Goal: Check status: Check status

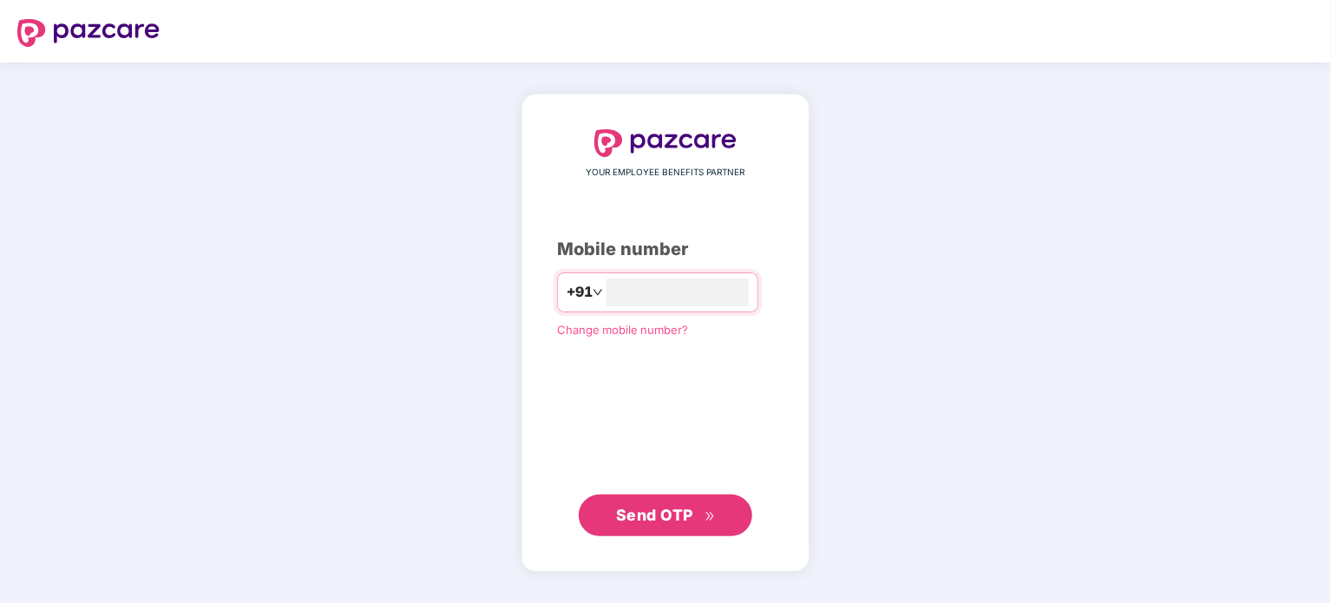
type input "**********"
click at [678, 509] on span "Send OTP" at bounding box center [654, 515] width 77 height 18
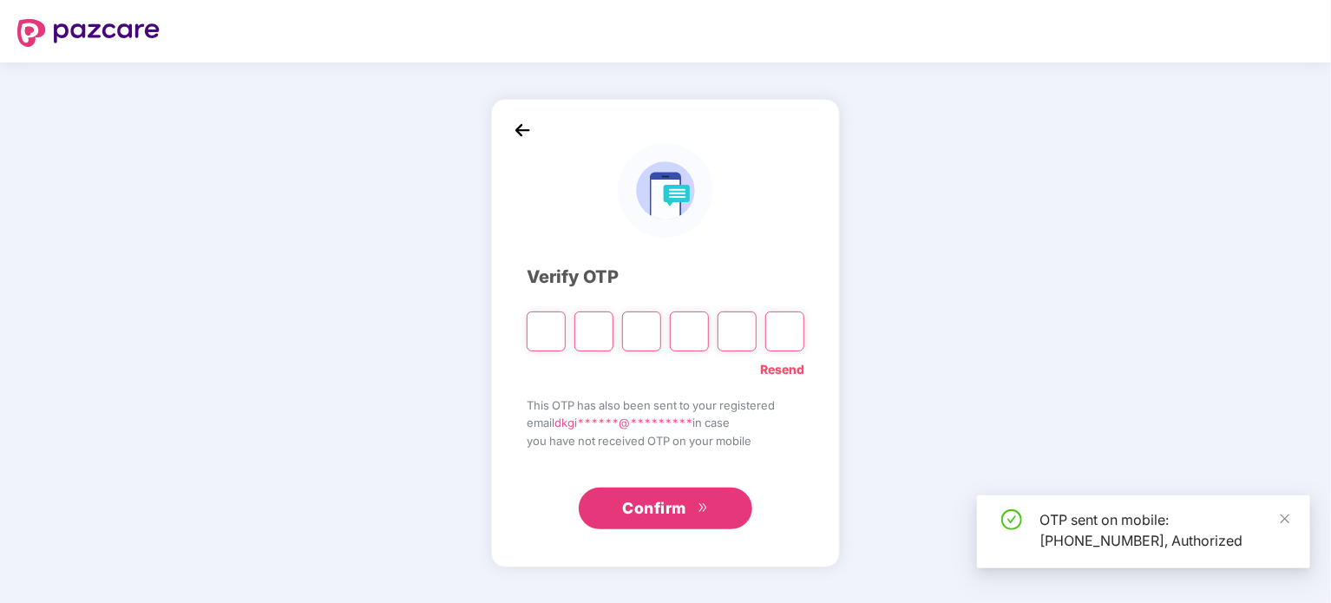
type input "*"
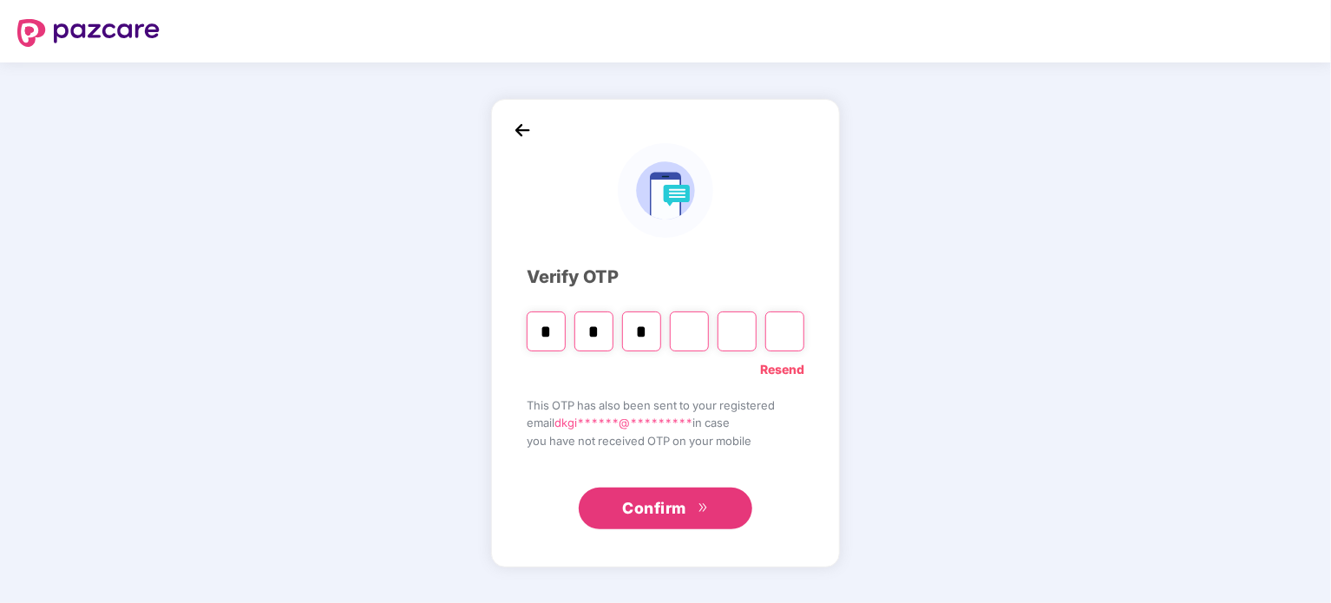
type input "*"
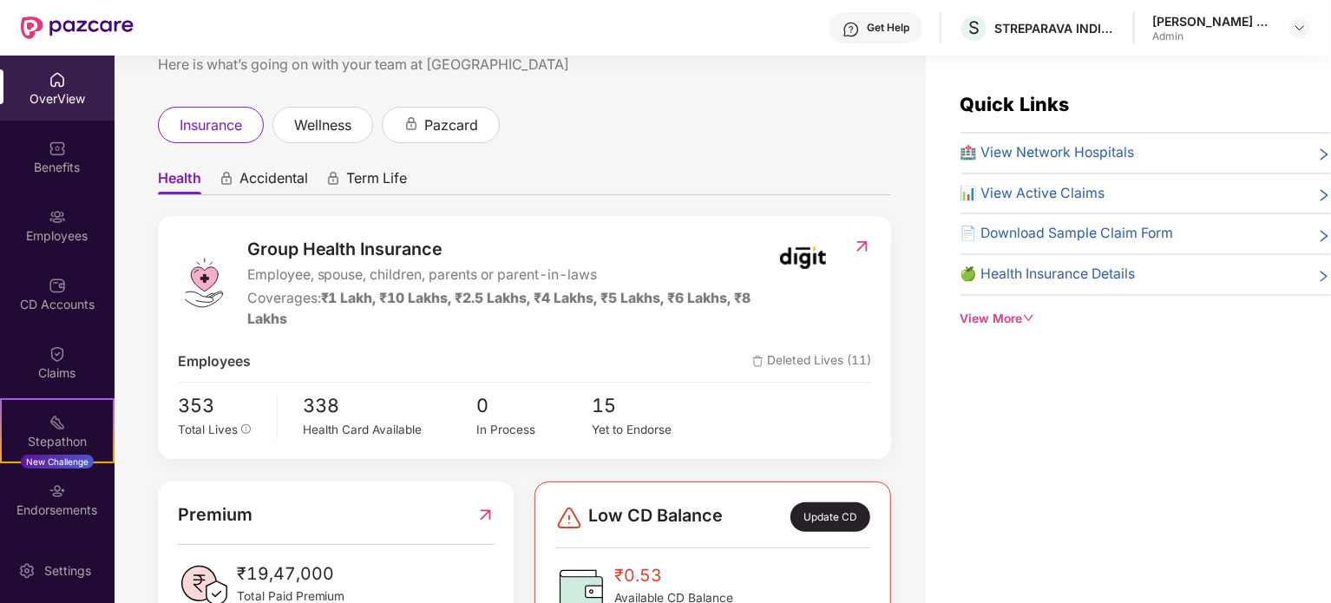
scroll to position [87, 0]
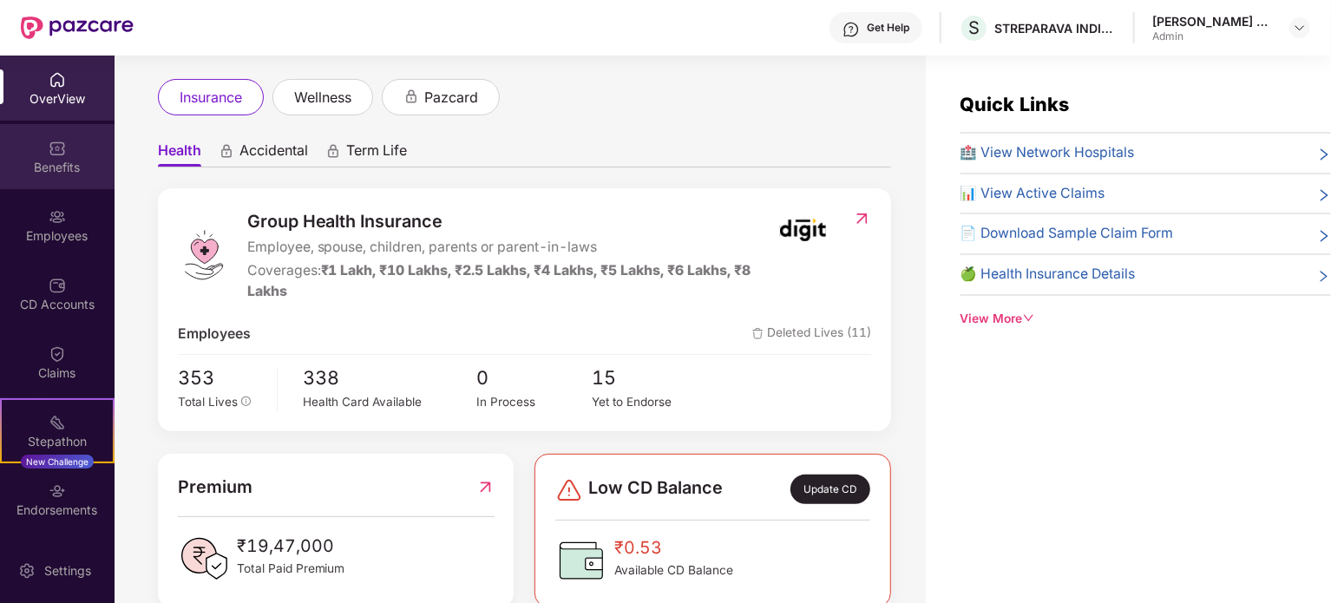
click at [69, 165] on div "Benefits" at bounding box center [57, 167] width 115 height 17
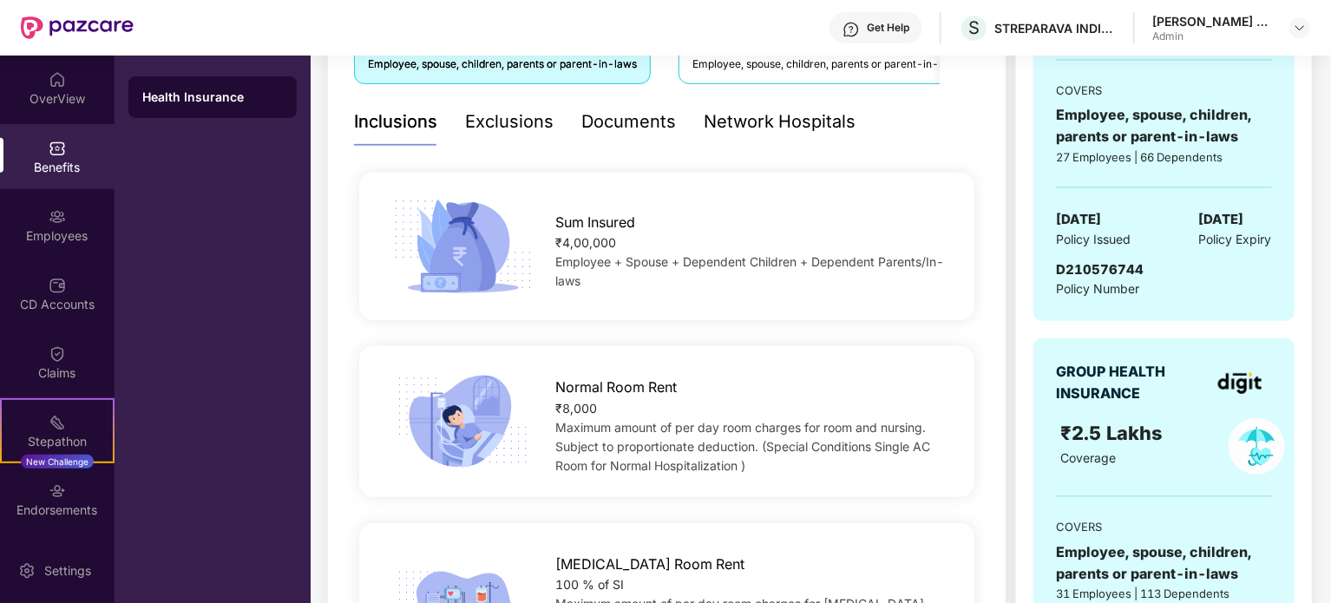
scroll to position [122, 0]
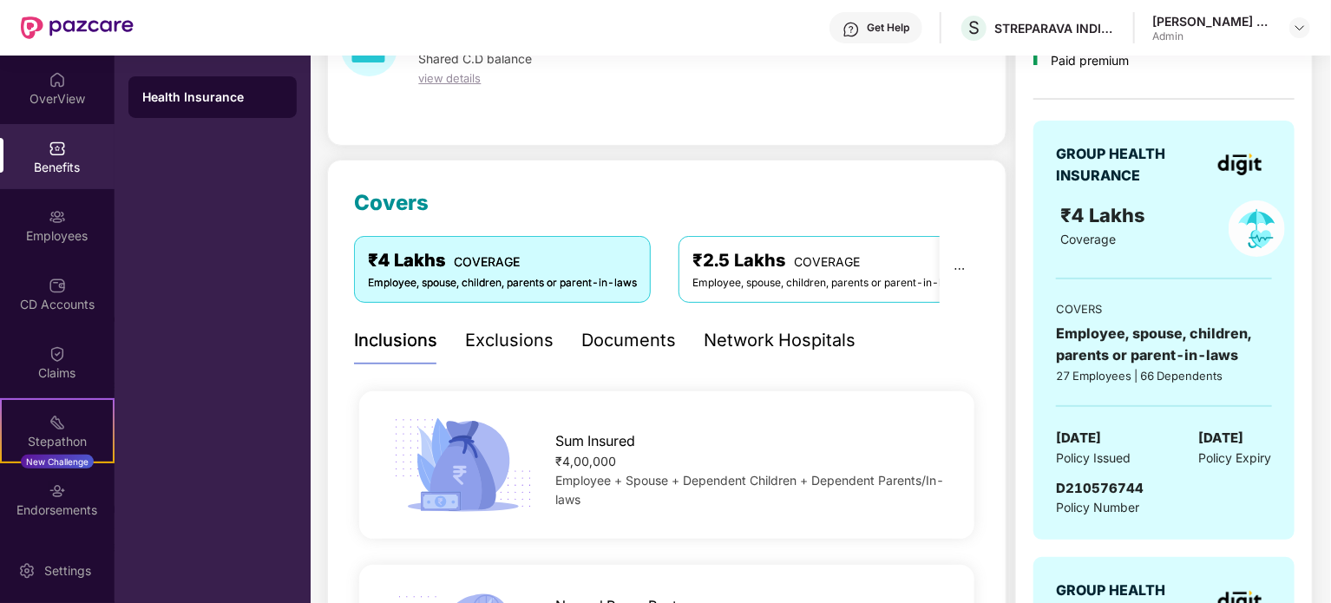
click at [509, 340] on div "Exclusions" at bounding box center [509, 340] width 89 height 27
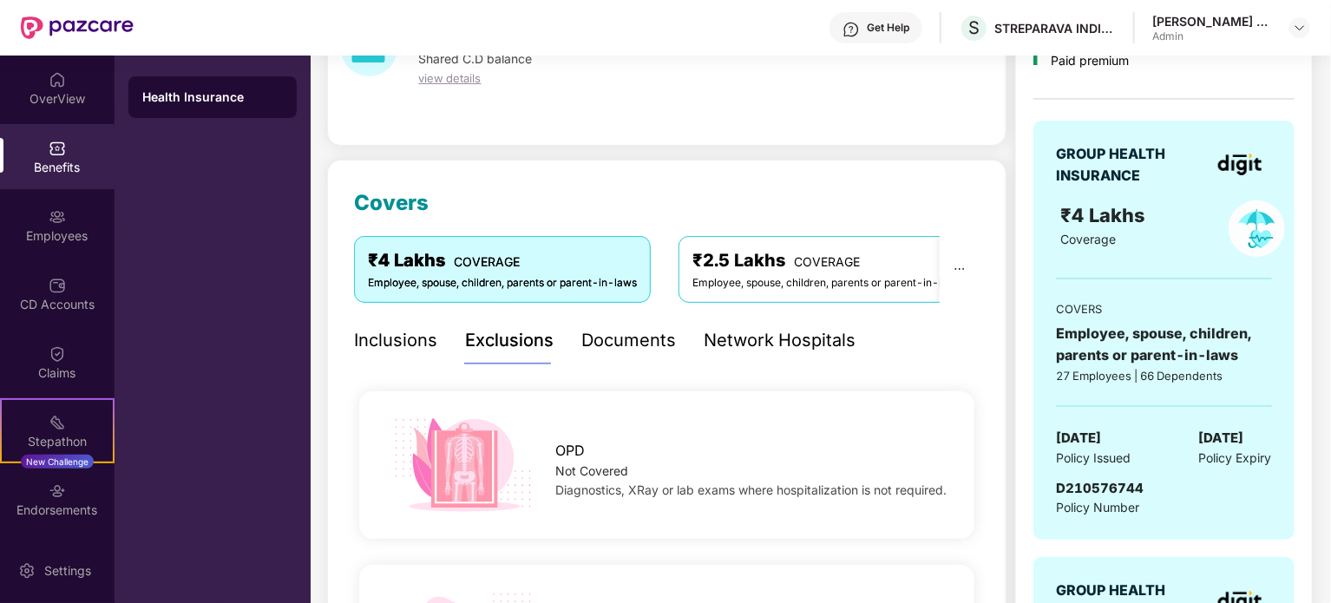
scroll to position [35, 0]
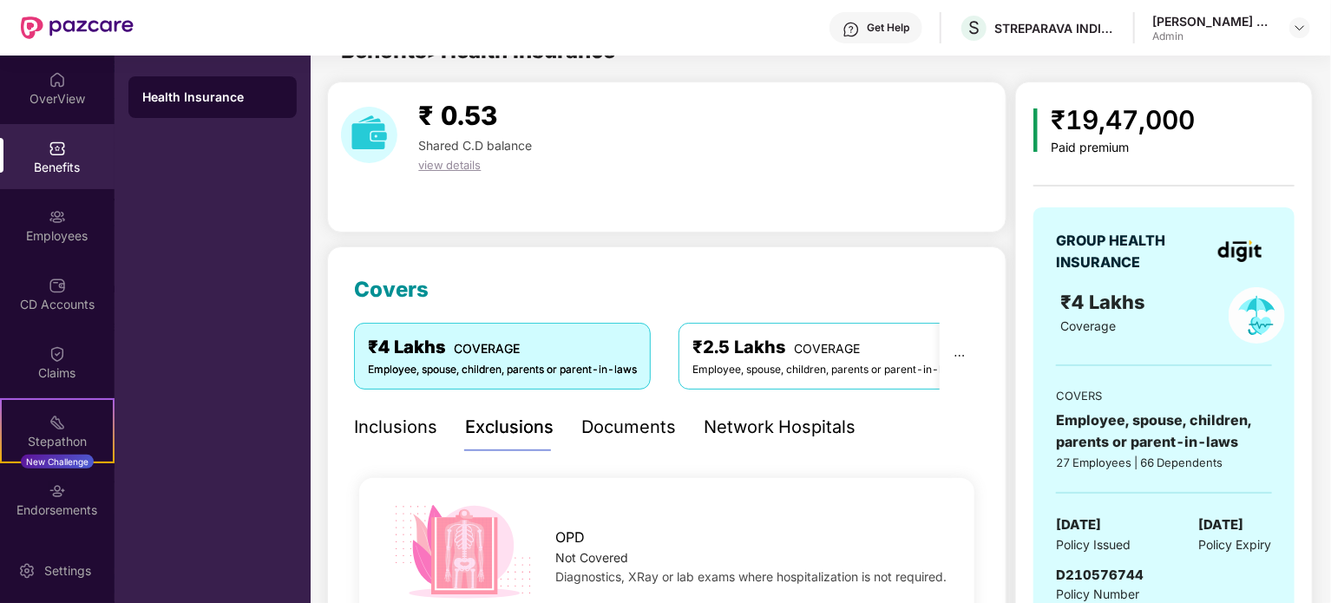
click at [640, 426] on div "Documents" at bounding box center [628, 427] width 95 height 27
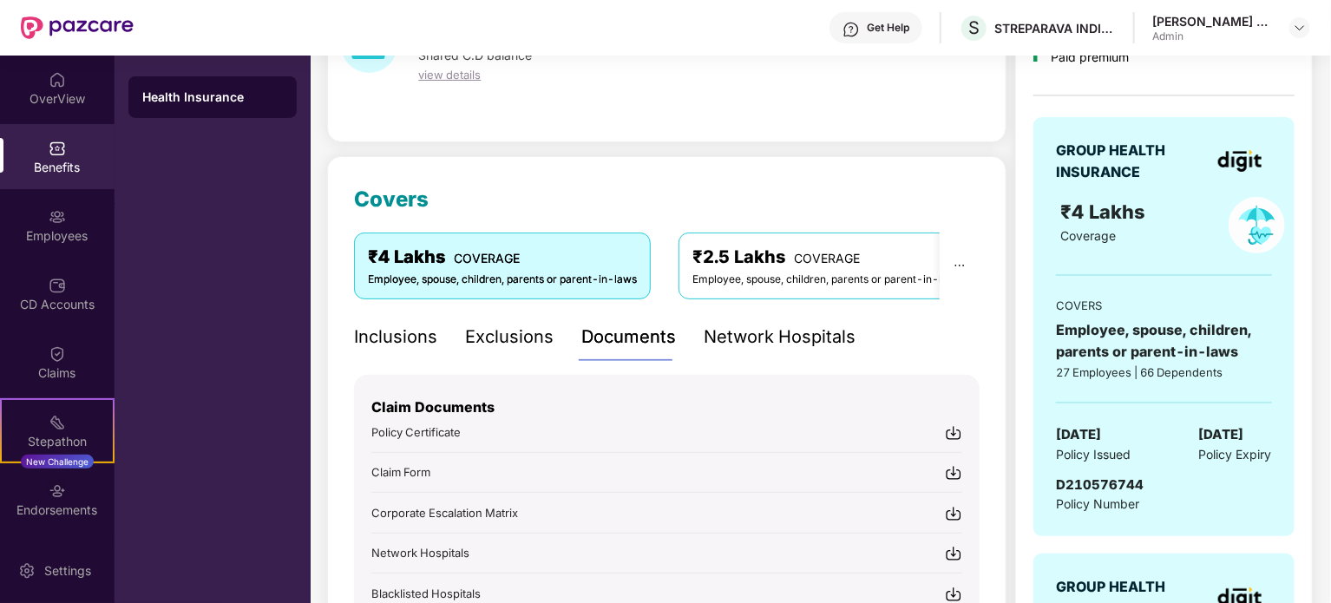
scroll to position [122, 0]
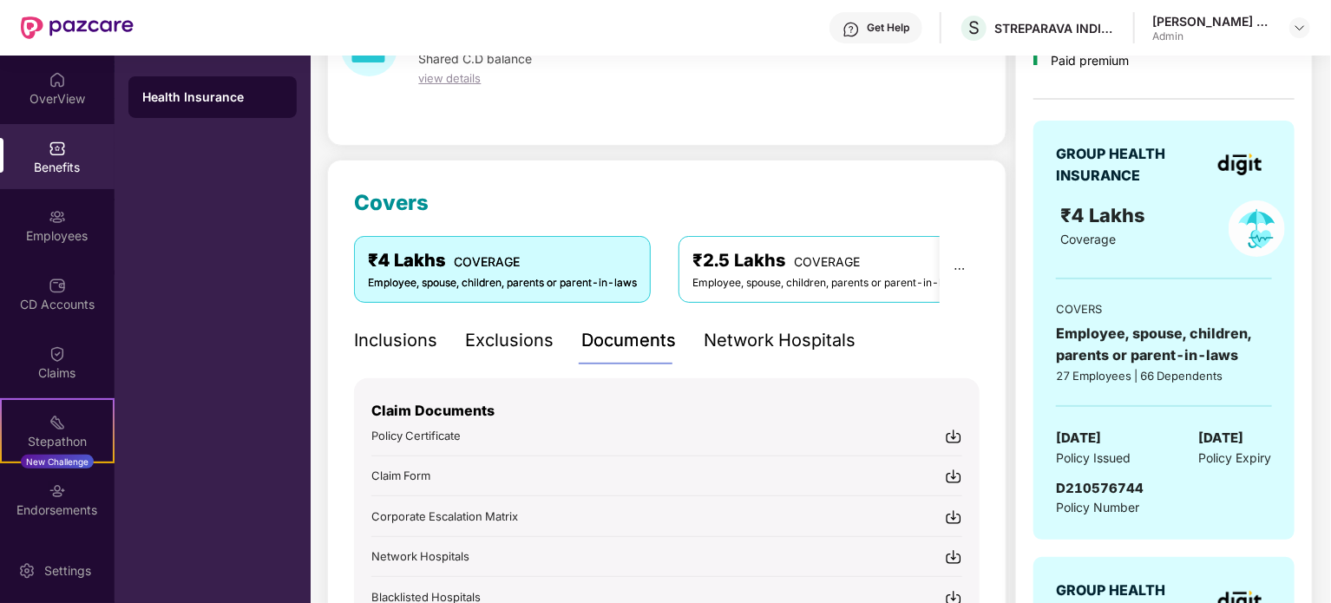
click at [751, 339] on div "Network Hospitals" at bounding box center [780, 340] width 152 height 27
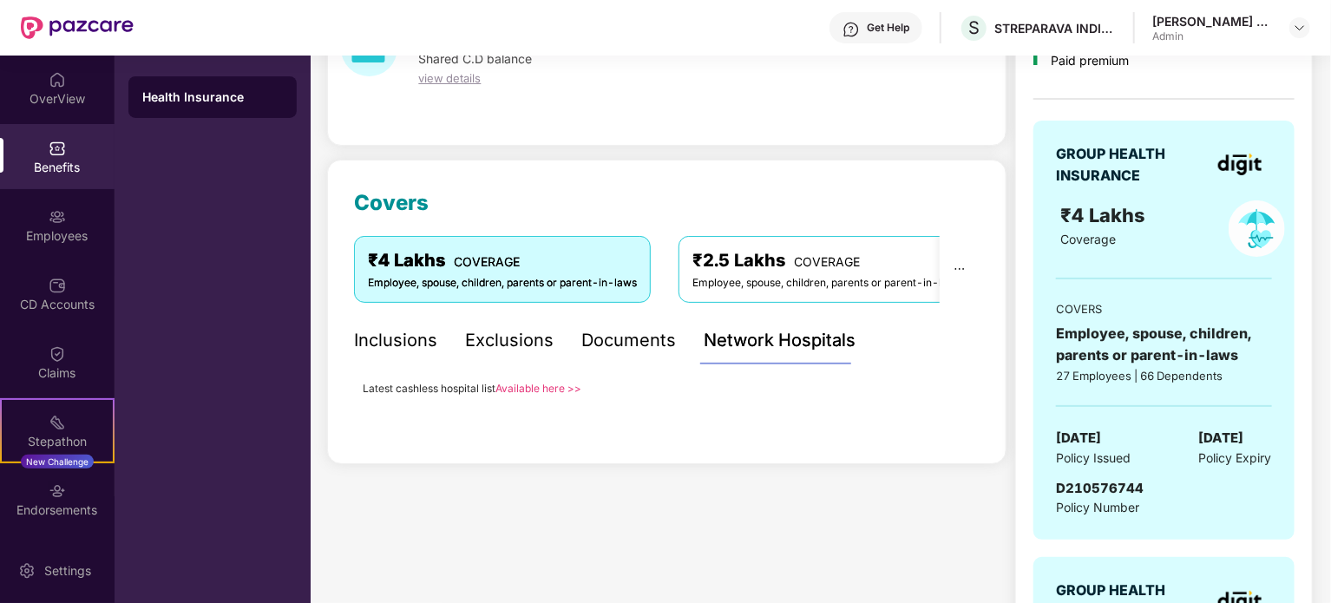
click at [596, 338] on div "Documents" at bounding box center [628, 340] width 95 height 27
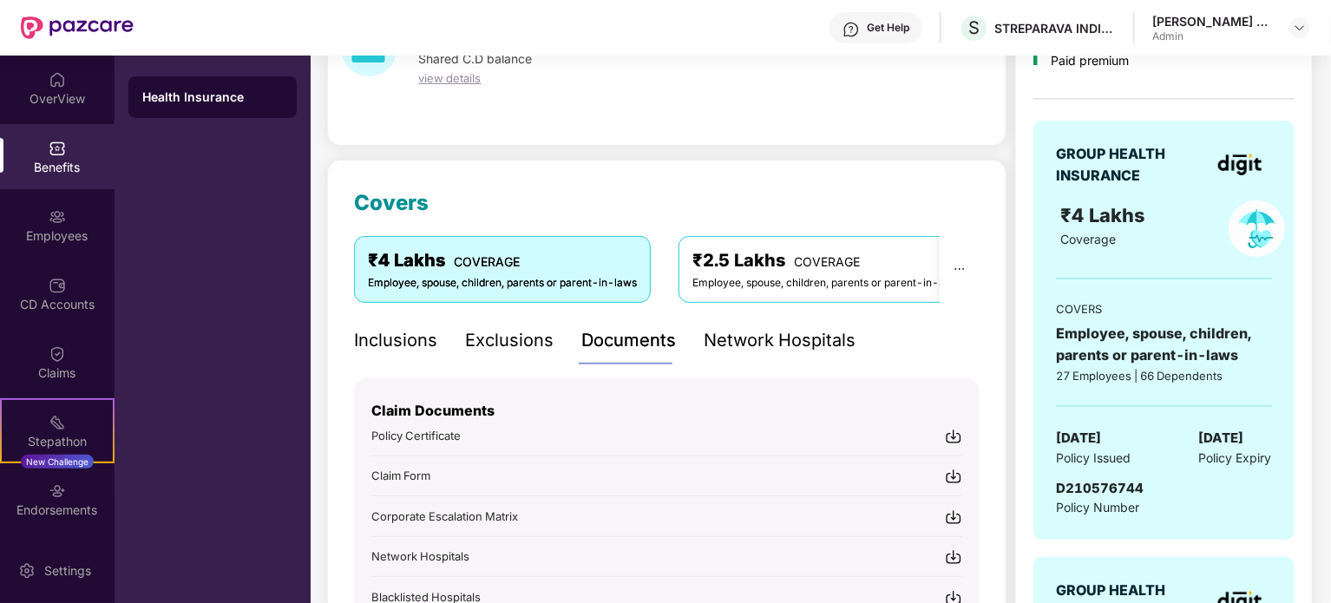
click at [791, 253] on div "₹2.5 Lakhs COVERAGE" at bounding box center [827, 260] width 269 height 27
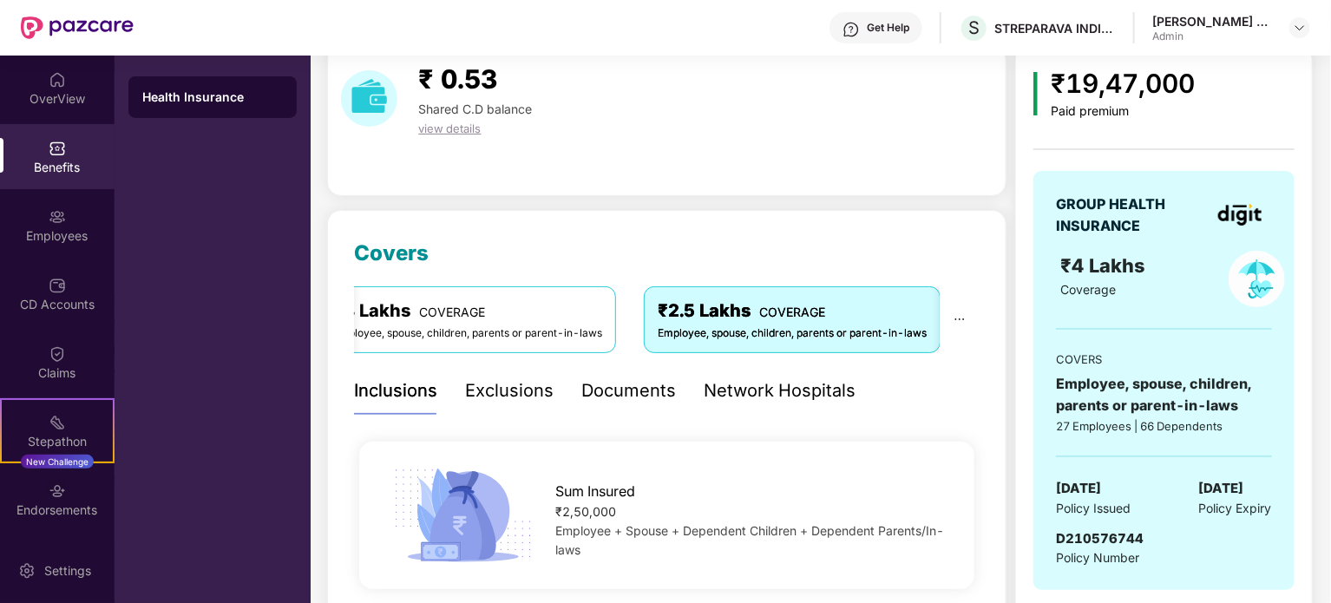
scroll to position [0, 0]
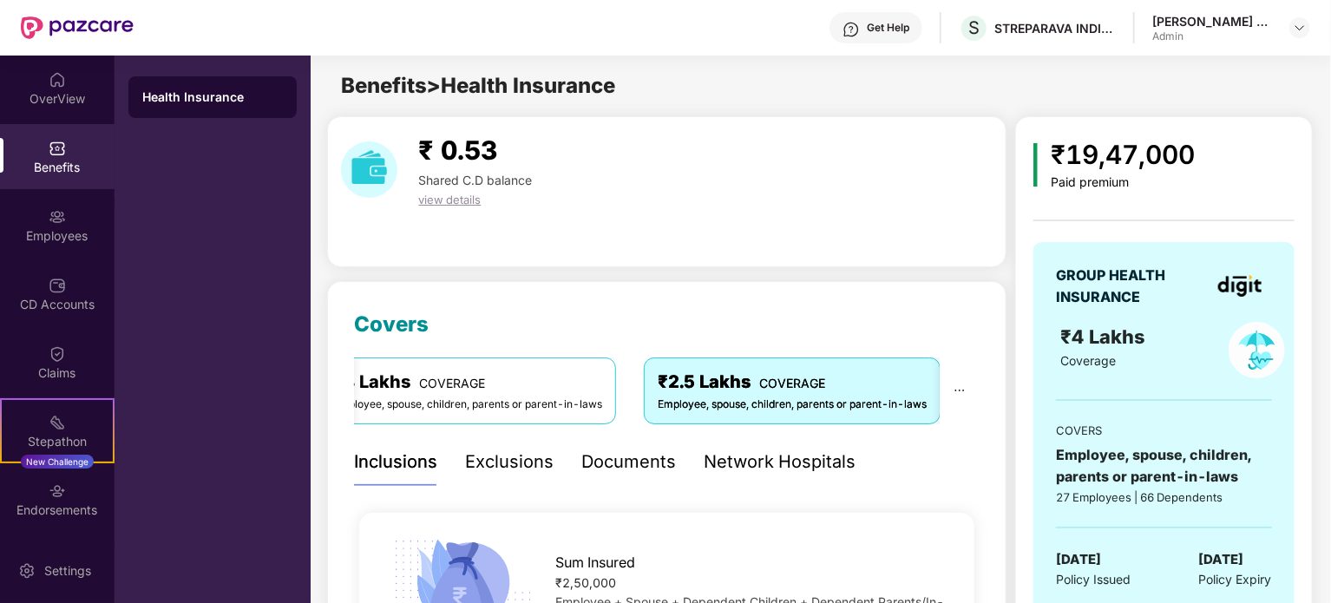
click at [596, 457] on div "Documents" at bounding box center [628, 462] width 95 height 27
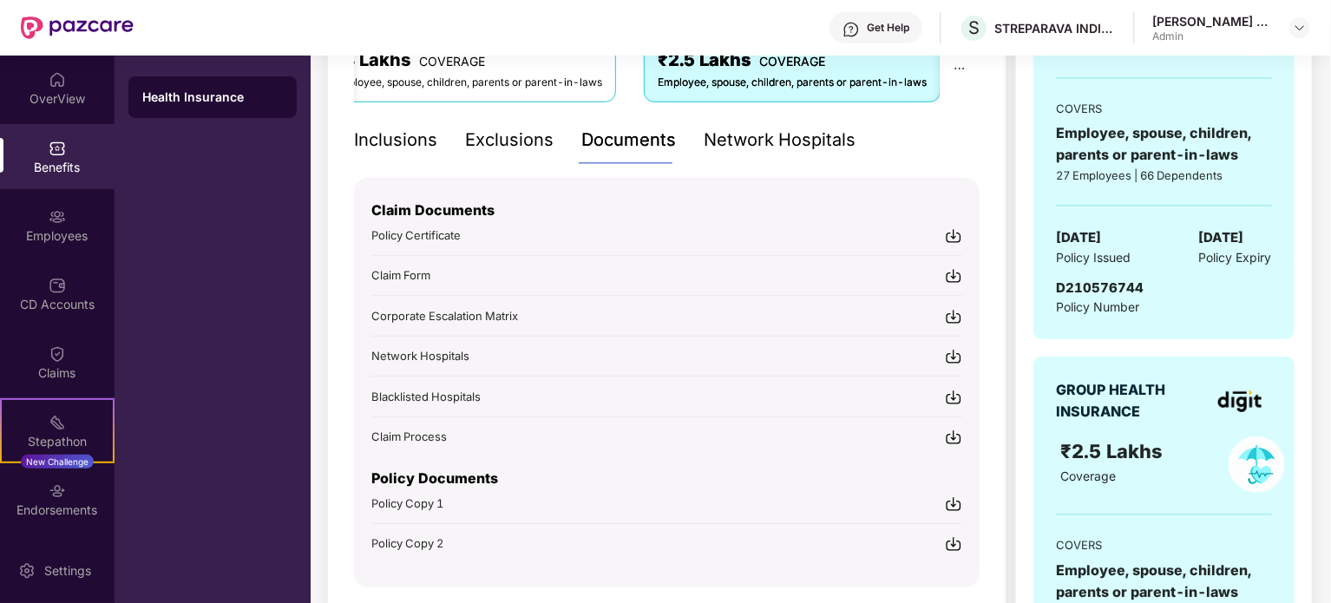
scroll to position [347, 0]
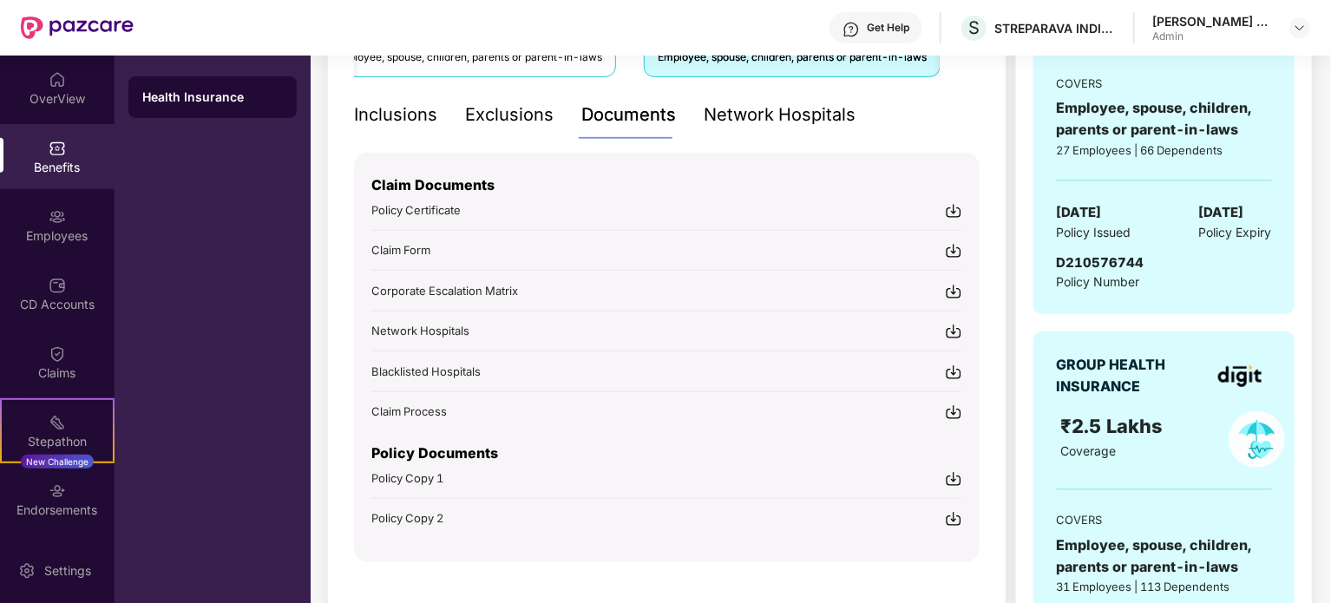
click at [455, 210] on span "Policy Certificate" at bounding box center [415, 210] width 89 height 14
click at [953, 478] on img at bounding box center [953, 478] width 17 height 17
click at [71, 353] on div "Claims" at bounding box center [57, 362] width 115 height 65
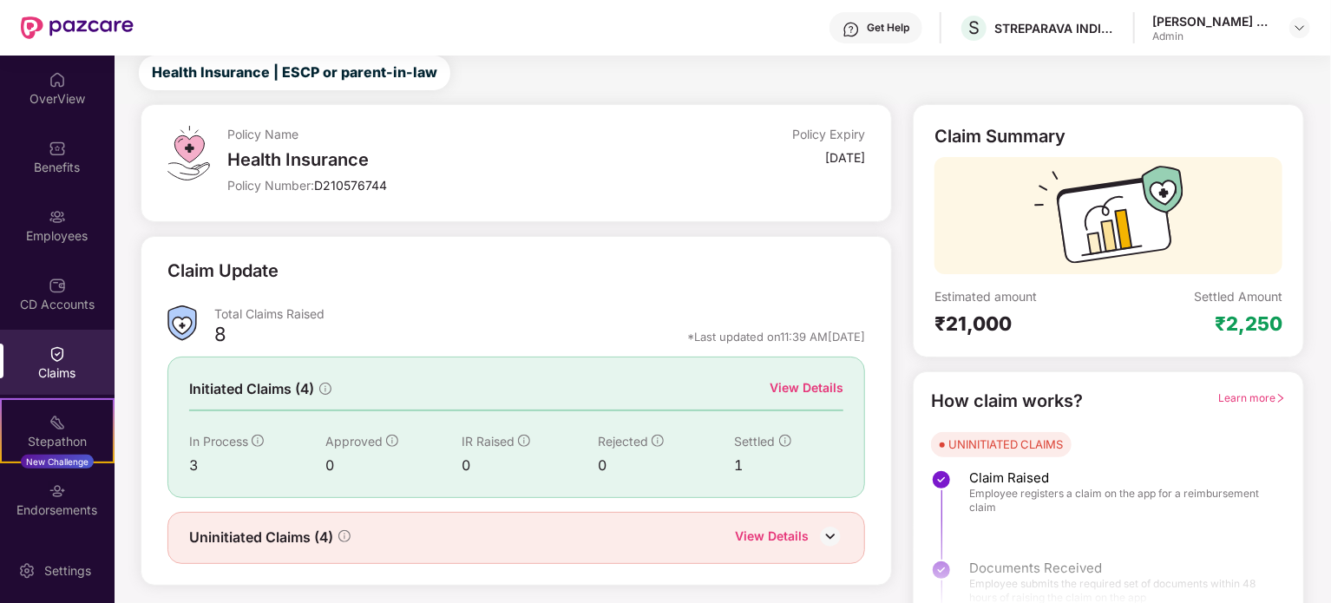
scroll to position [76, 0]
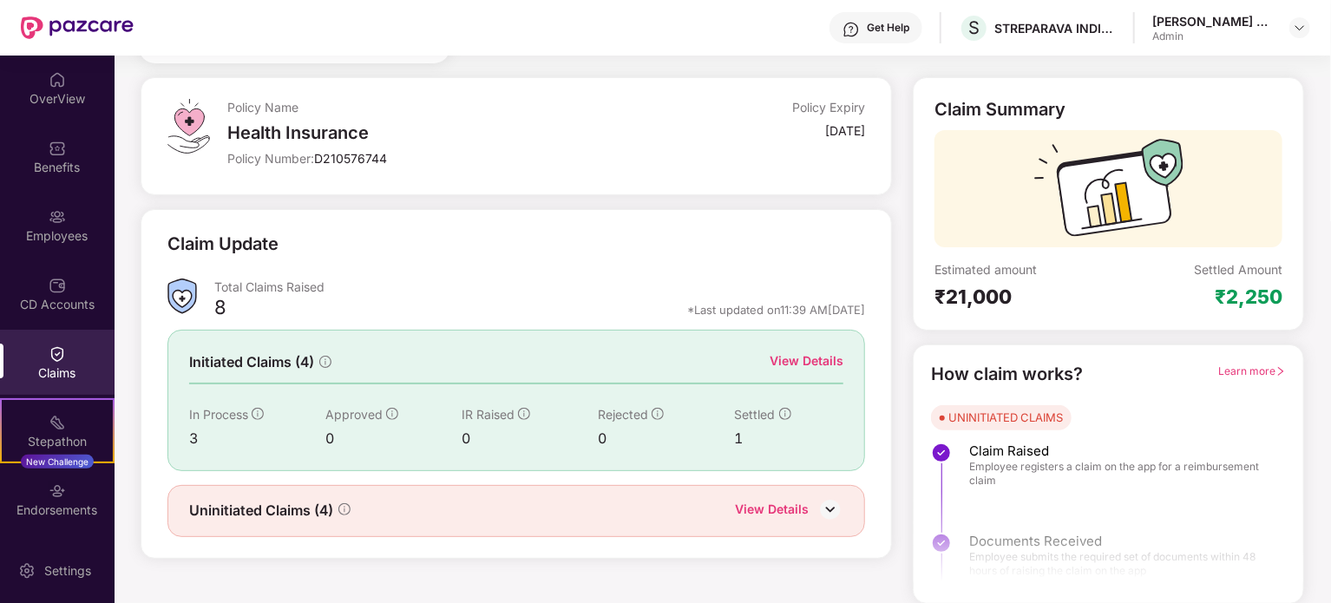
click at [814, 358] on div "View Details" at bounding box center [807, 360] width 74 height 19
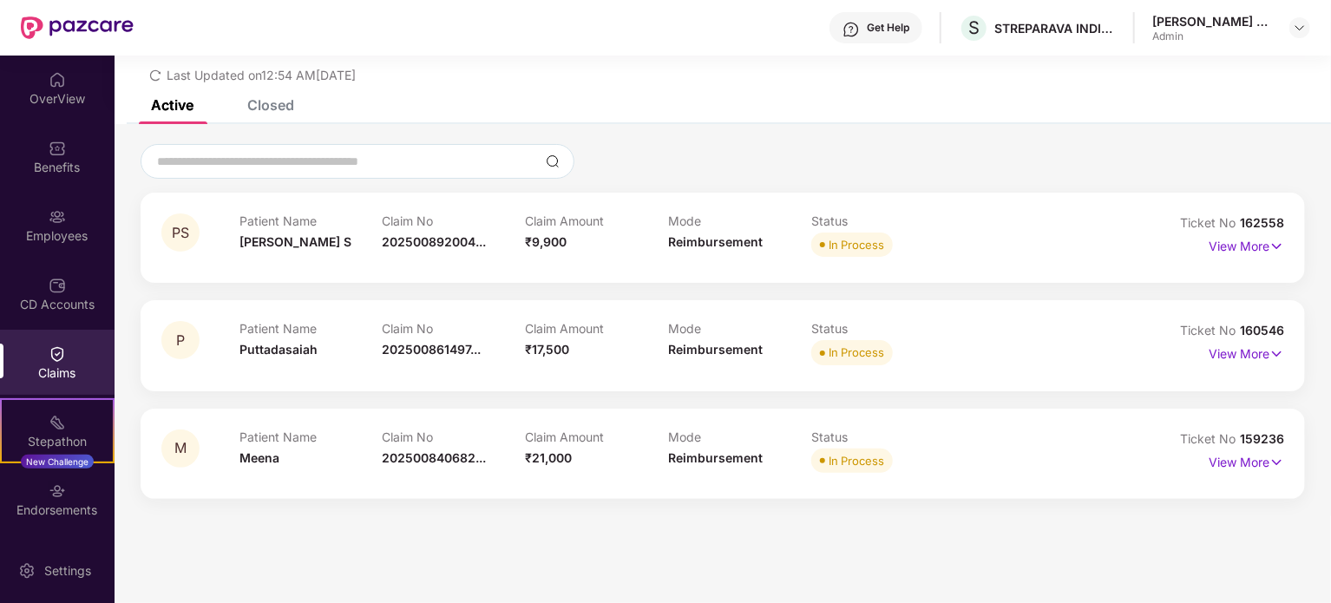
scroll to position [56, 0]
click at [1267, 245] on p "View More" at bounding box center [1247, 244] width 76 height 23
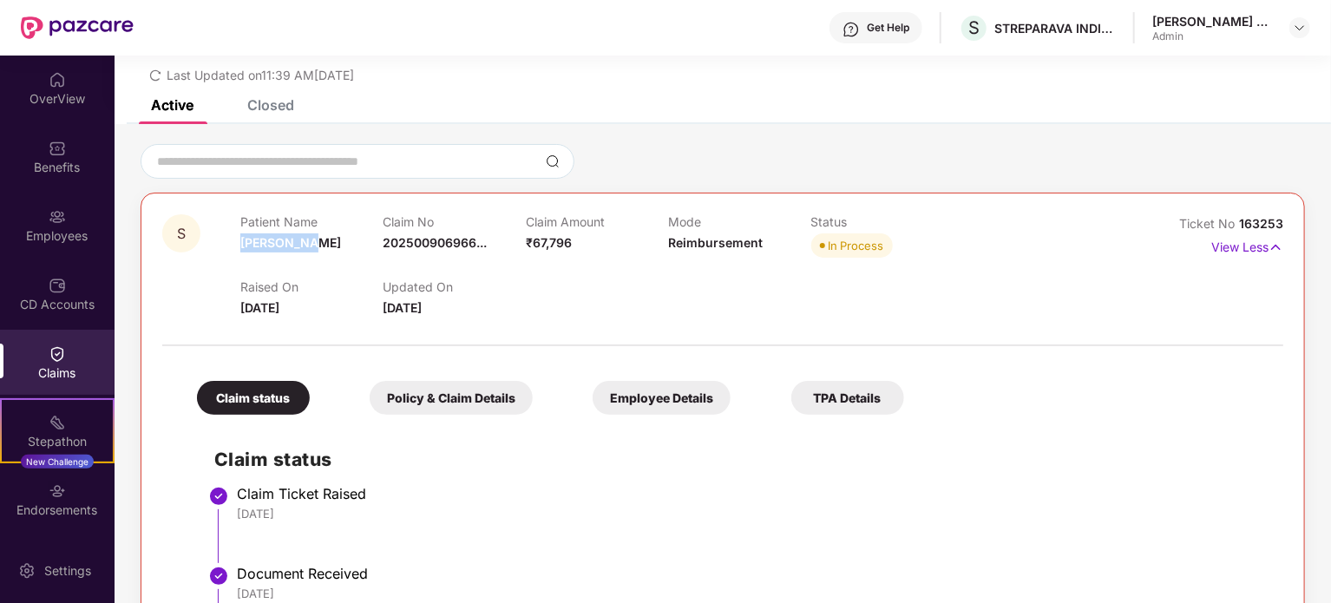
drag, startPoint x: 318, startPoint y: 242, endPoint x: 240, endPoint y: 253, distance: 78.8
click at [240, 253] on div "Patient Name Shanthamma" at bounding box center [311, 238] width 142 height 48
copy span "Shanthamma"
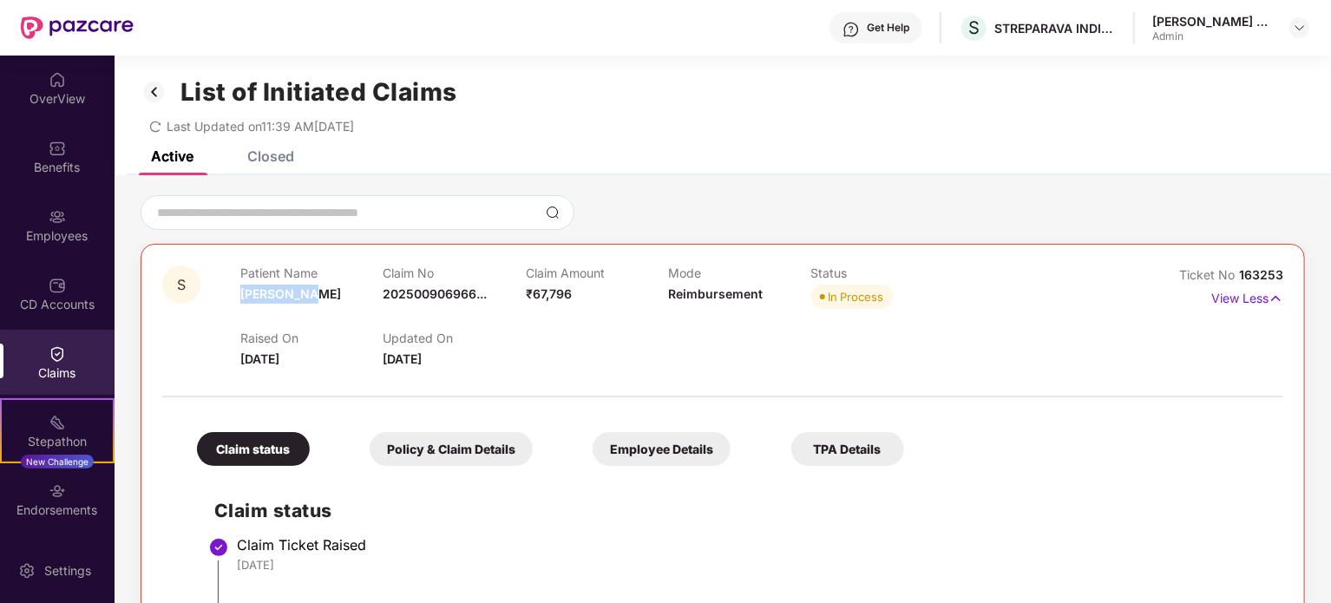
scroll to position [0, 0]
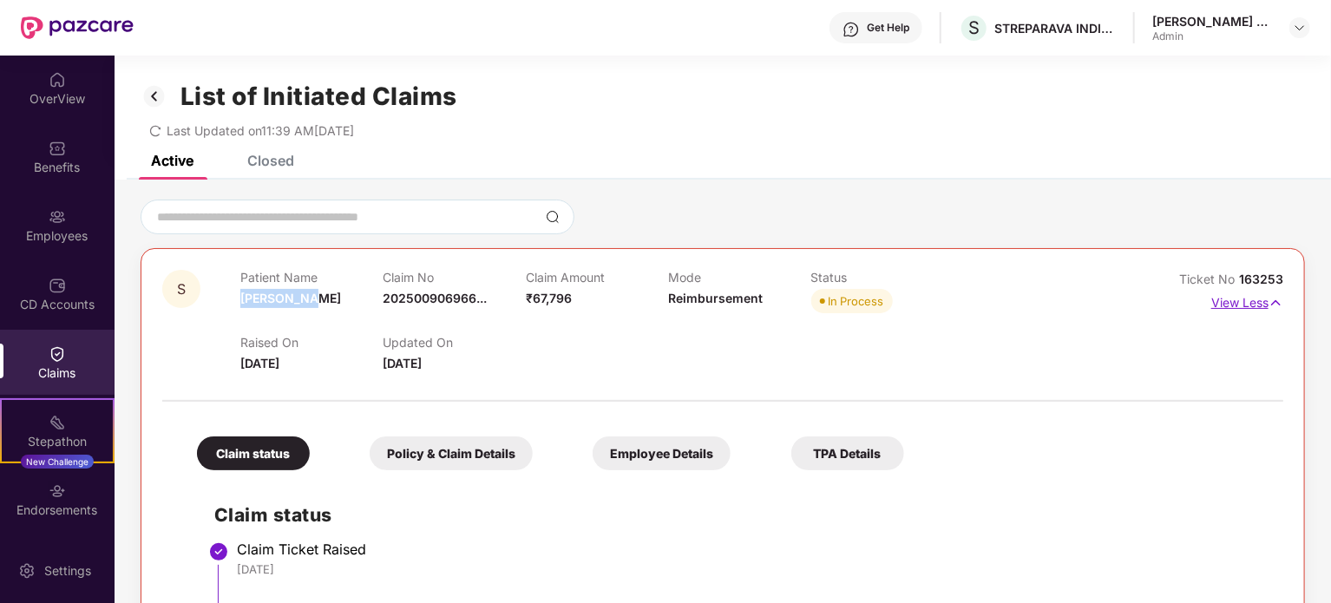
click at [1274, 302] on img at bounding box center [1276, 302] width 15 height 19
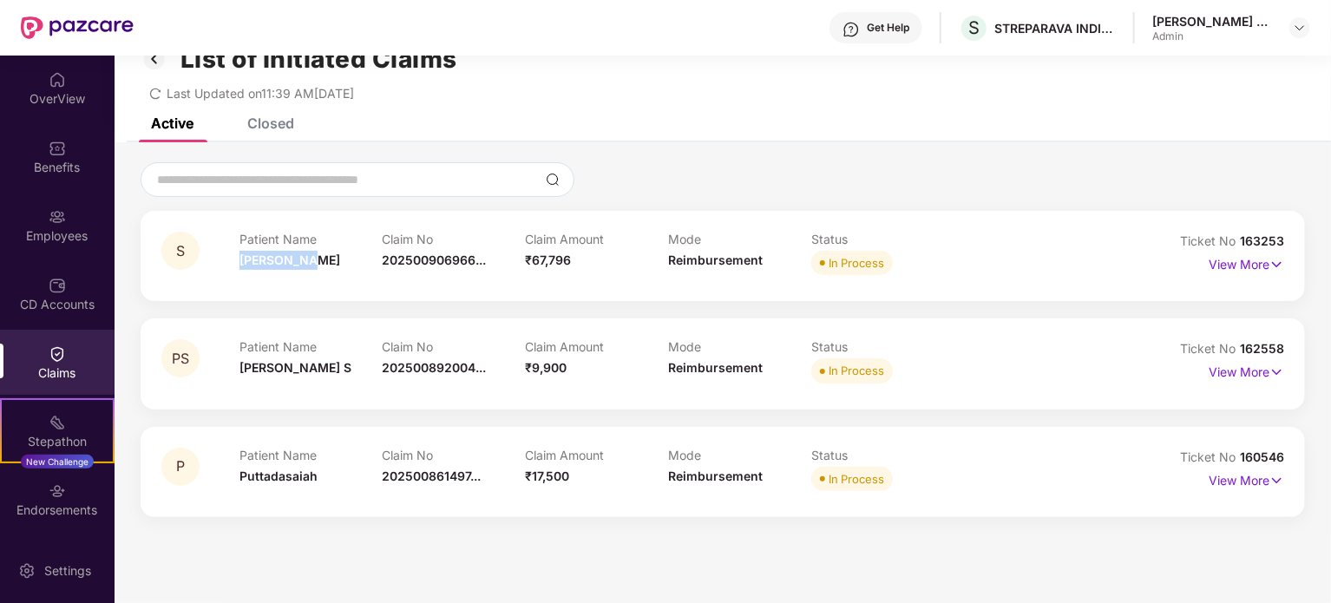
scroll to position [56, 0]
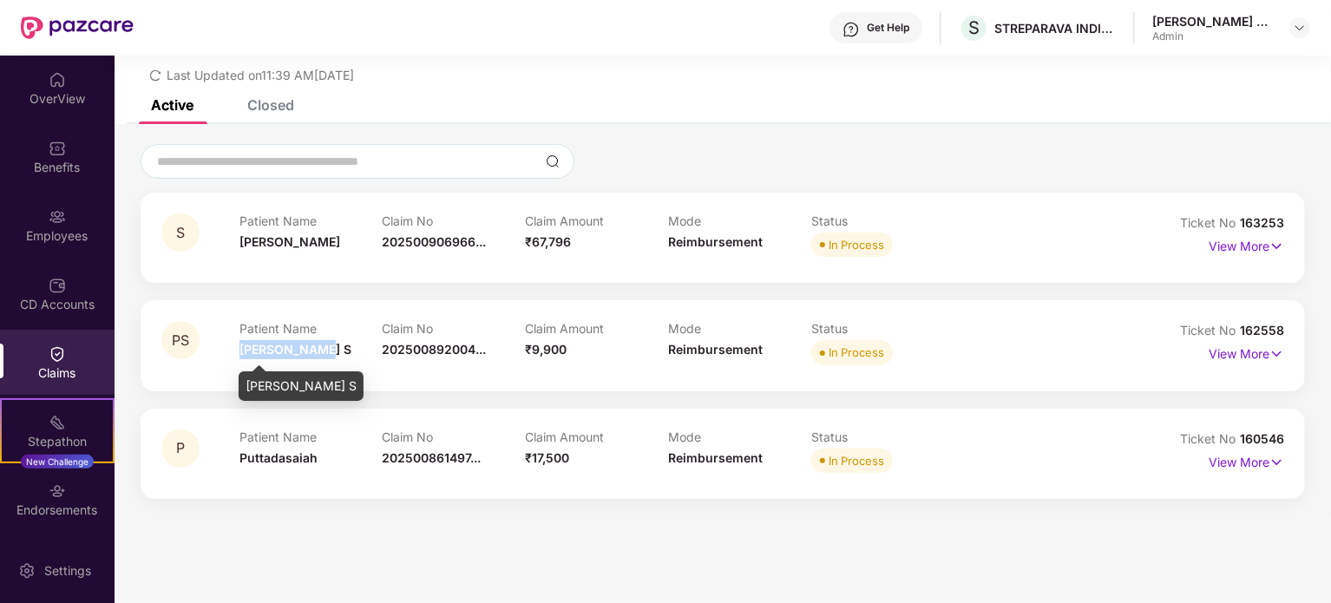
drag, startPoint x: 319, startPoint y: 347, endPoint x: 243, endPoint y: 351, distance: 75.6
click at [243, 351] on div "Patient Name Premalatha S" at bounding box center [311, 345] width 143 height 48
copy span "Premalatha S"
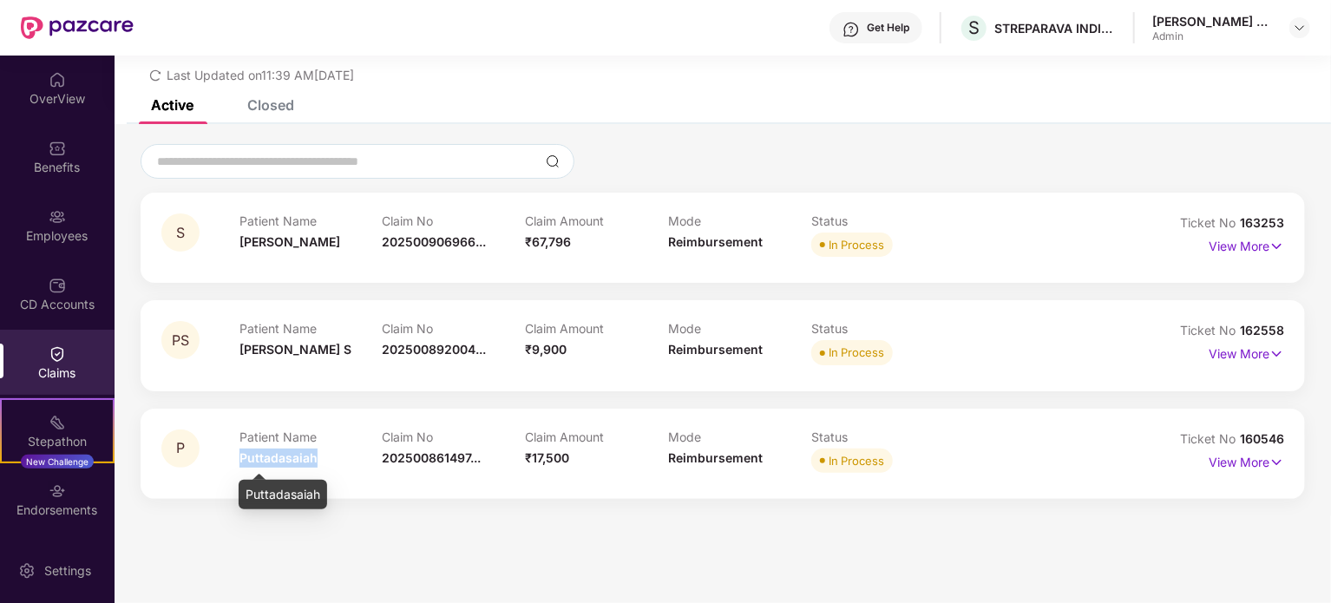
drag, startPoint x: 315, startPoint y: 463, endPoint x: 242, endPoint y: 463, distance: 72.9
click at [242, 463] on span "Puttadasaiah" at bounding box center [279, 457] width 78 height 15
copy span "Puttadasaiah"
click at [1264, 240] on p "View More" at bounding box center [1247, 244] width 76 height 23
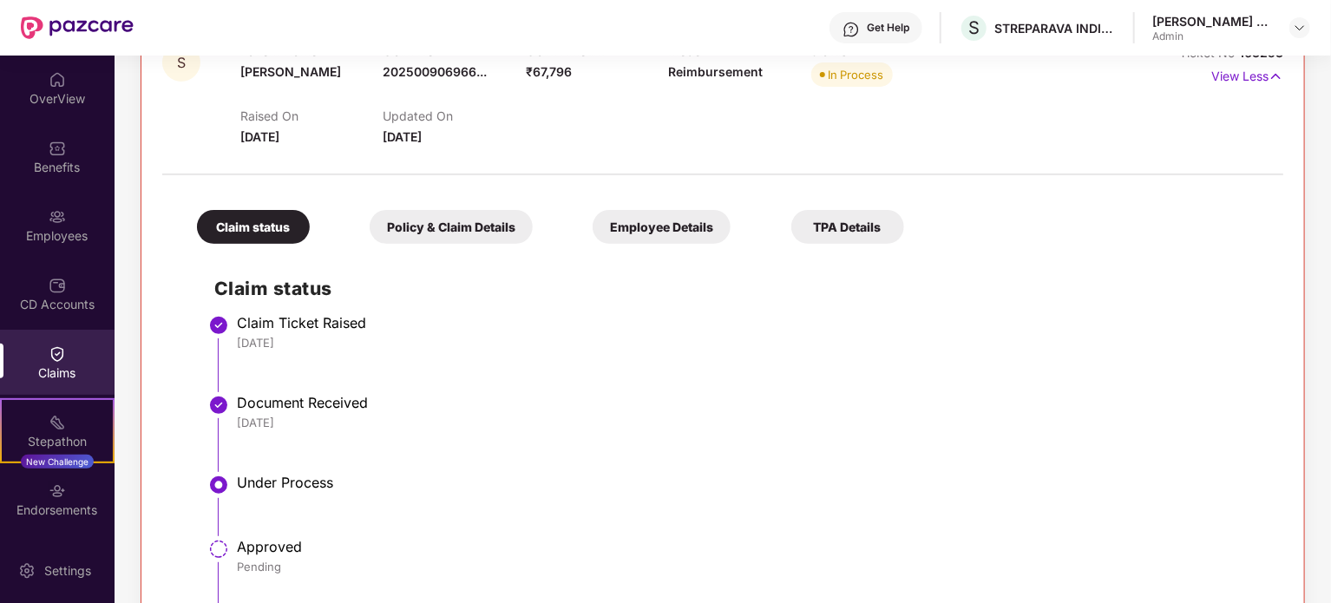
scroll to position [403, 0]
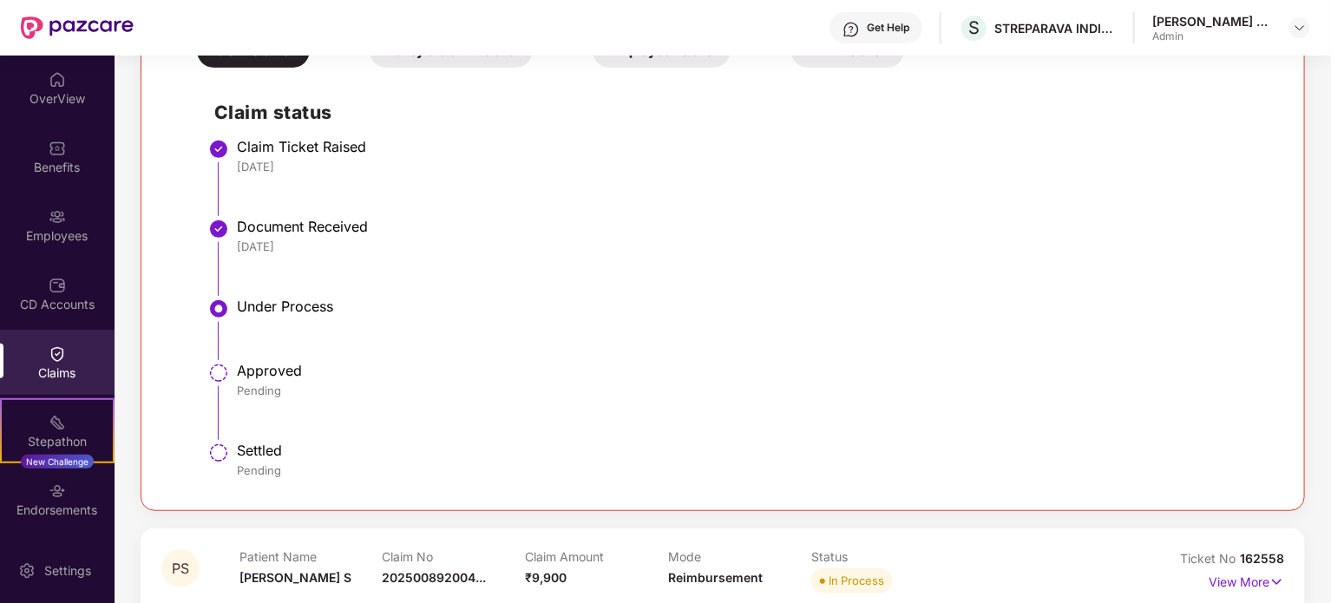
click at [306, 299] on div "Under Process" at bounding box center [751, 306] width 1029 height 17
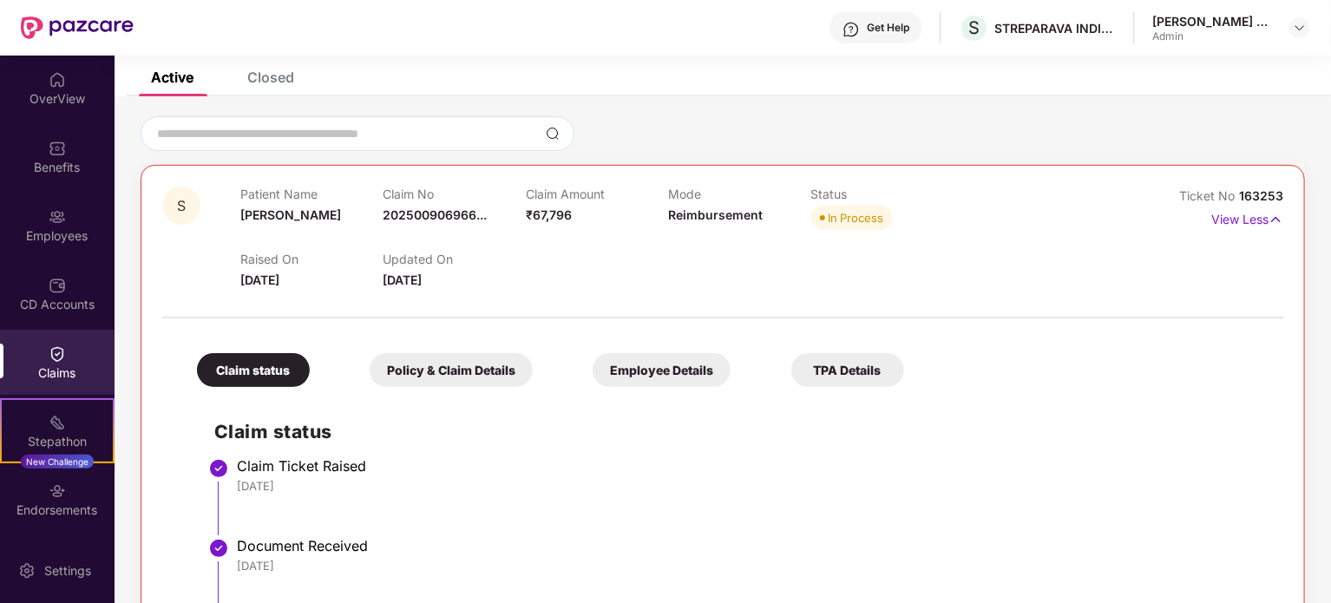
scroll to position [56, 0]
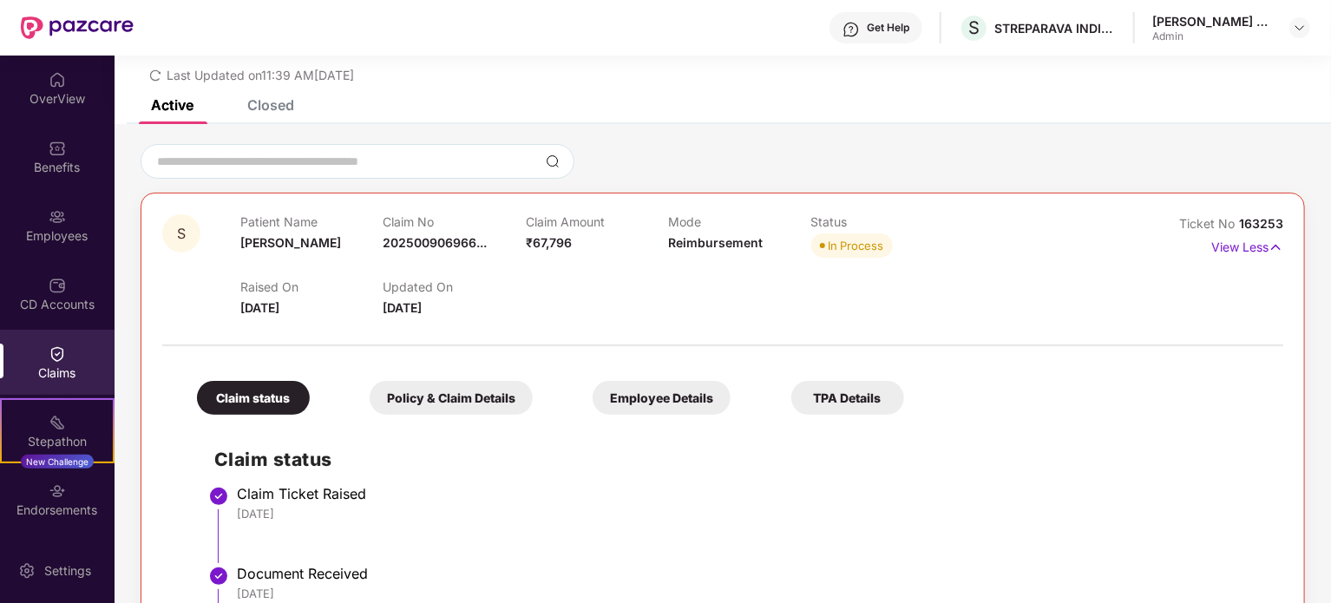
click at [472, 401] on div "Policy & Claim Details" at bounding box center [451, 398] width 163 height 34
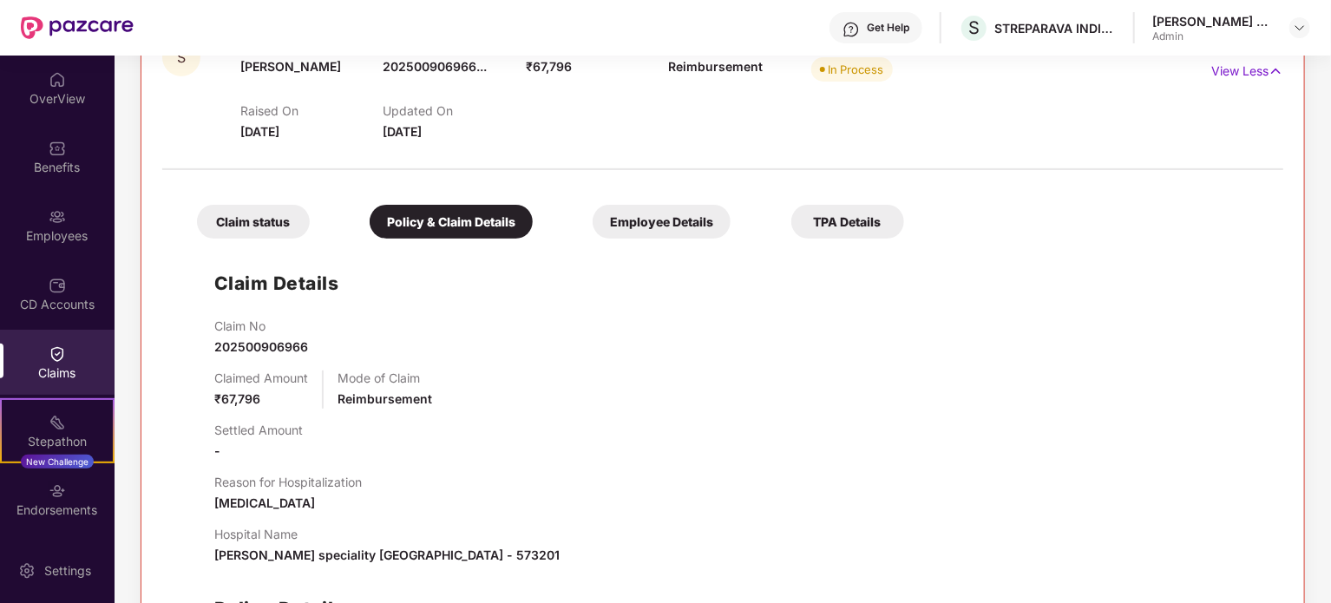
scroll to position [229, 0]
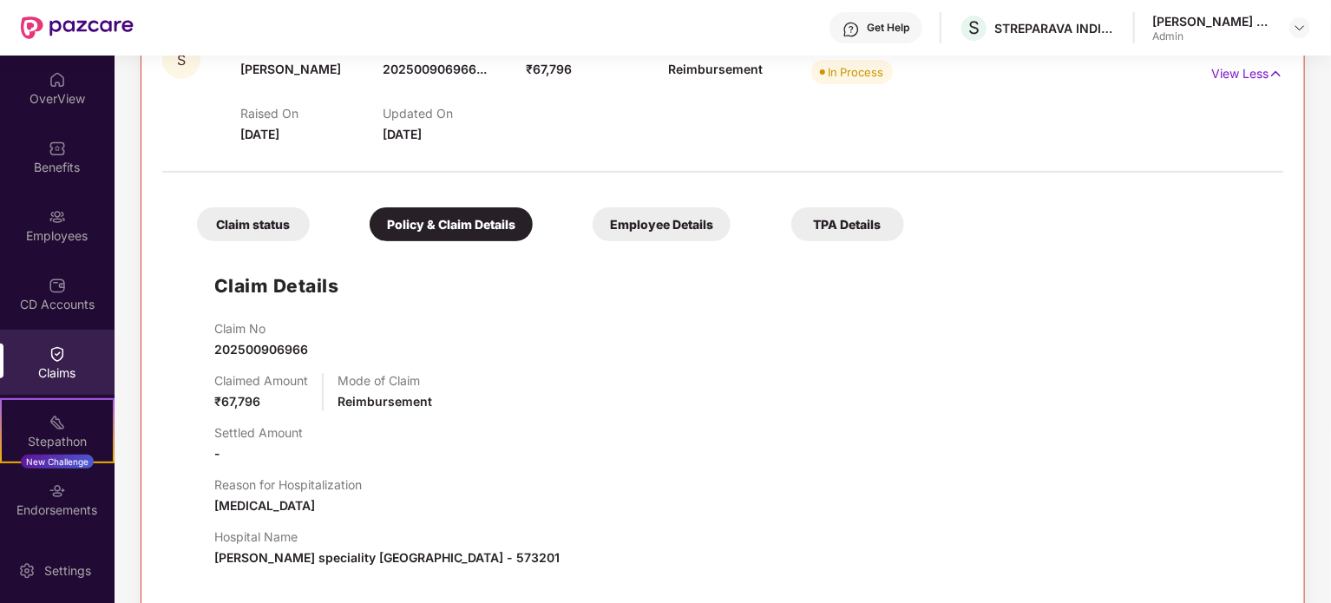
click at [686, 230] on div "Employee Details" at bounding box center [662, 224] width 138 height 34
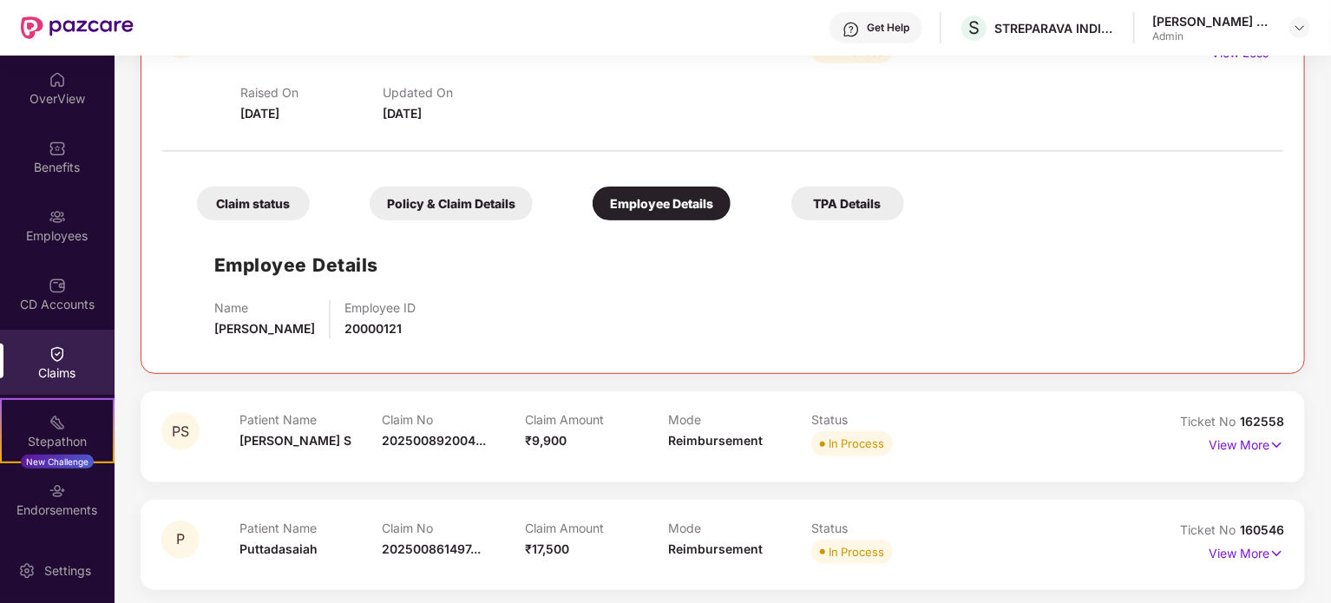
scroll to position [253, 0]
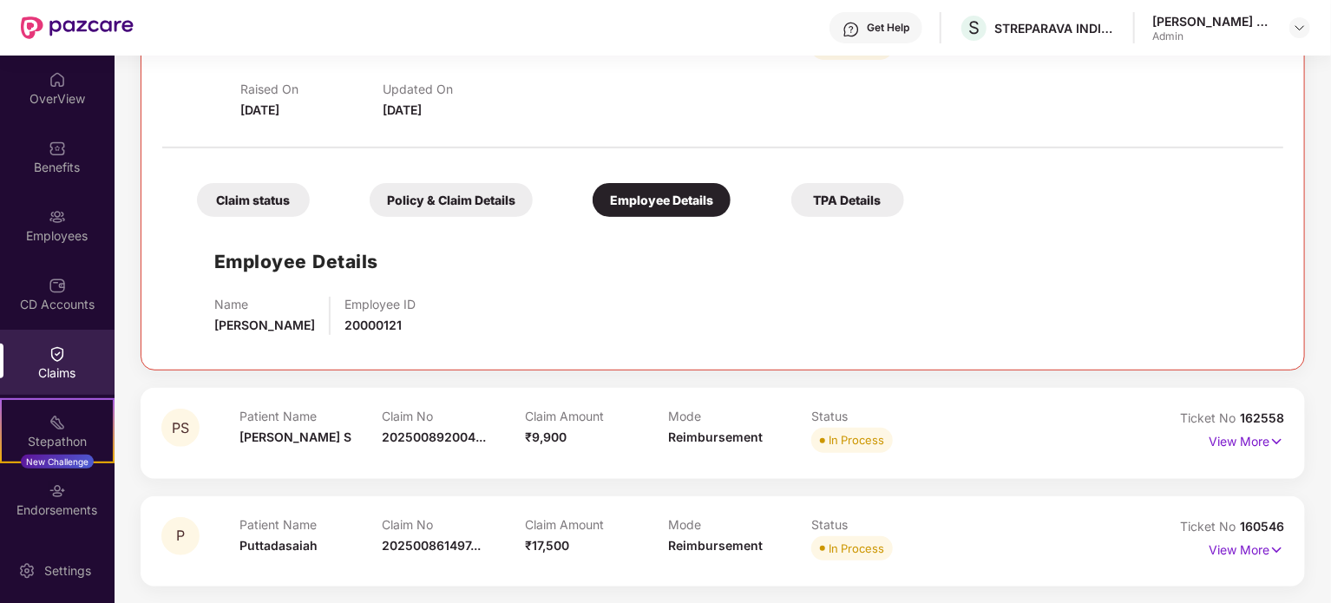
drag, startPoint x: 307, startPoint y: 321, endPoint x: 195, endPoint y: 331, distance: 112.4
click at [195, 331] on div "Employee Details Name Ravikumara D T Employee ID 20000121" at bounding box center [723, 287] width 1087 height 123
copy span "Ravikumara D T"
drag, startPoint x: 396, startPoint y: 322, endPoint x: 337, endPoint y: 325, distance: 59.1
click at [345, 325] on div "Employee ID 20000121" at bounding box center [380, 316] width 71 height 38
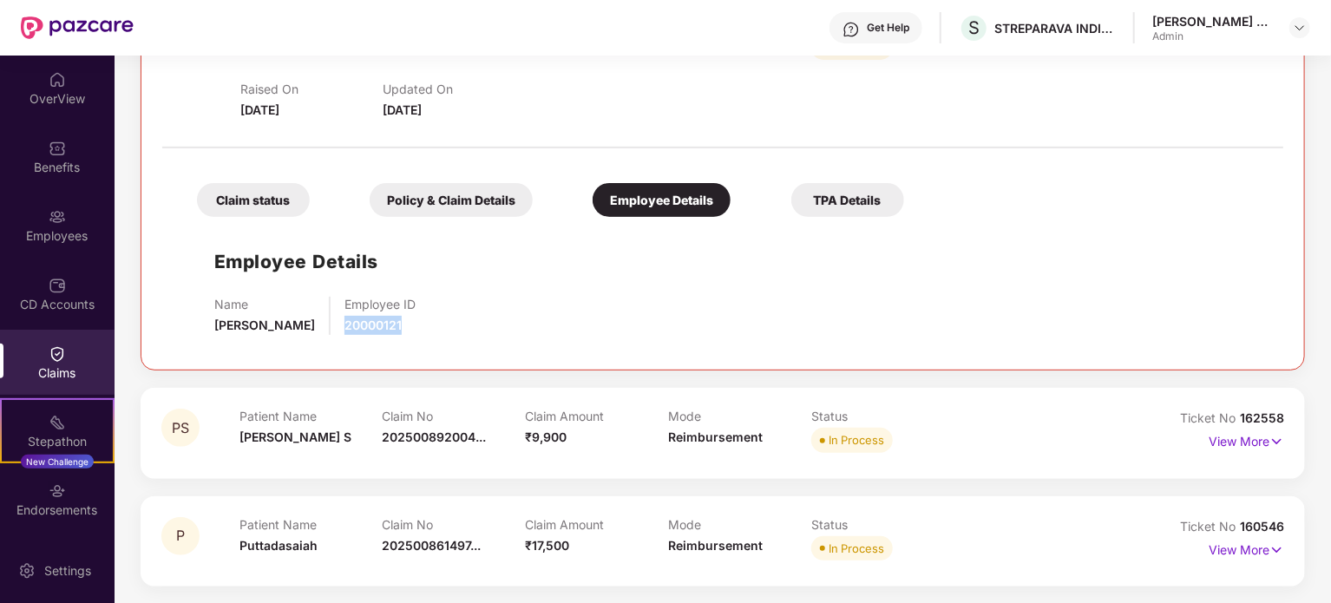
copy span "20000121"
click at [851, 194] on div "TPA Details" at bounding box center [847, 200] width 113 height 34
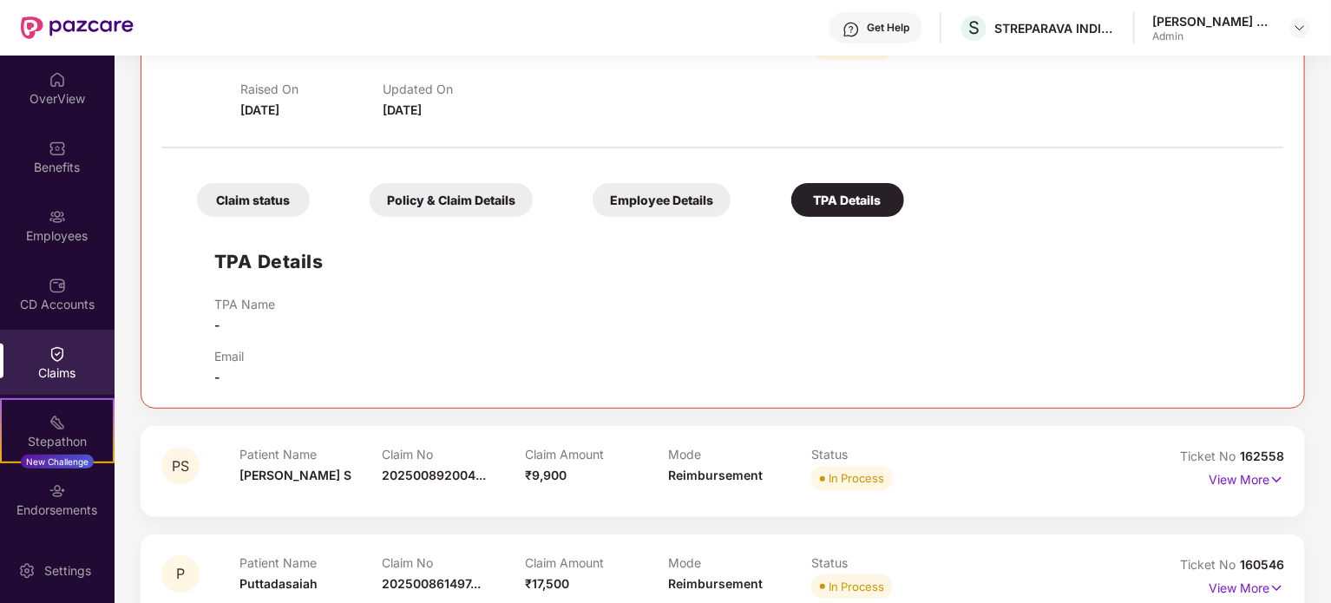
click at [431, 194] on div "Policy & Claim Details" at bounding box center [451, 200] width 163 height 34
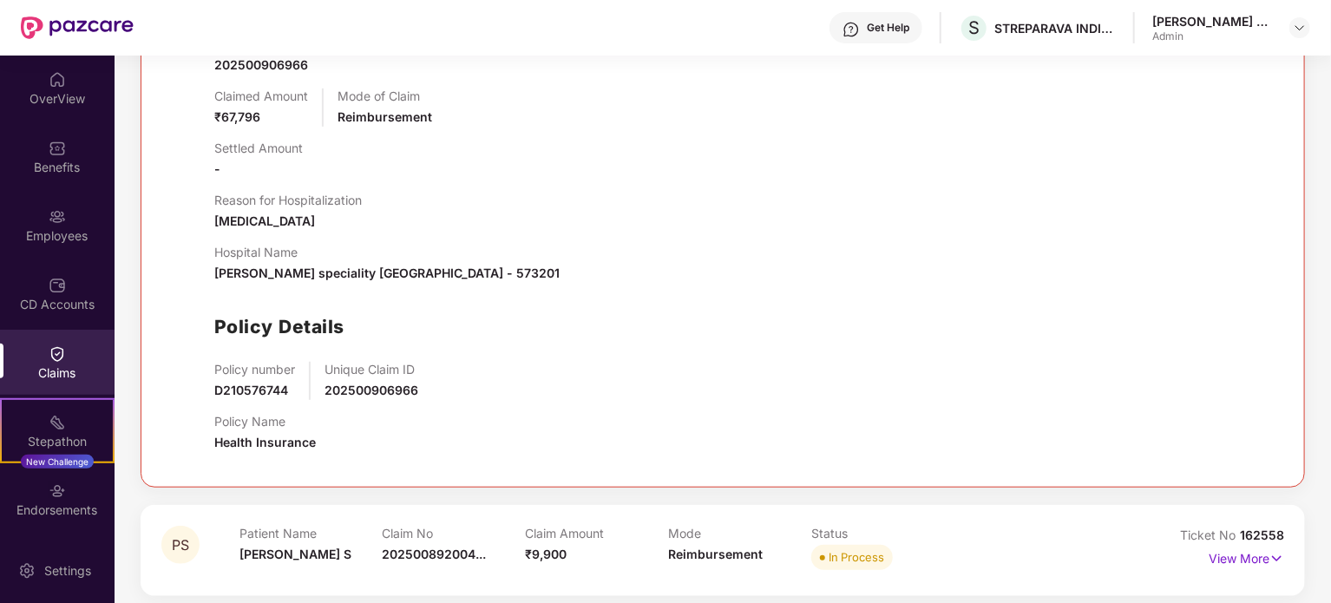
scroll to position [427, 0]
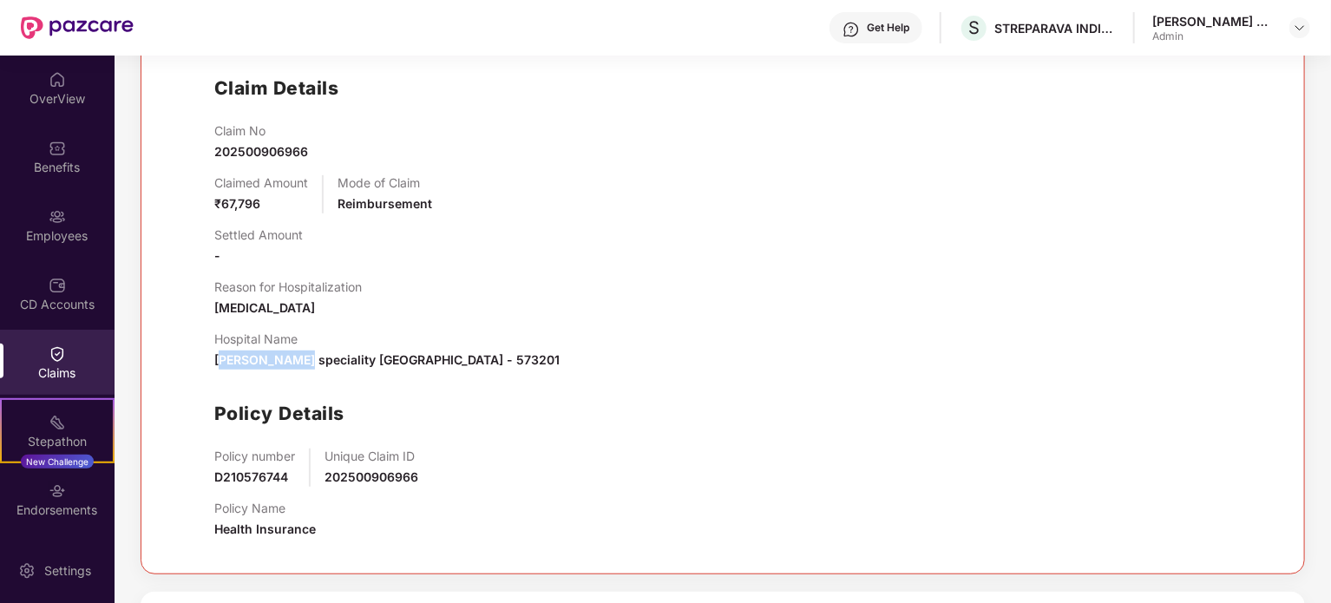
drag, startPoint x: 219, startPoint y: 365, endPoint x: 294, endPoint y: 370, distance: 75.6
click at [294, 370] on div "Claim No 202500906966 Claimed Amount ₹67,796 Mode of Claim Reimbursement Settle…" at bounding box center [740, 338] width 1052 height 430
drag, startPoint x: 214, startPoint y: 364, endPoint x: 536, endPoint y: 368, distance: 322.0
click at [536, 368] on div "Hospital Name Tanya speciality hospital , Hassan , Karnataka - 573201" at bounding box center [386, 351] width 345 height 38
copy span "Tanya speciality hospital , Hassan , Karnataka - 573201"
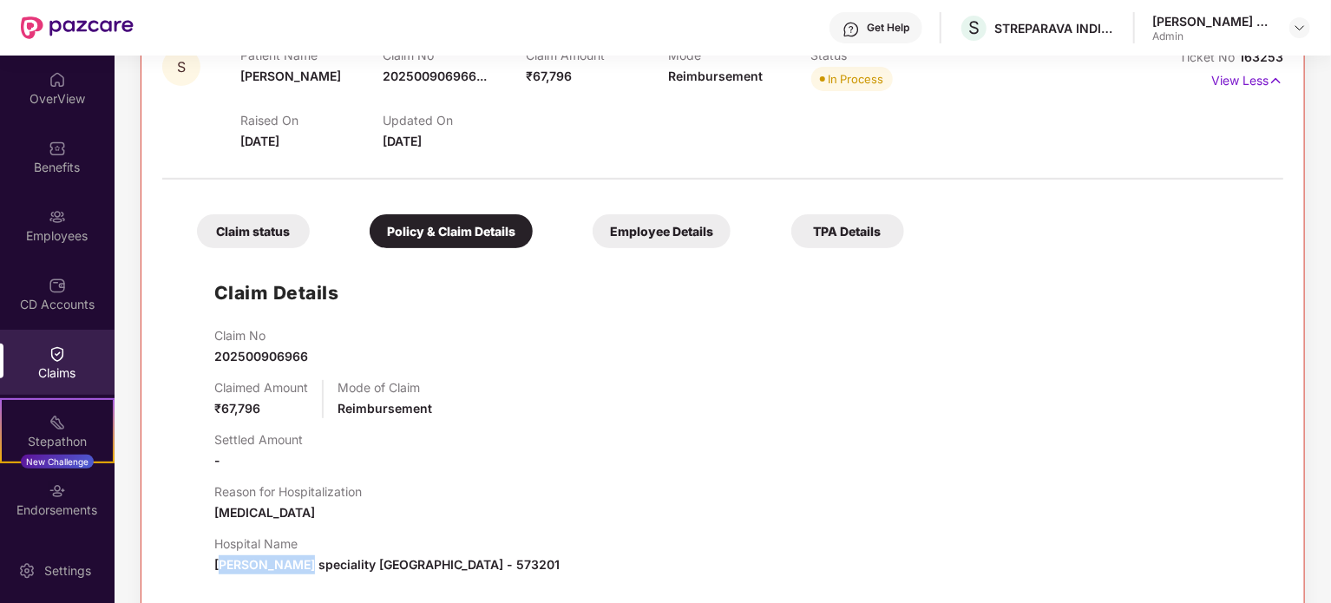
scroll to position [110, 0]
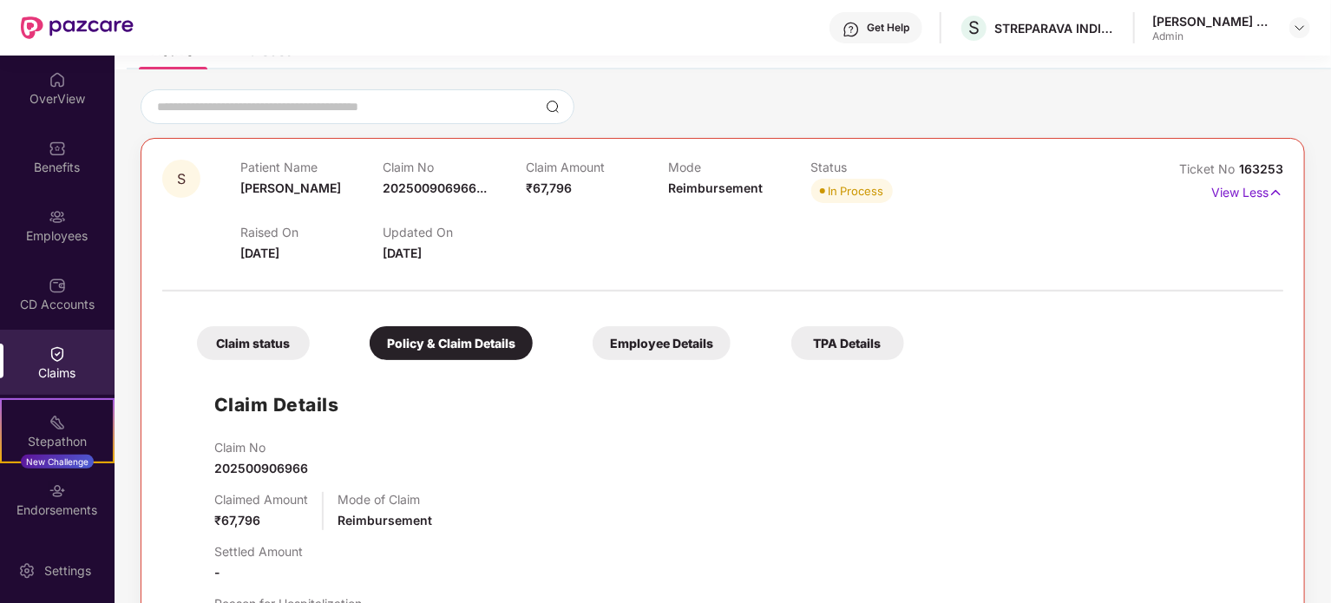
click at [264, 332] on div "Claim status" at bounding box center [253, 343] width 113 height 34
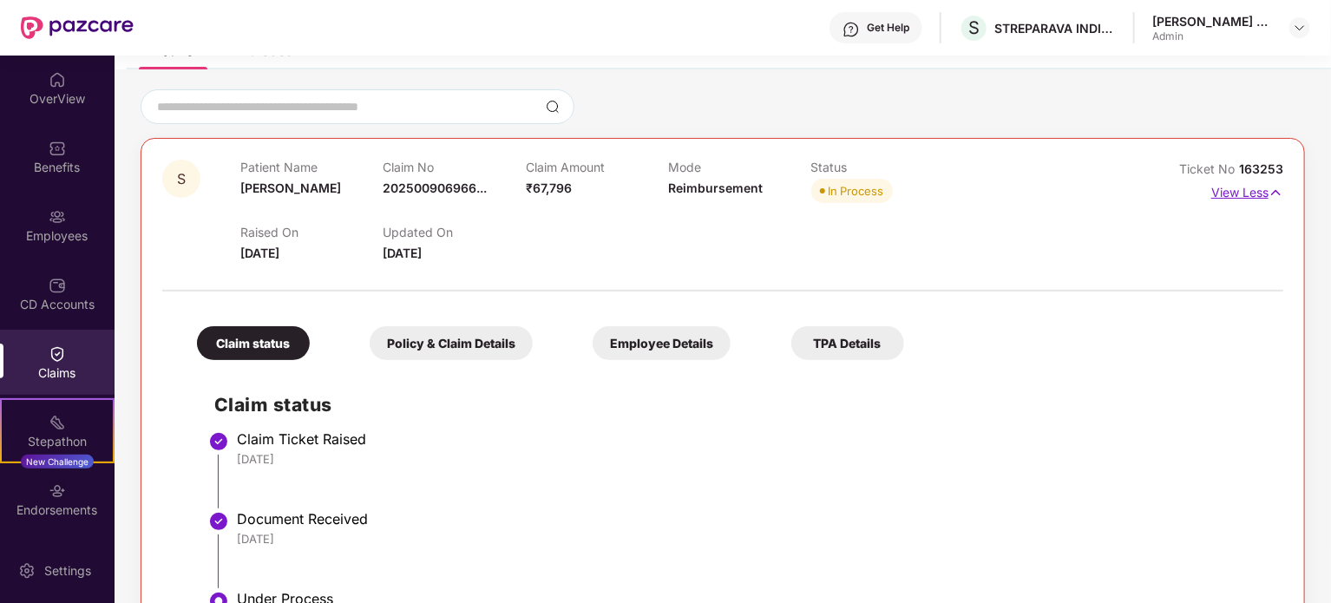
click at [1257, 187] on p "View Less" at bounding box center [1248, 190] width 72 height 23
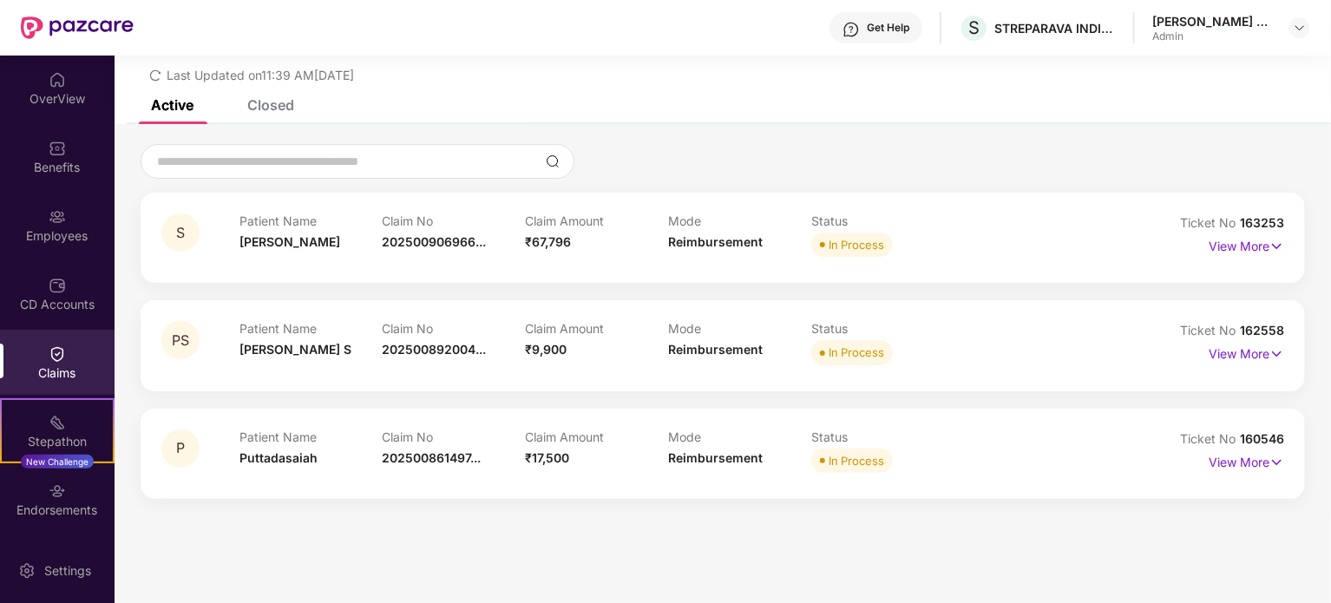
scroll to position [56, 0]
click at [1255, 349] on p "View More" at bounding box center [1247, 351] width 76 height 23
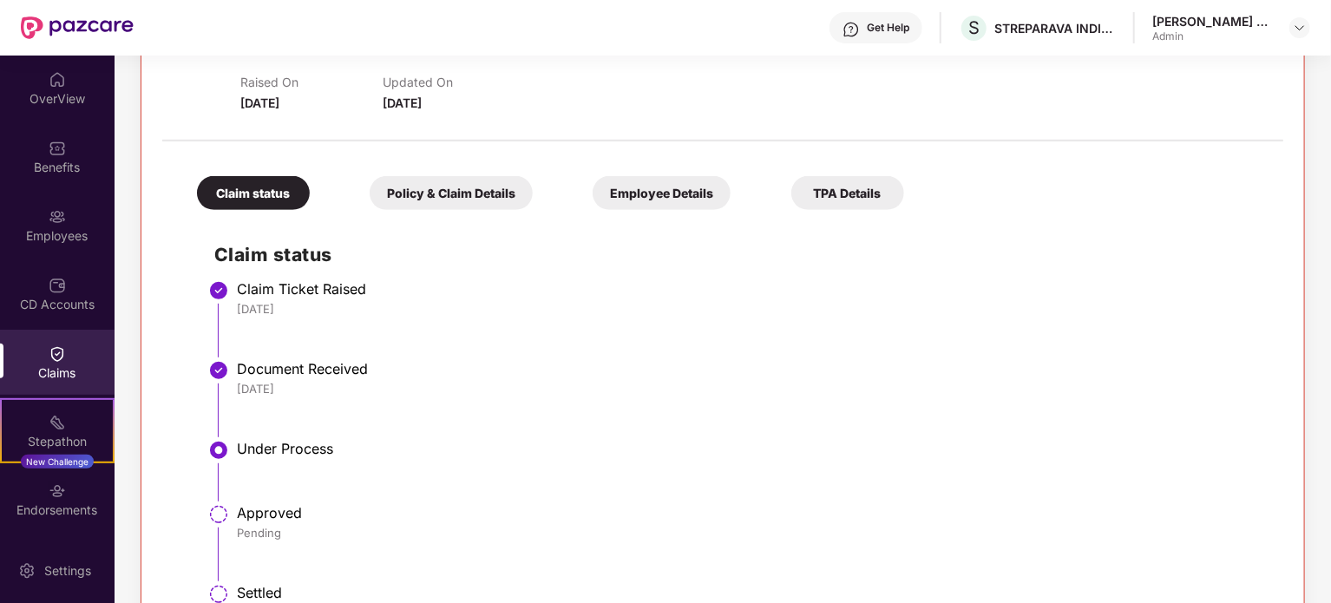
scroll to position [371, 0]
click at [673, 191] on div "Employee Details" at bounding box center [662, 191] width 138 height 34
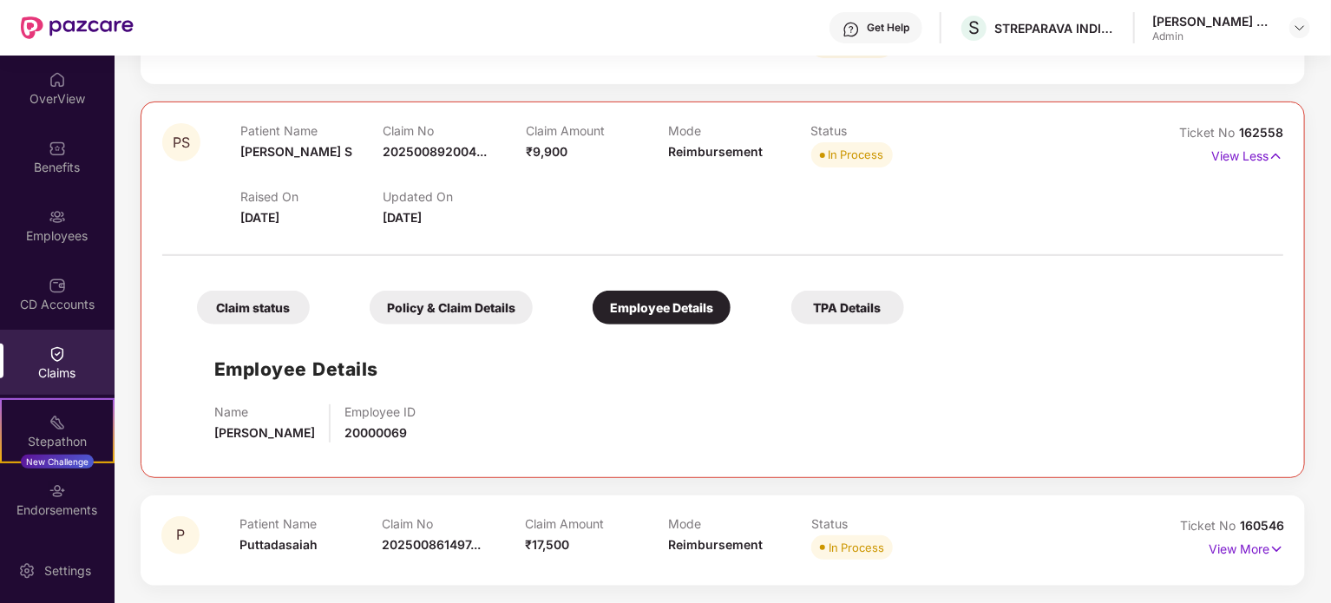
scroll to position [253, 0]
drag, startPoint x: 309, startPoint y: 433, endPoint x: 215, endPoint y: 436, distance: 93.8
click at [215, 436] on span "Pramod Kumar S" at bounding box center [264, 433] width 101 height 15
copy span "Pramod Kumar S"
drag, startPoint x: 403, startPoint y: 433, endPoint x: 338, endPoint y: 437, distance: 64.4
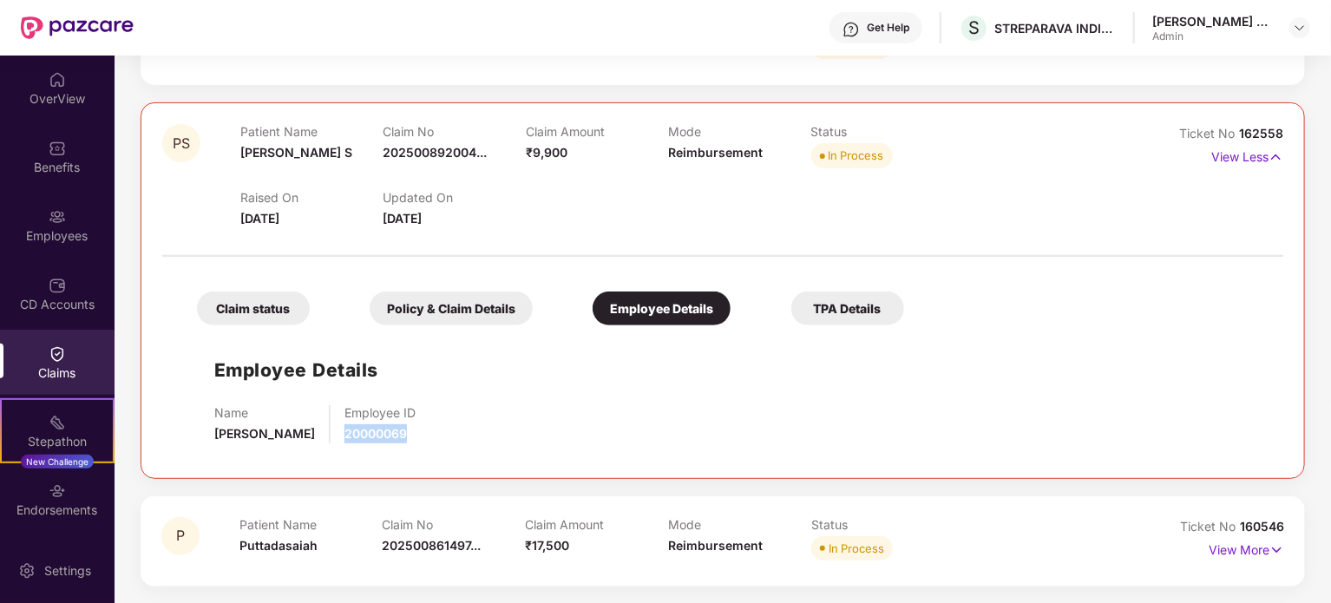
click at [338, 437] on div "Name Pramod Kumar S Employee ID 20000069" at bounding box center [740, 424] width 1052 height 38
copy span "20000069"
click at [440, 301] on div "Policy & Claim Details" at bounding box center [451, 309] width 163 height 34
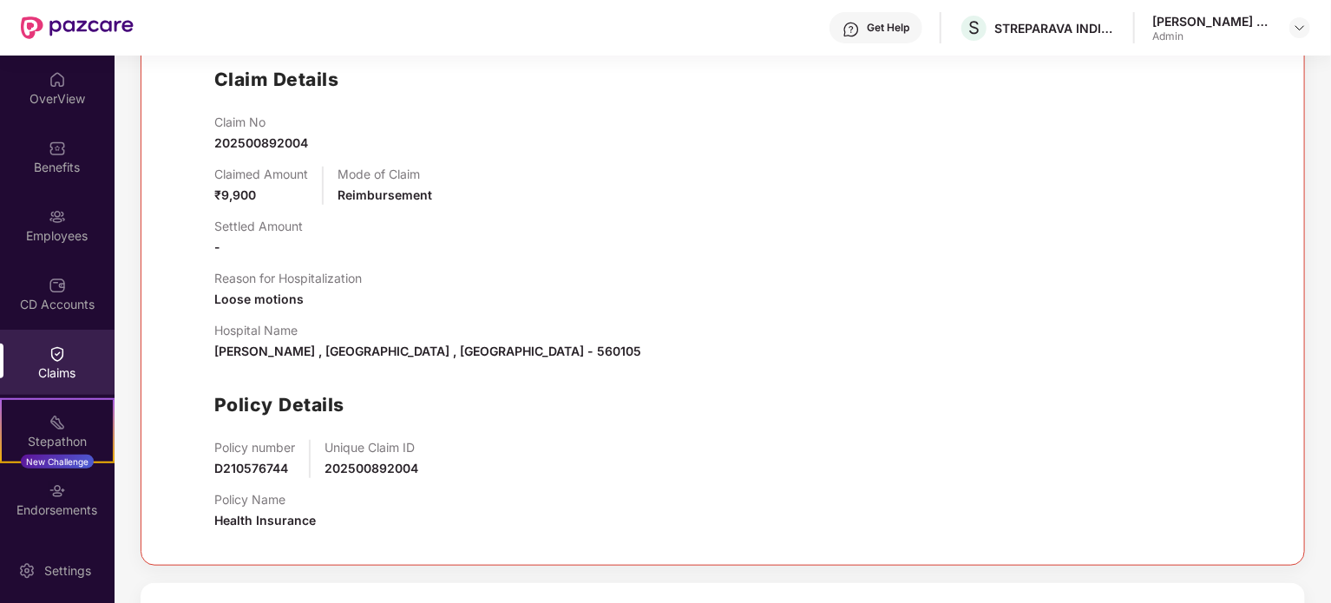
scroll to position [631, 0]
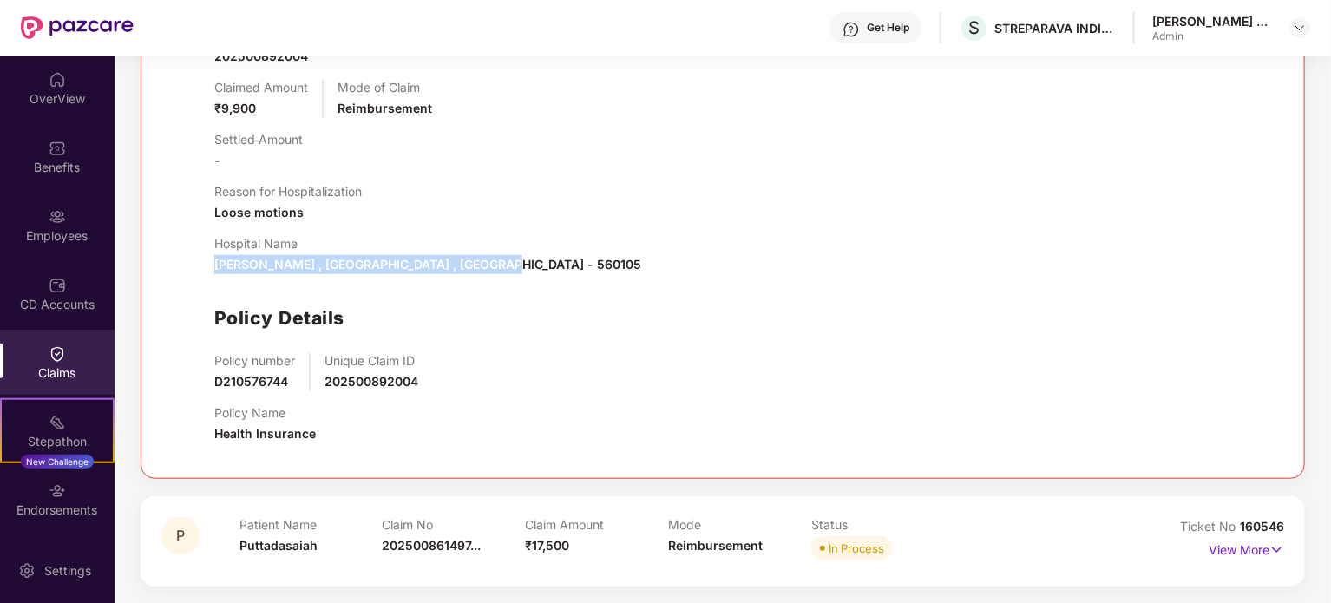
drag, startPoint x: 210, startPoint y: 267, endPoint x: 472, endPoint y: 269, distance: 262.1
click at [472, 269] on div "Claim Details Claim No 202500892004 Claimed Amount ₹9,900 Mode of Claim Reimbur…" at bounding box center [723, 207] width 1087 height 501
copy span "Vijay shree , Bangalore , Karnataka - 560105"
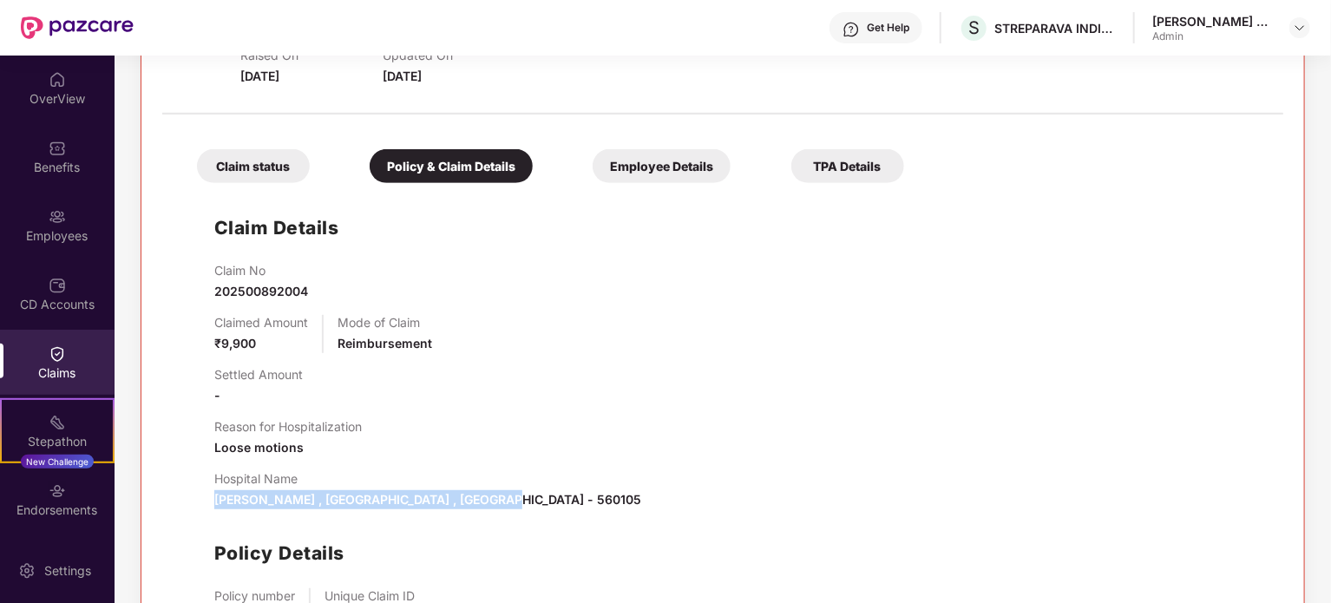
scroll to position [371, 0]
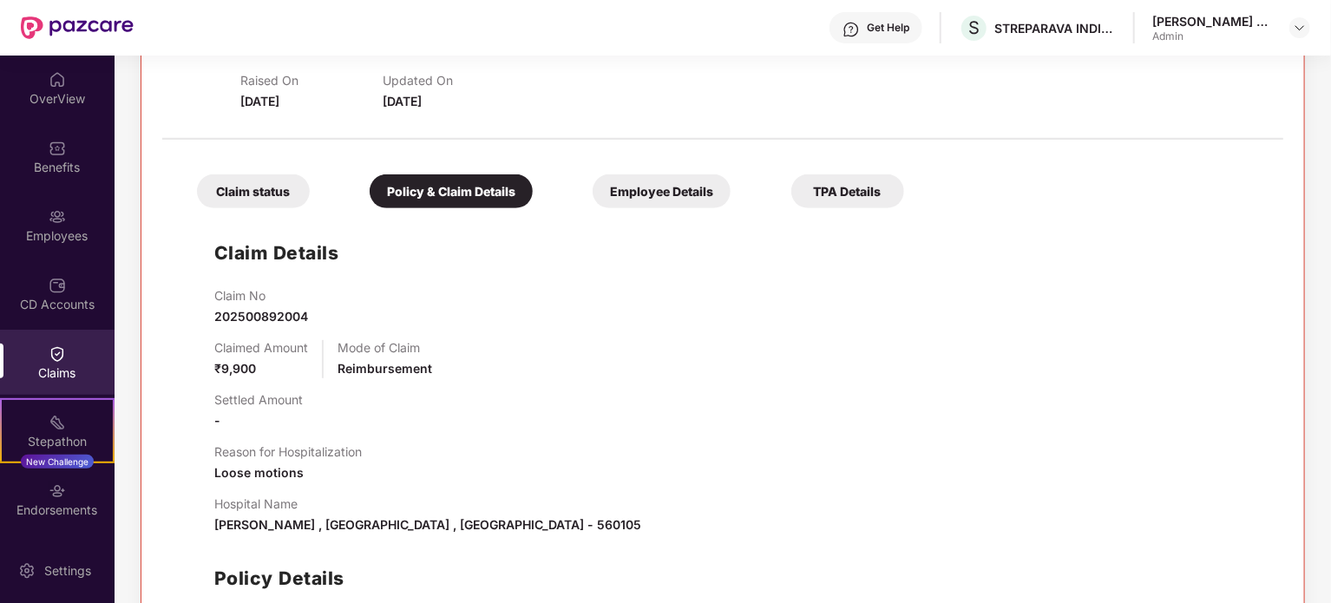
click at [226, 189] on div "Claim status" at bounding box center [253, 191] width 113 height 34
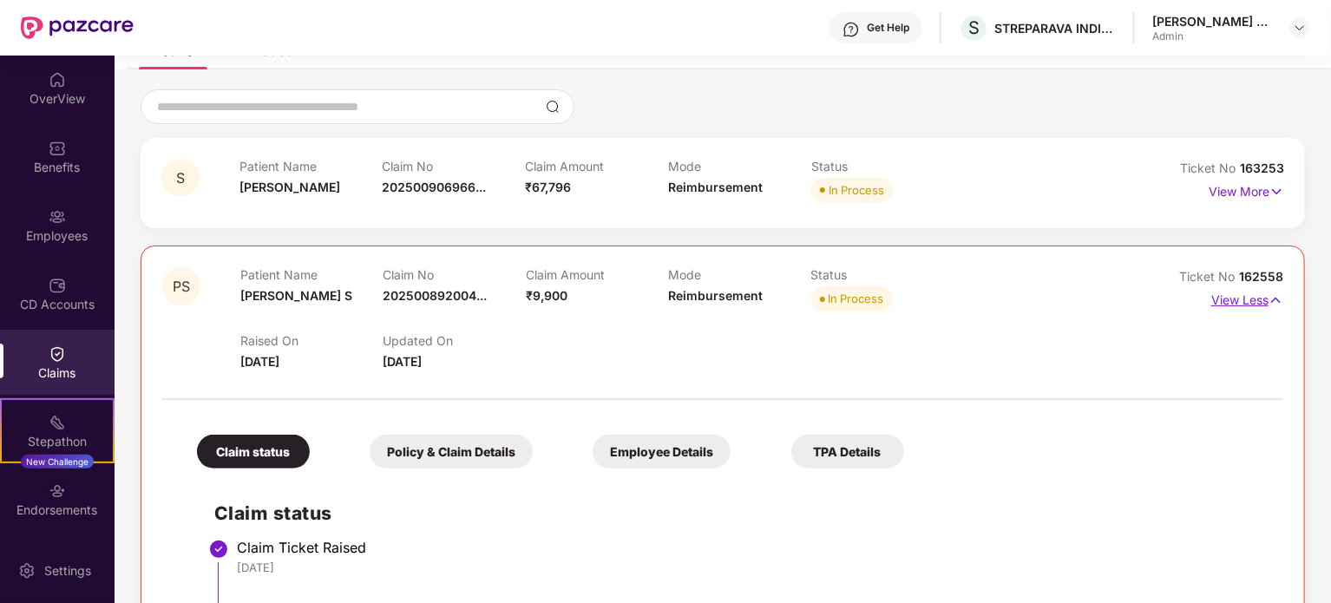
click at [1276, 300] on img at bounding box center [1276, 300] width 15 height 19
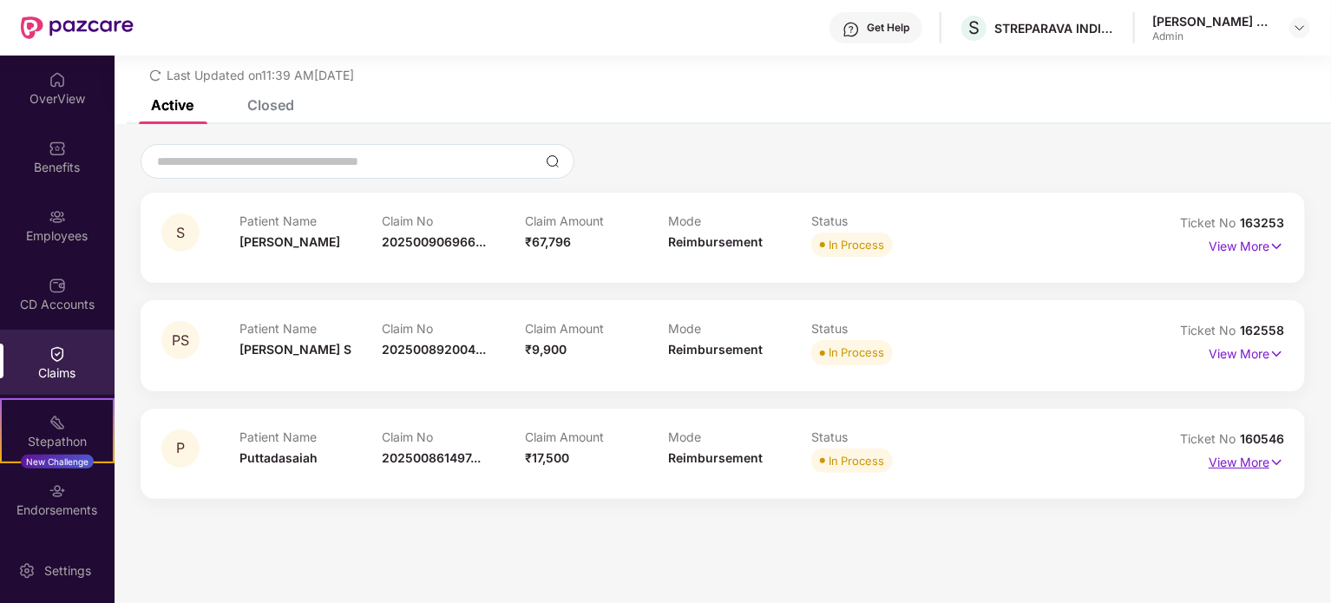
click at [1264, 461] on p "View More" at bounding box center [1247, 460] width 76 height 23
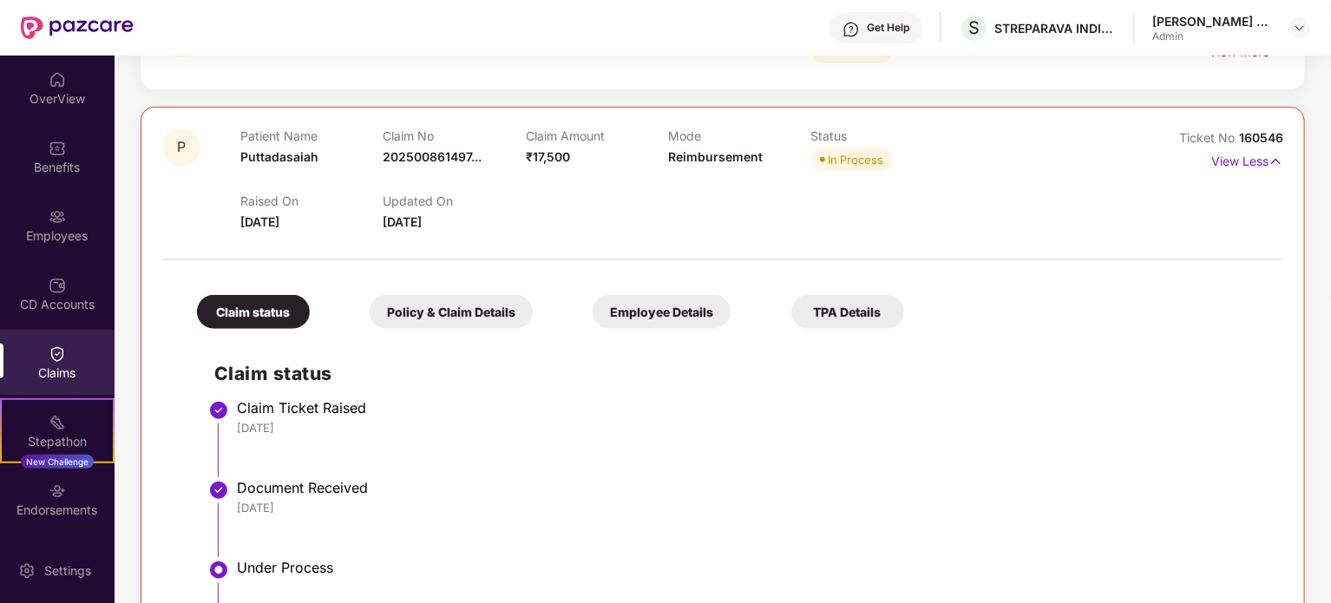
scroll to position [371, 0]
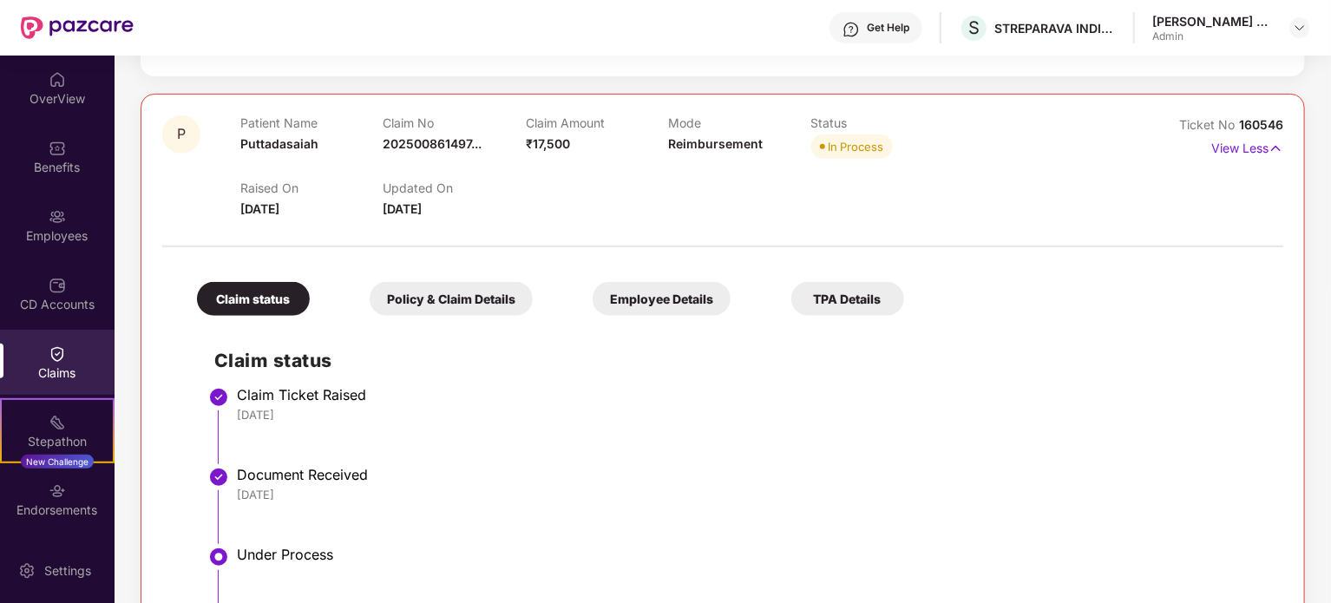
click at [439, 301] on div "Policy & Claim Details" at bounding box center [451, 299] width 163 height 34
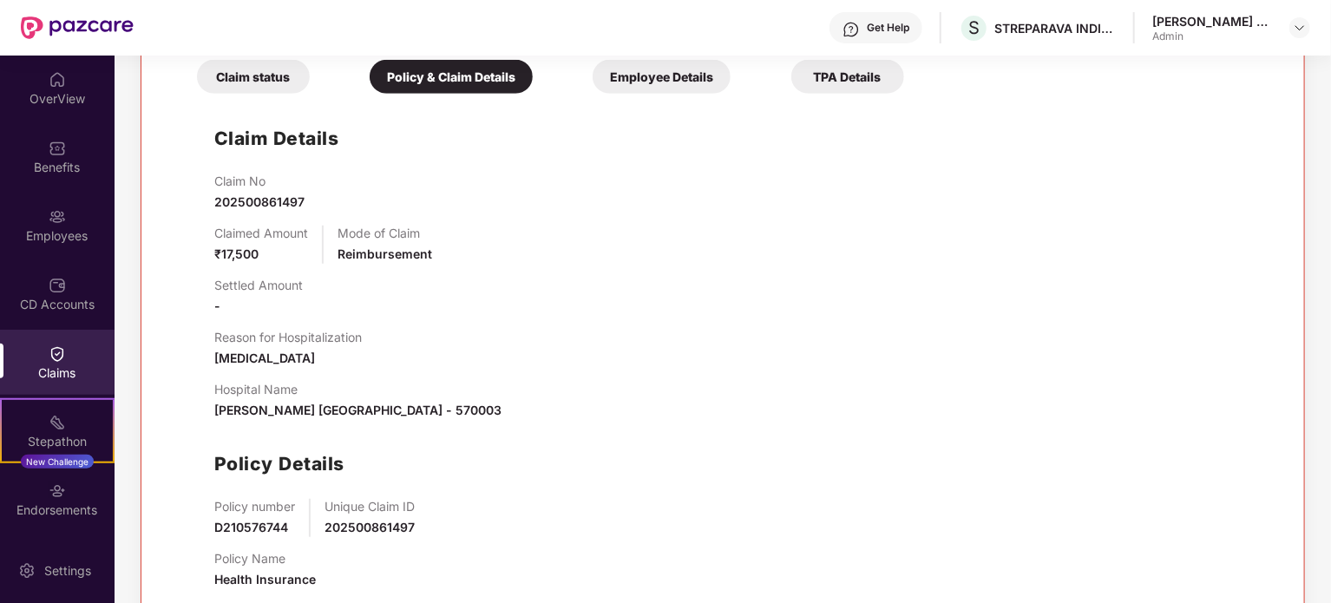
scroll to position [631, 0]
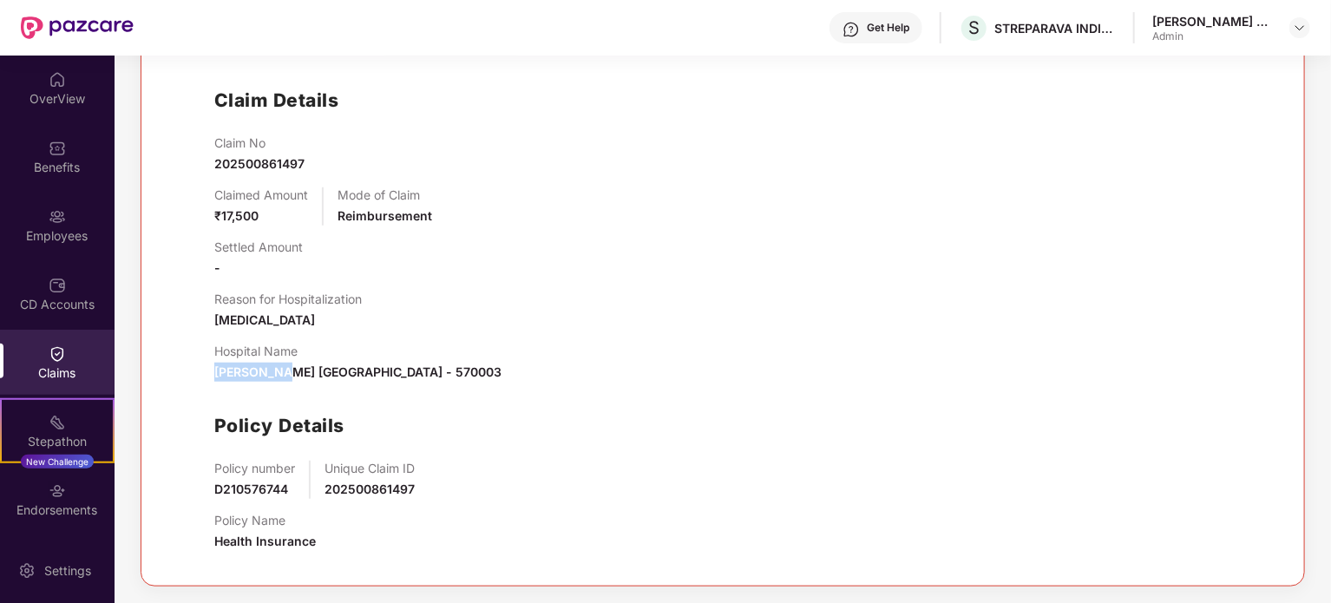
drag, startPoint x: 215, startPoint y: 378, endPoint x: 288, endPoint y: 378, distance: 72.9
click at [288, 378] on span "Bhagwan mahaveer darshan eye hospital , Mysore , Karnataka - 570003" at bounding box center [357, 372] width 287 height 15
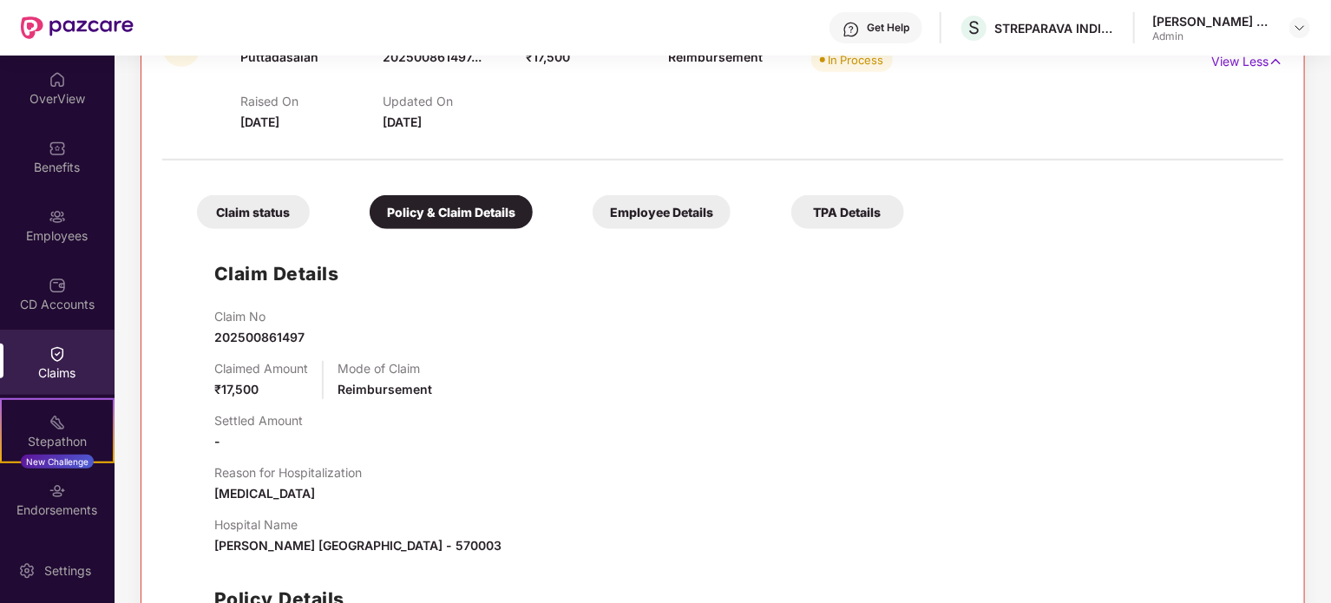
click at [656, 225] on div "Employee Details" at bounding box center [662, 212] width 138 height 34
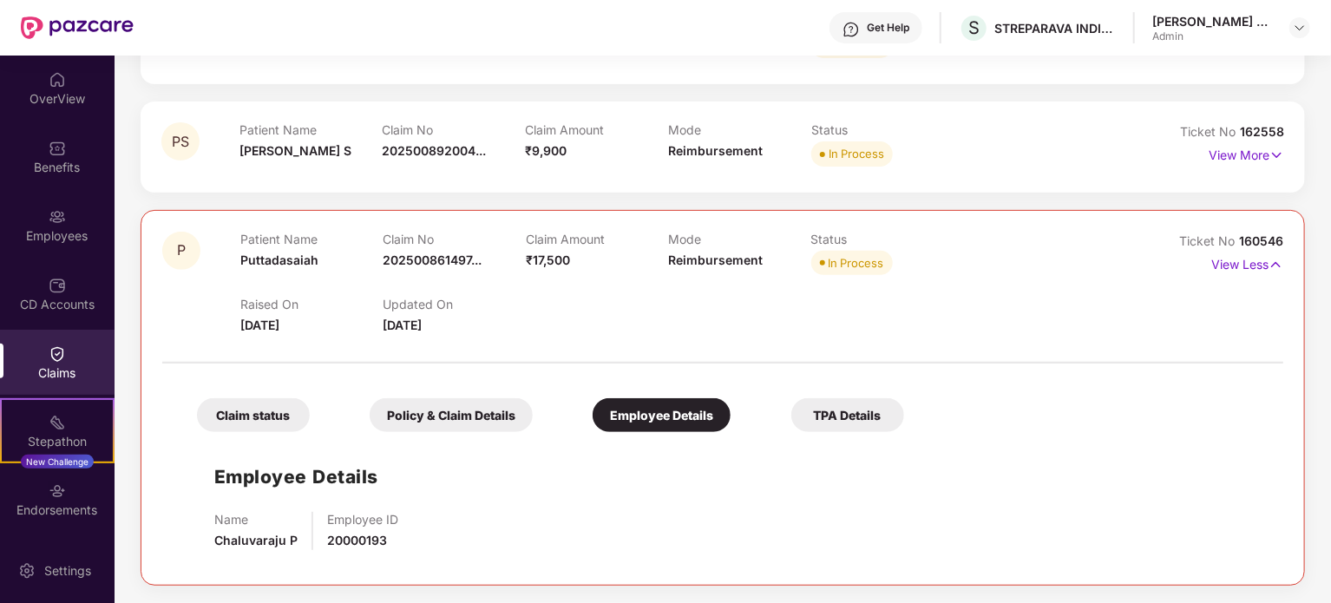
scroll to position [253, 0]
drag, startPoint x: 302, startPoint y: 542, endPoint x: 210, endPoint y: 549, distance: 92.3
click at [210, 549] on div "Employee Details Name Chaluvaraju P Employee ID 20000193" at bounding box center [723, 503] width 1087 height 123
copy span "Chaluvaraju P"
drag, startPoint x: 392, startPoint y: 540, endPoint x: 317, endPoint y: 547, distance: 75.8
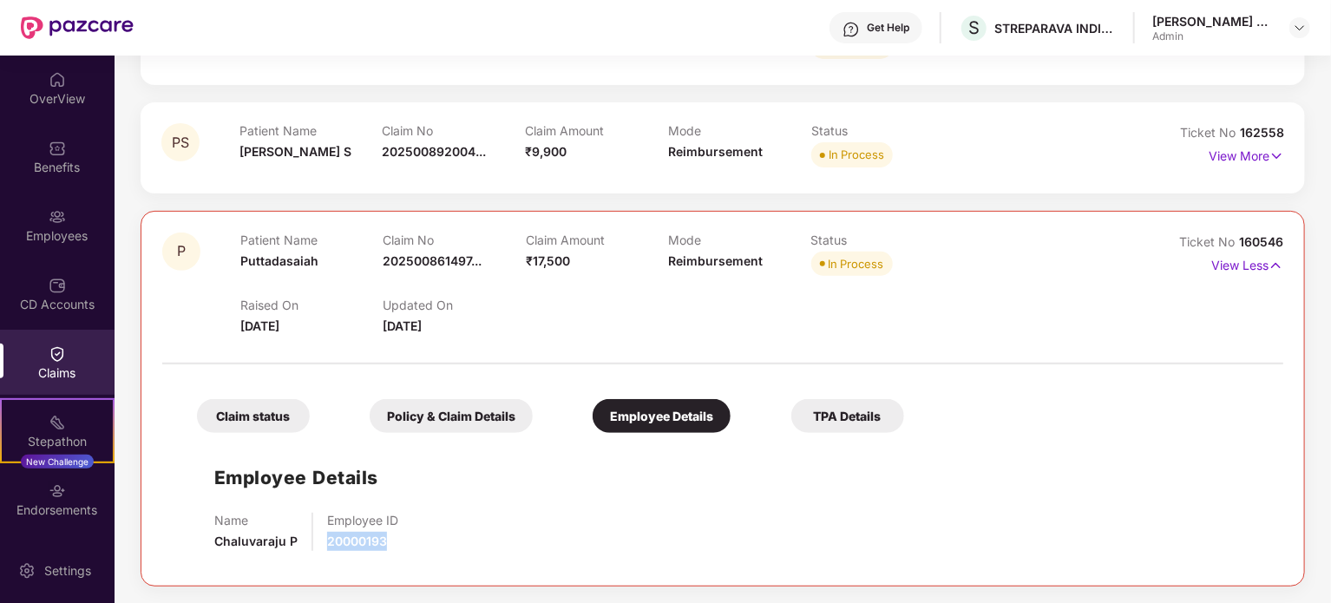
click at [317, 547] on div "Name Chaluvaraju P Employee ID 20000193" at bounding box center [740, 532] width 1052 height 38
click at [844, 416] on div "TPA Details" at bounding box center [847, 416] width 113 height 34
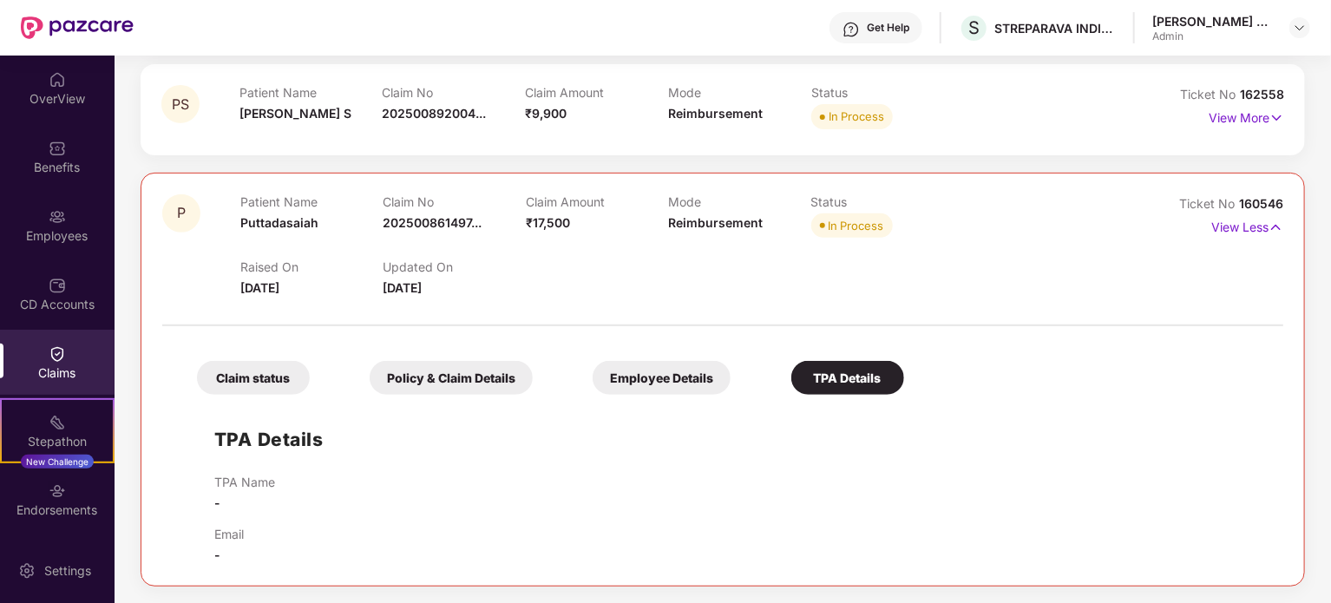
click at [437, 369] on div "Policy & Claim Details" at bounding box center [451, 378] width 163 height 34
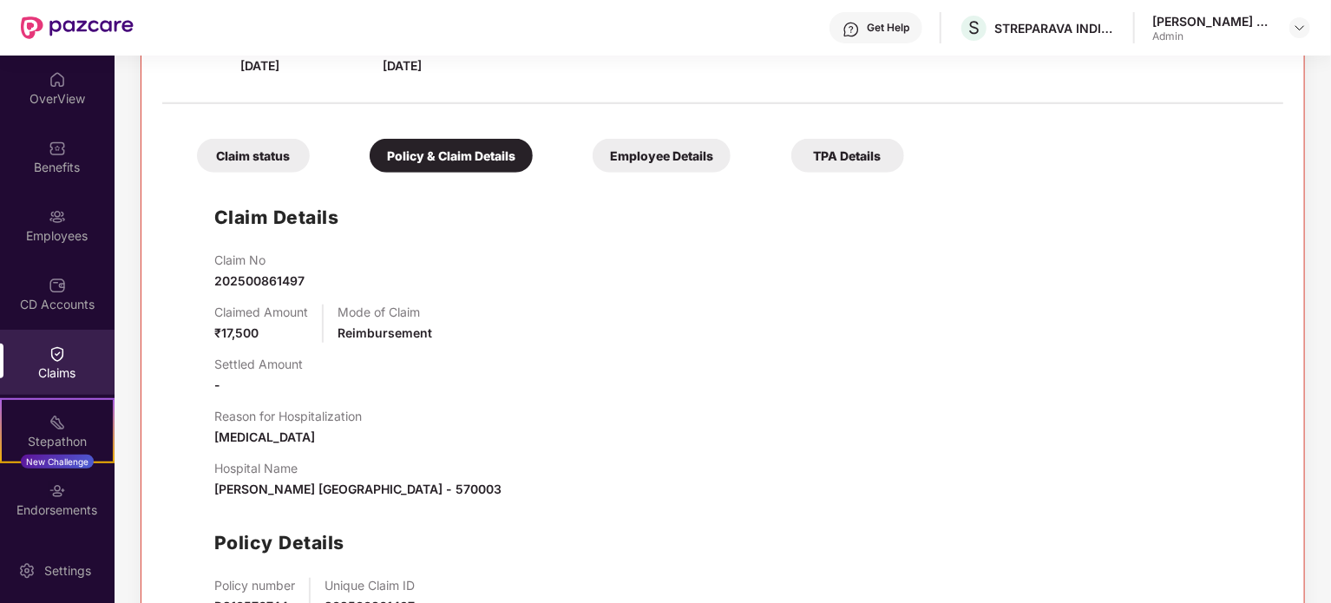
scroll to position [631, 0]
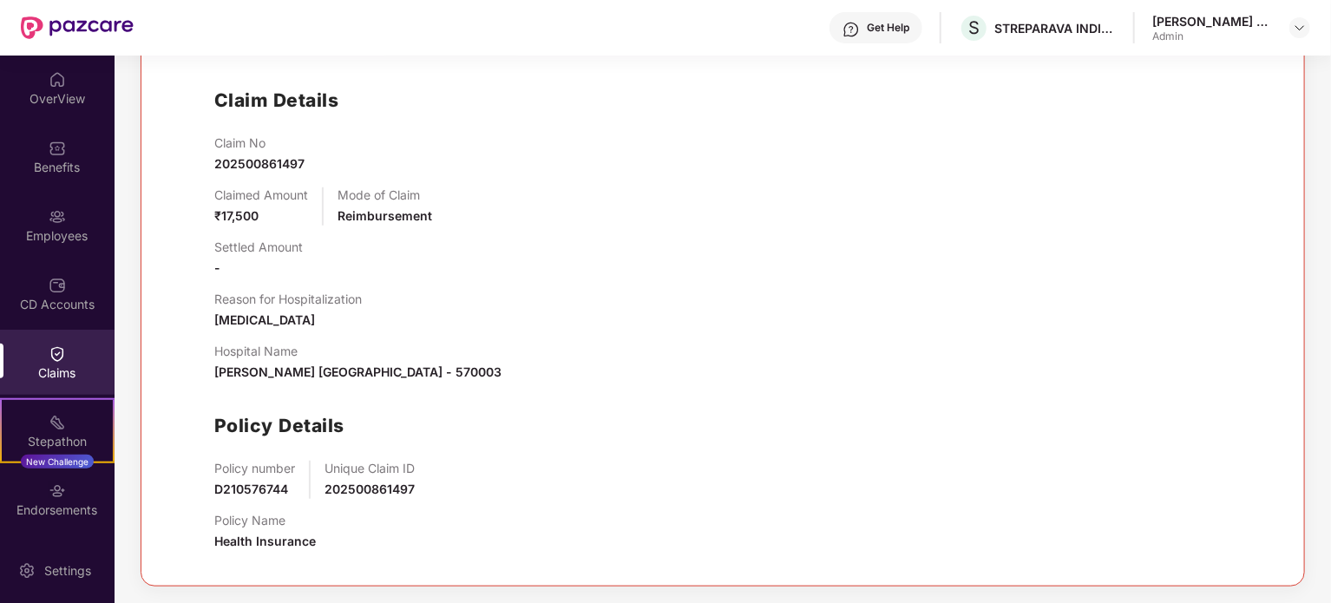
drag, startPoint x: 212, startPoint y: 374, endPoint x: 635, endPoint y: 381, distance: 423.6
click at [635, 381] on div "Claim Details Claim No 202500861497 Claimed Amount ₹17,500 Mode of Claim Reimbu…" at bounding box center [723, 314] width 1087 height 501
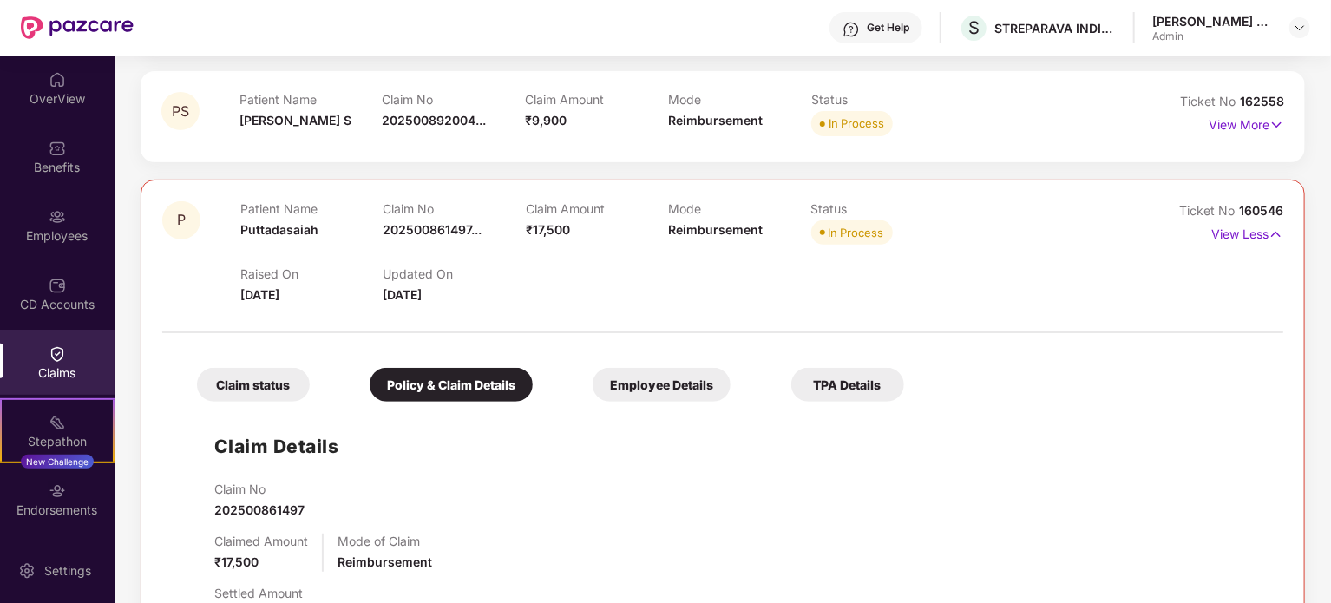
scroll to position [284, 0]
click at [1269, 239] on img at bounding box center [1276, 235] width 15 height 19
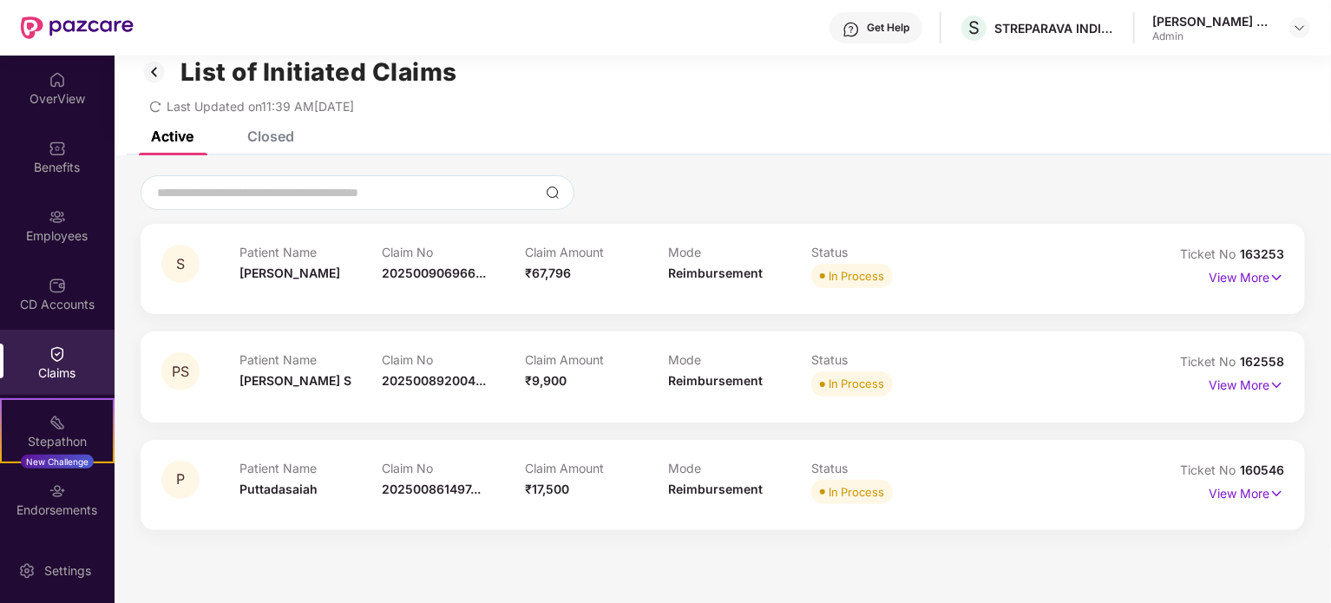
scroll to position [0, 0]
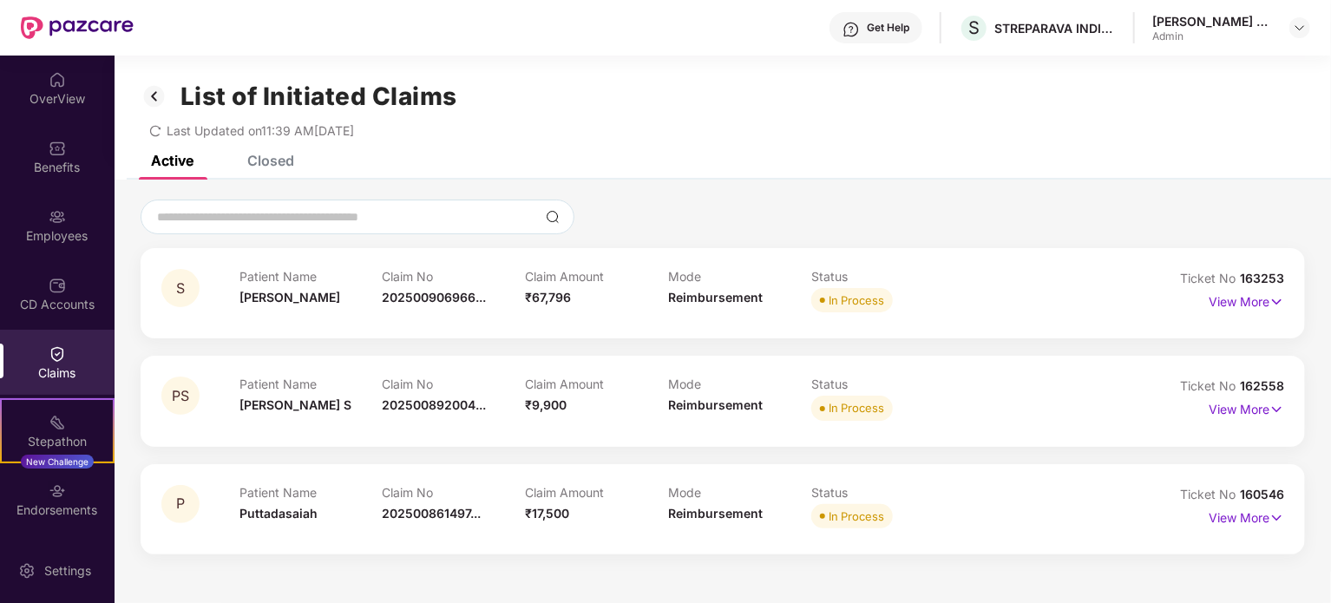
click at [157, 101] on img at bounding box center [155, 97] width 28 height 30
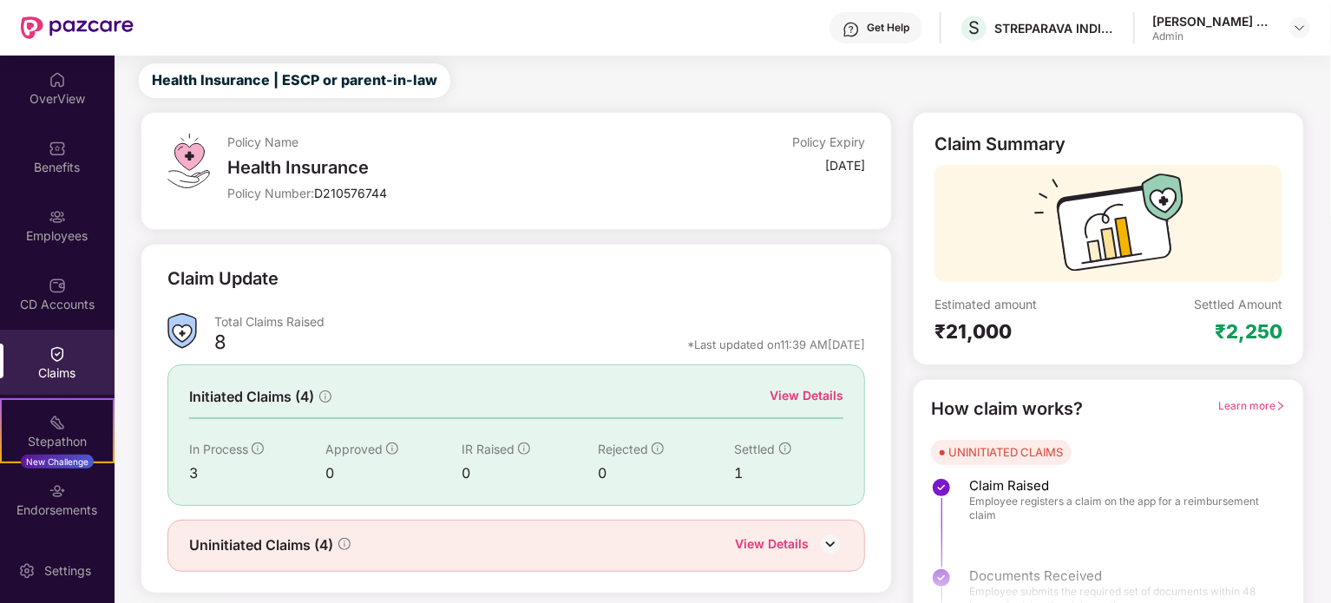
scroll to position [76, 0]
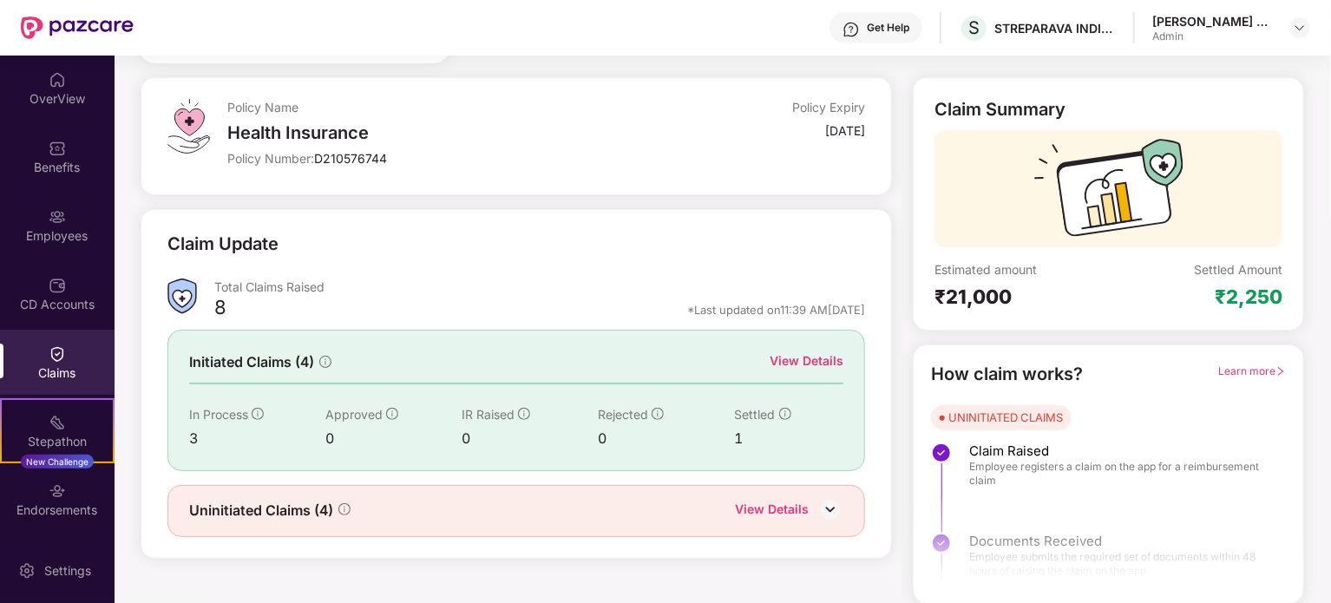
click at [831, 510] on img at bounding box center [831, 509] width 26 height 26
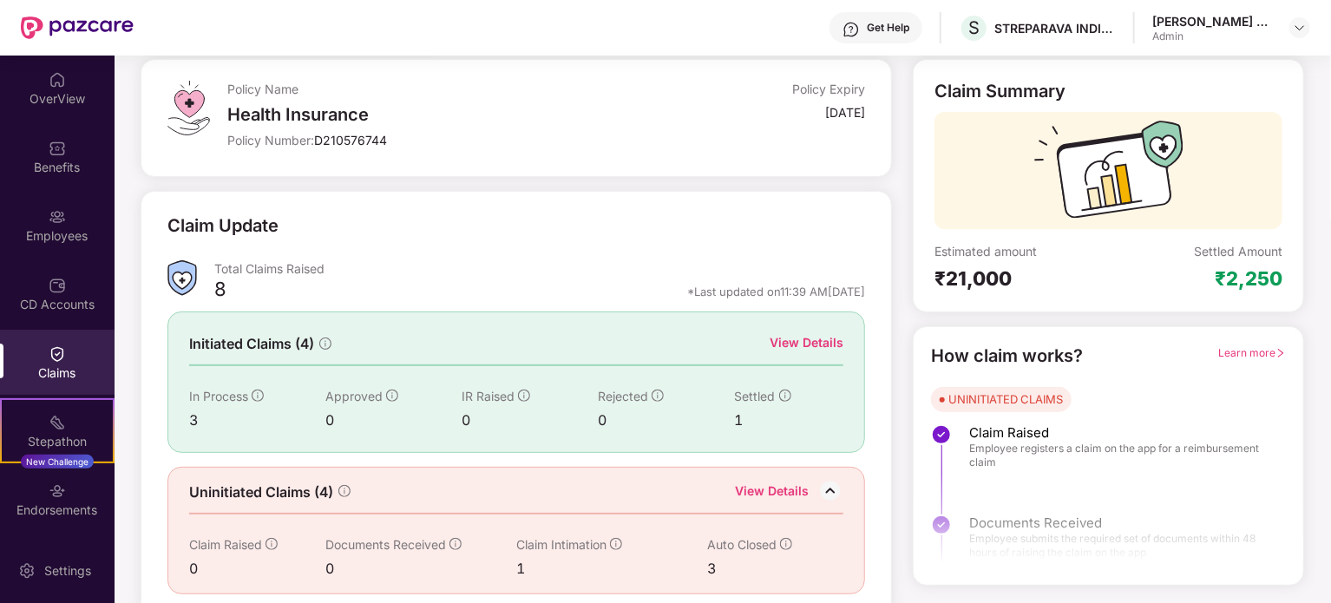
scroll to position [104, 0]
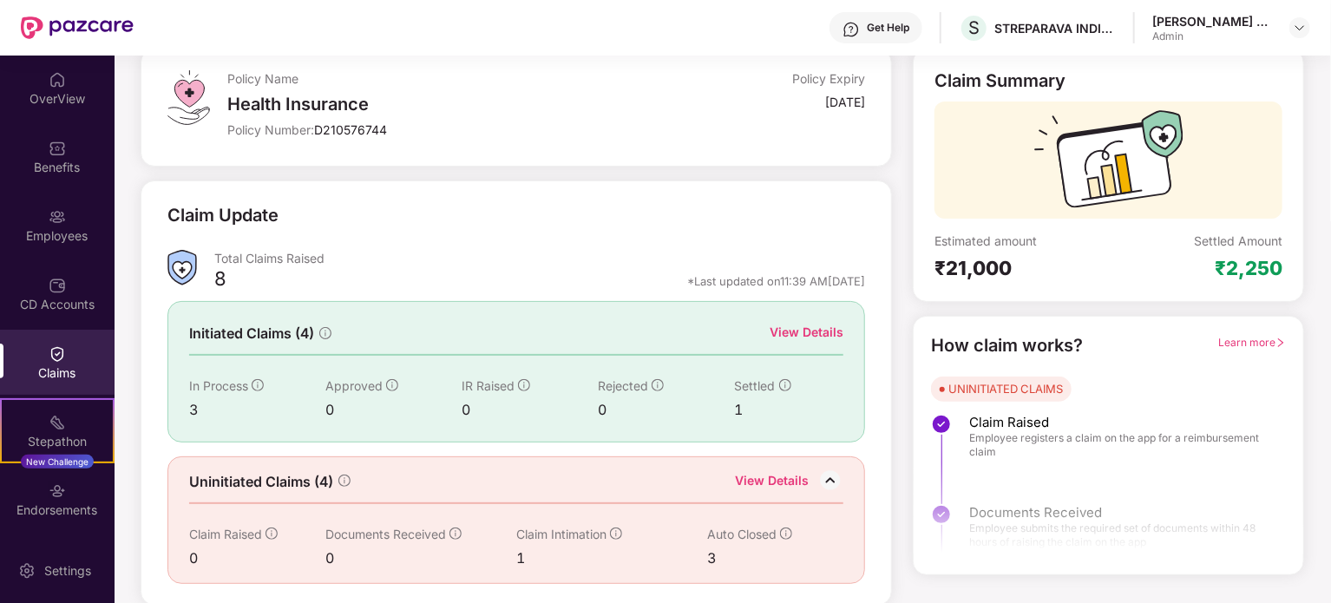
click at [789, 533] on icon "info-circle" at bounding box center [786, 534] width 12 height 12
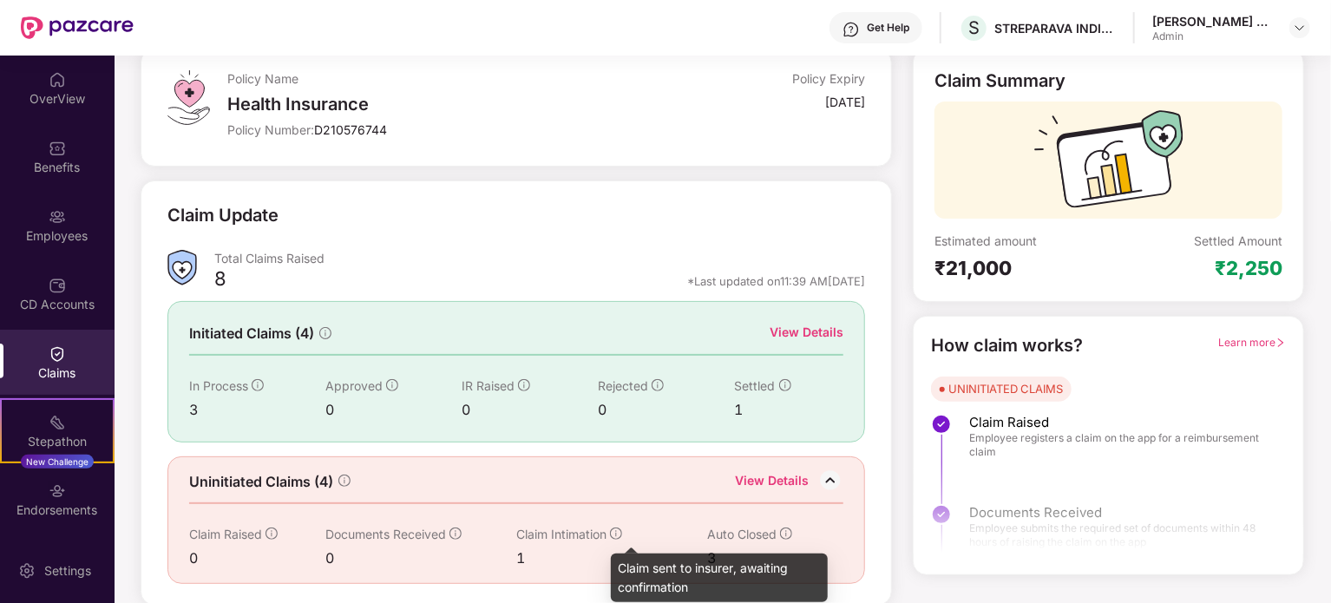
click at [617, 533] on icon "info-circle" at bounding box center [616, 534] width 2 height 6
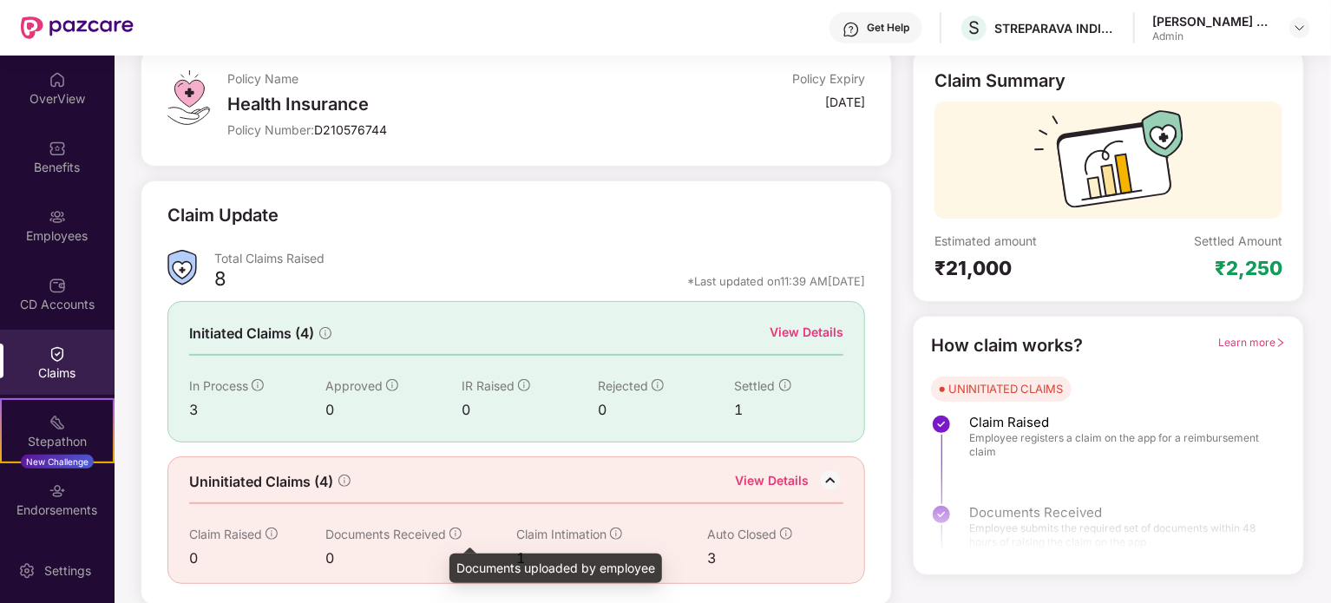
click at [451, 530] on icon "info-circle" at bounding box center [456, 534] width 12 height 12
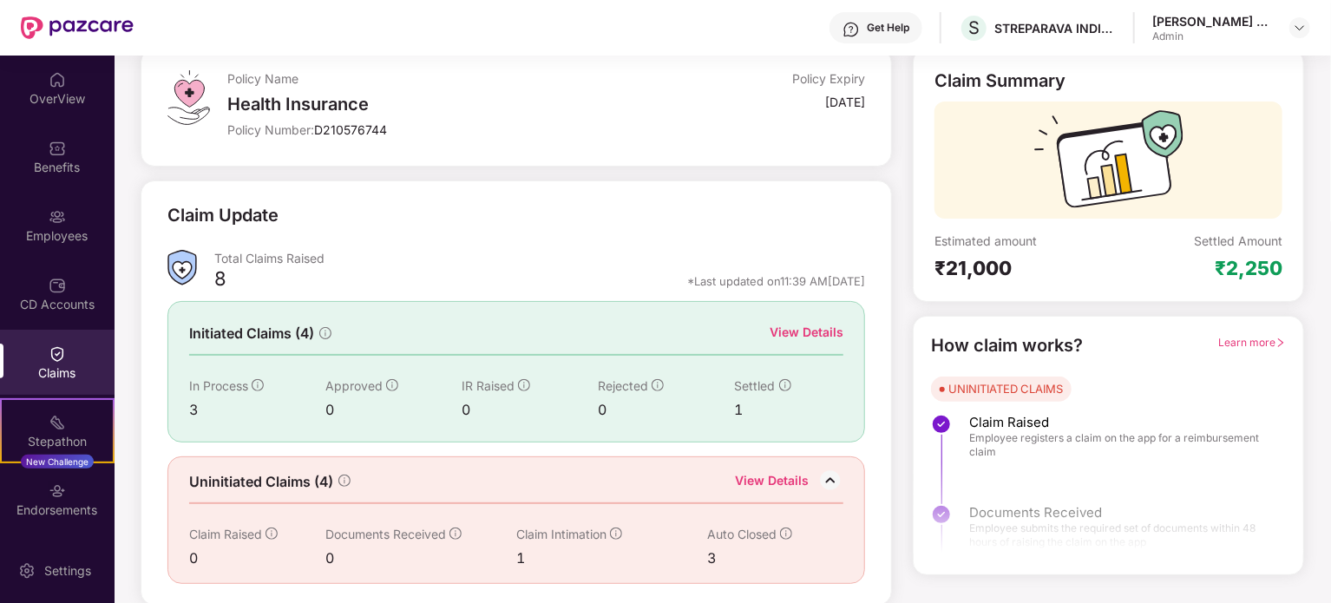
click at [778, 483] on div "View Details" at bounding box center [772, 482] width 74 height 23
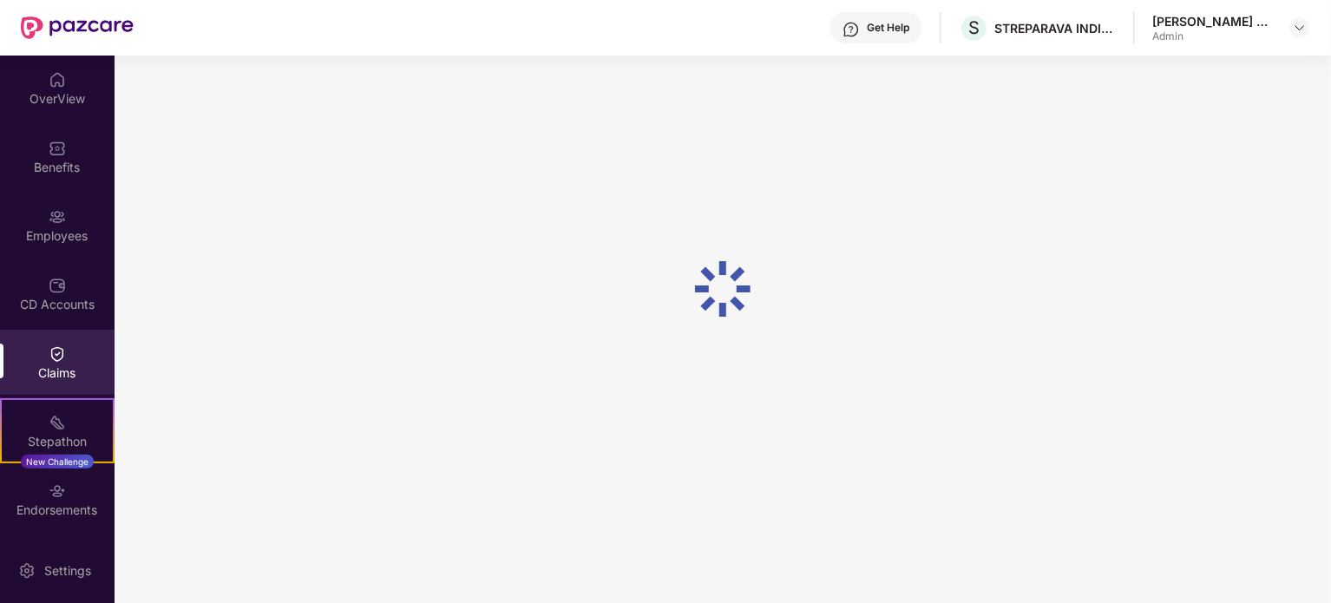
scroll to position [82, 0]
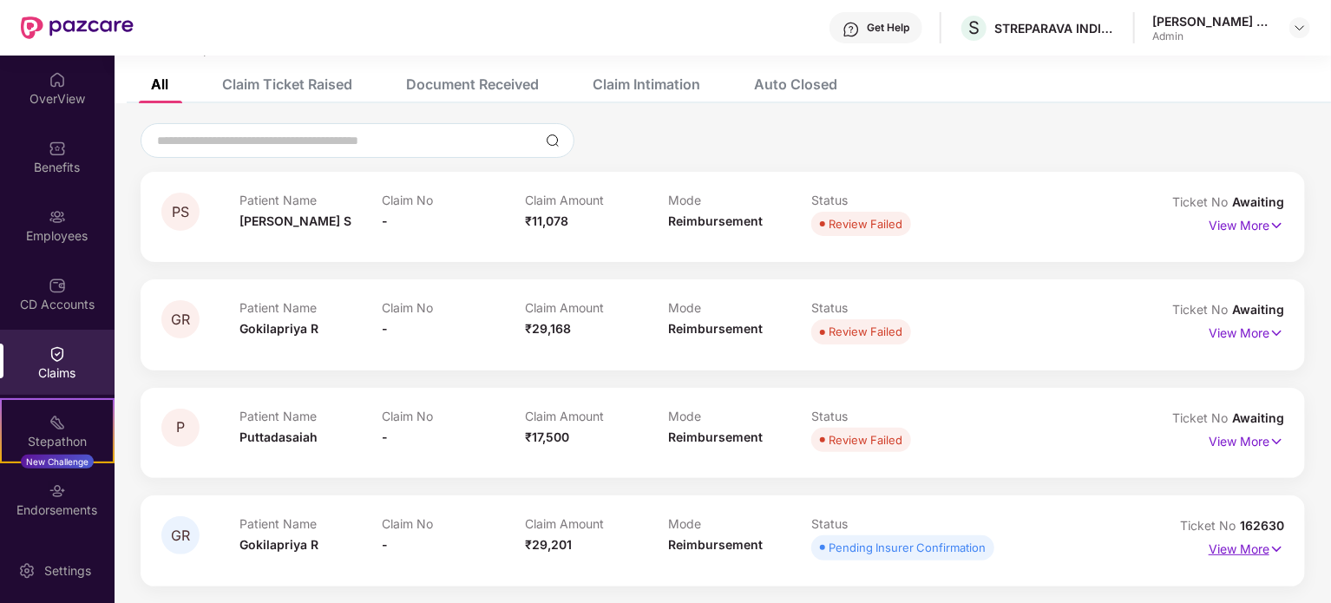
click at [1251, 554] on p "View More" at bounding box center [1247, 546] width 76 height 23
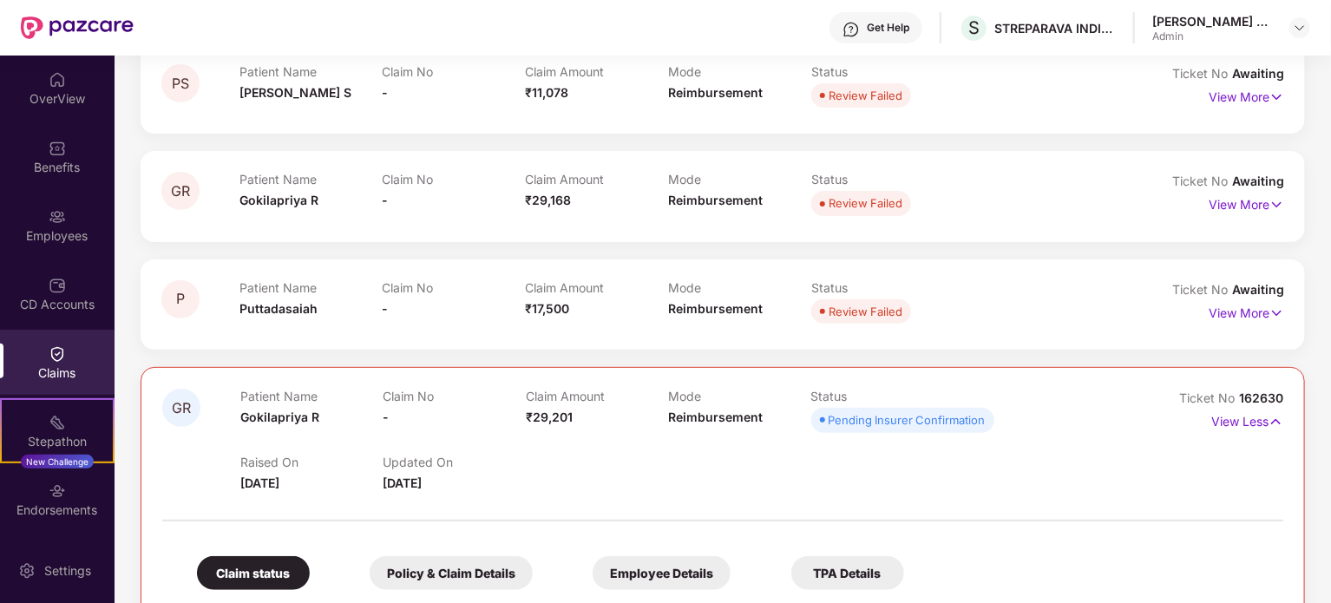
scroll to position [323, 0]
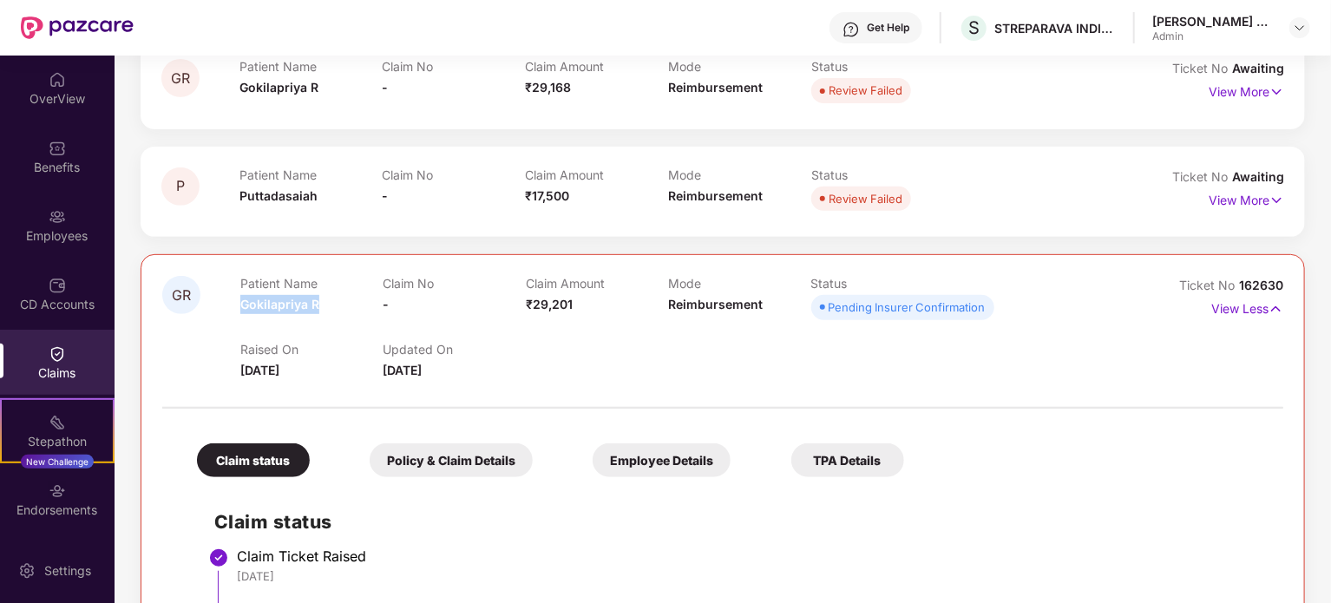
drag, startPoint x: 322, startPoint y: 302, endPoint x: 240, endPoint y: 312, distance: 83.0
click at [240, 312] on div "Patient Name Gokilapriya R" at bounding box center [311, 300] width 142 height 48
click at [624, 454] on div "Employee Details" at bounding box center [662, 460] width 138 height 34
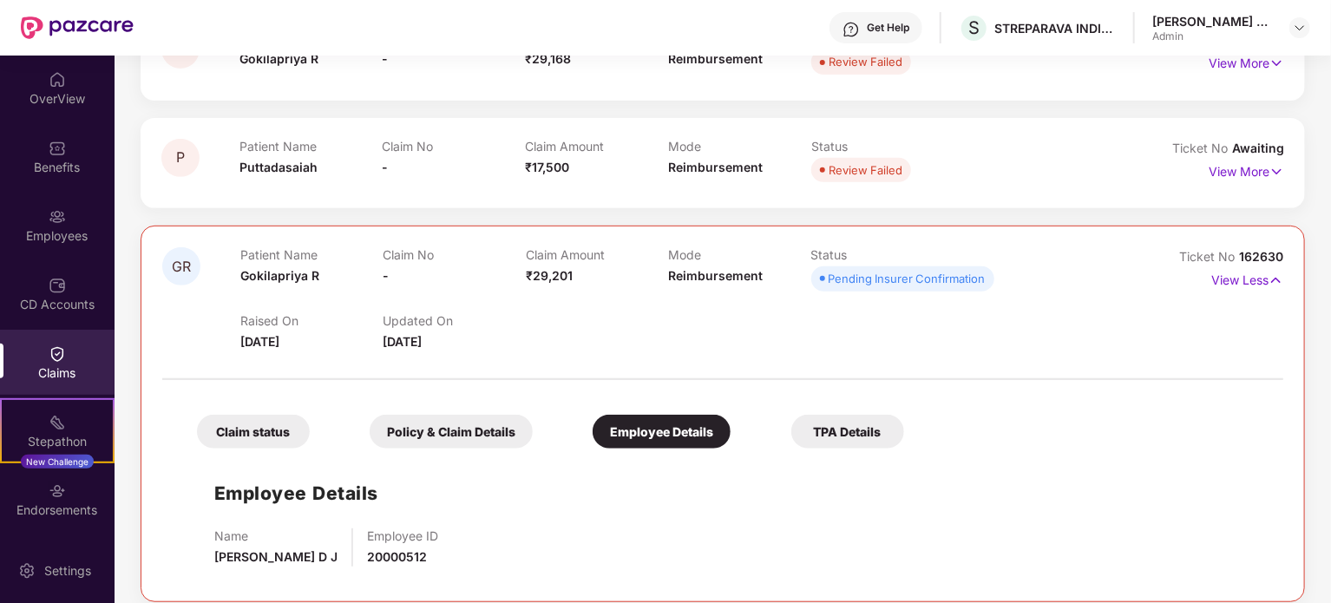
scroll to position [366, 0]
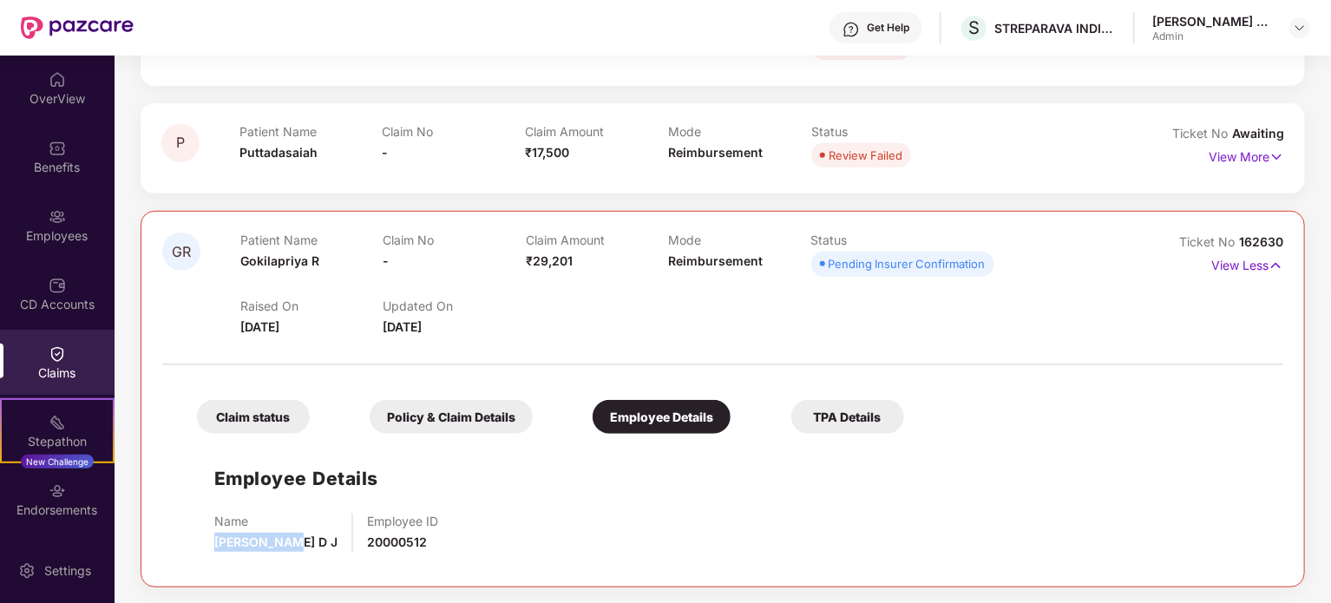
drag, startPoint x: 292, startPoint y: 542, endPoint x: 213, endPoint y: 547, distance: 79.1
click at [213, 547] on div "Employee Details Name Gowtham D J Employee ID 20000512" at bounding box center [723, 504] width 1087 height 123
drag, startPoint x: 382, startPoint y: 540, endPoint x: 323, endPoint y: 542, distance: 59.0
click at [367, 542] on div "Employee ID 20000512" at bounding box center [402, 533] width 71 height 38
click at [850, 405] on div "TPA Details" at bounding box center [847, 417] width 113 height 34
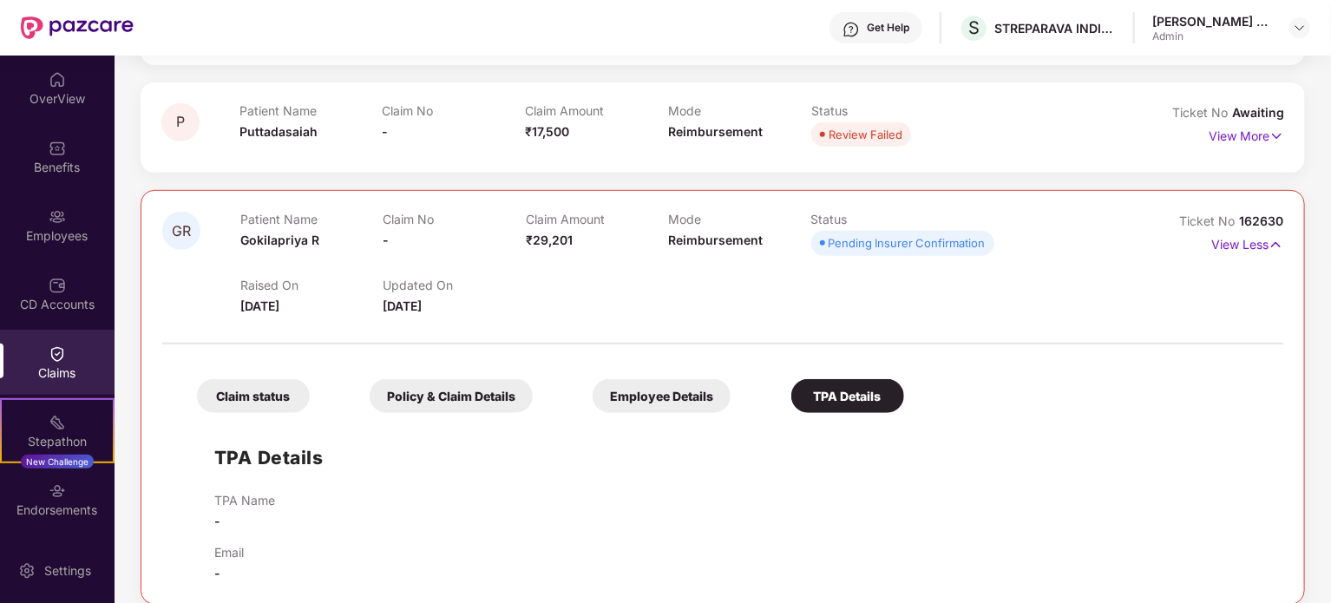
scroll to position [404, 0]
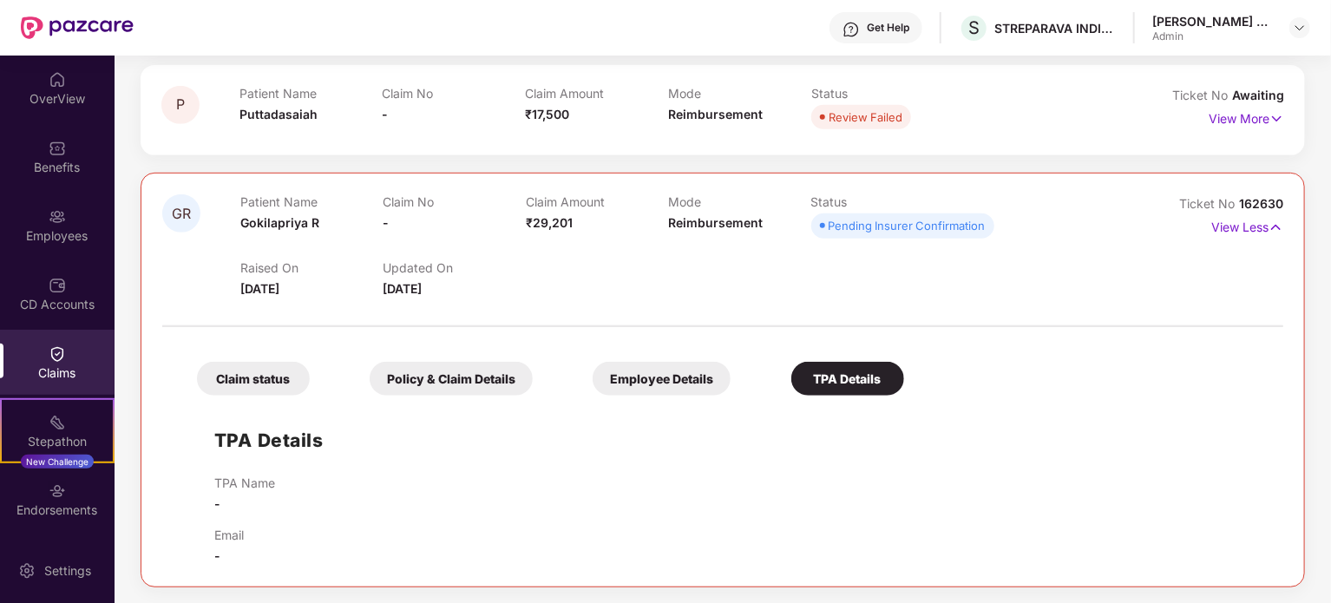
click at [422, 375] on div "Policy & Claim Details" at bounding box center [451, 379] width 163 height 34
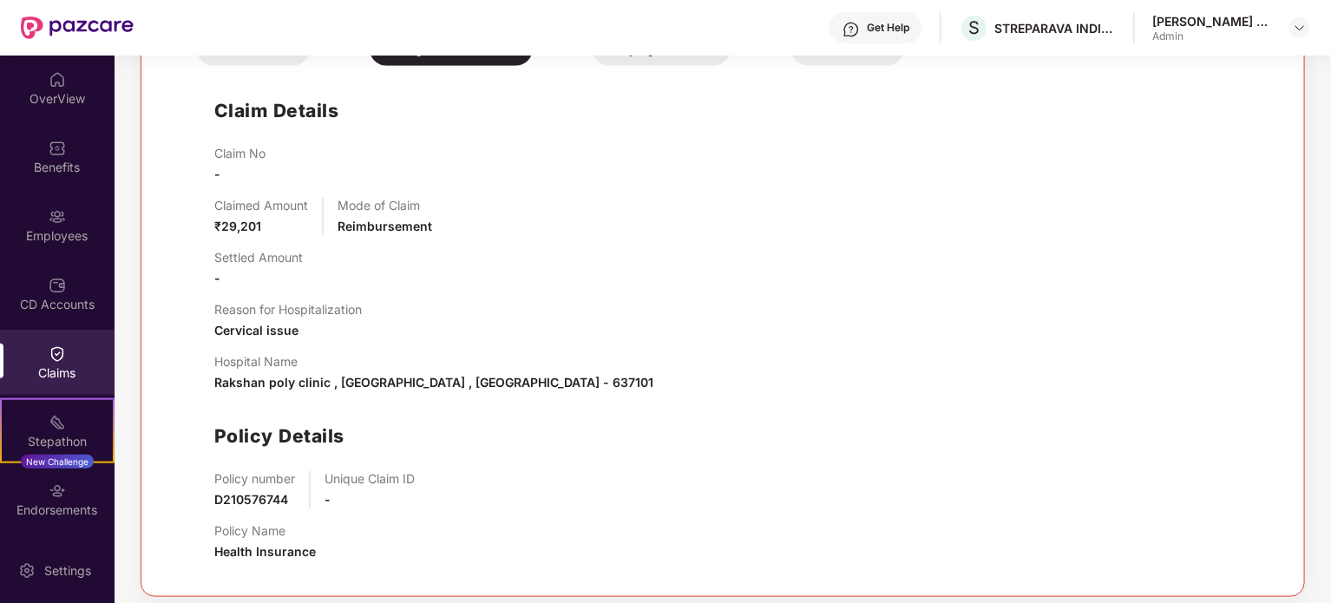
scroll to position [744, 0]
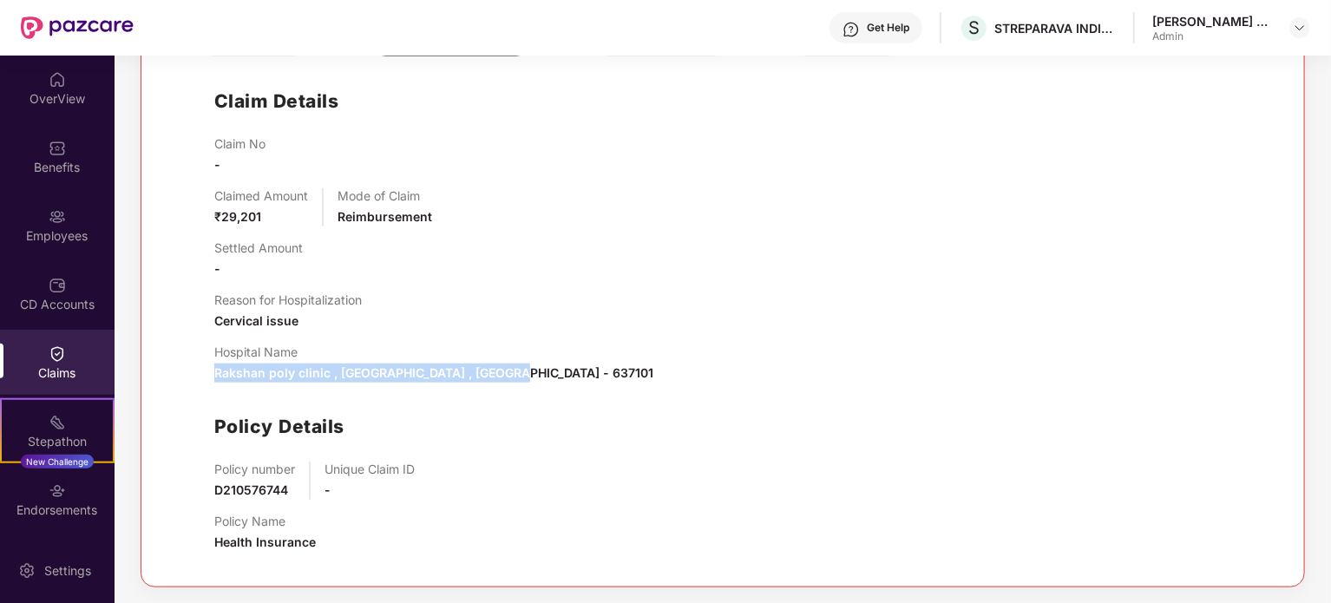
drag, startPoint x: 203, startPoint y: 369, endPoint x: 505, endPoint y: 378, distance: 302.2
click at [505, 378] on div "Claim Details Claim No - Claimed Amount ₹29,201 Mode of Claim Reimbursement Set…" at bounding box center [723, 315] width 1087 height 501
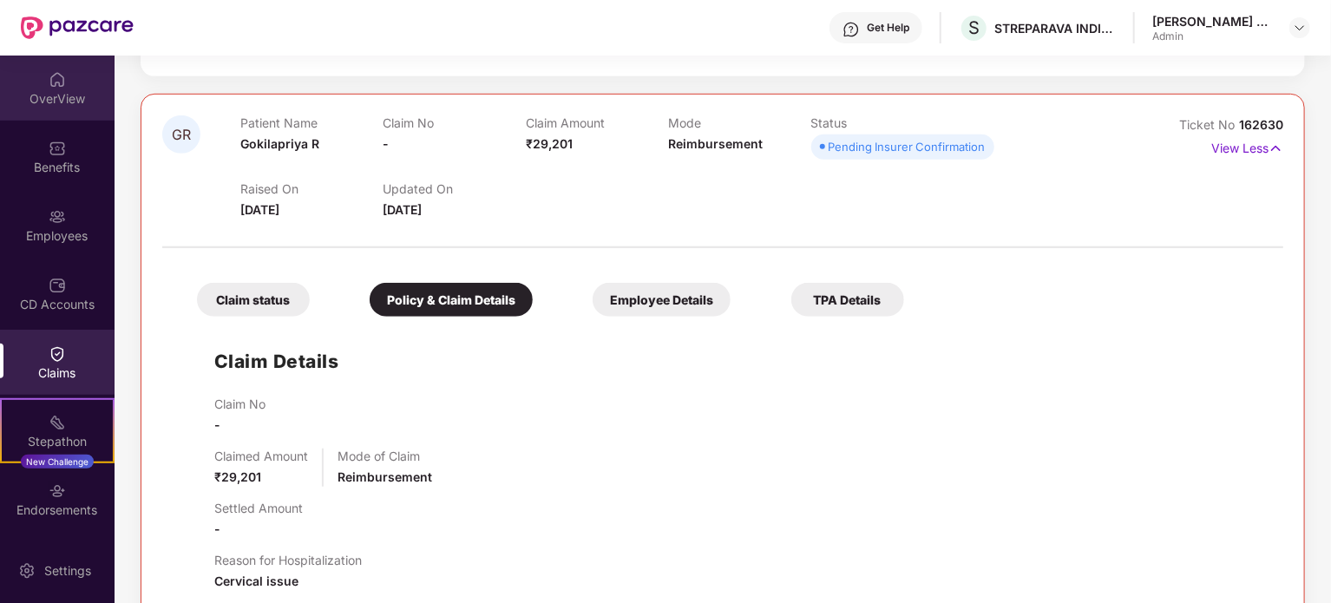
click at [49, 96] on div "OverView" at bounding box center [57, 98] width 115 height 17
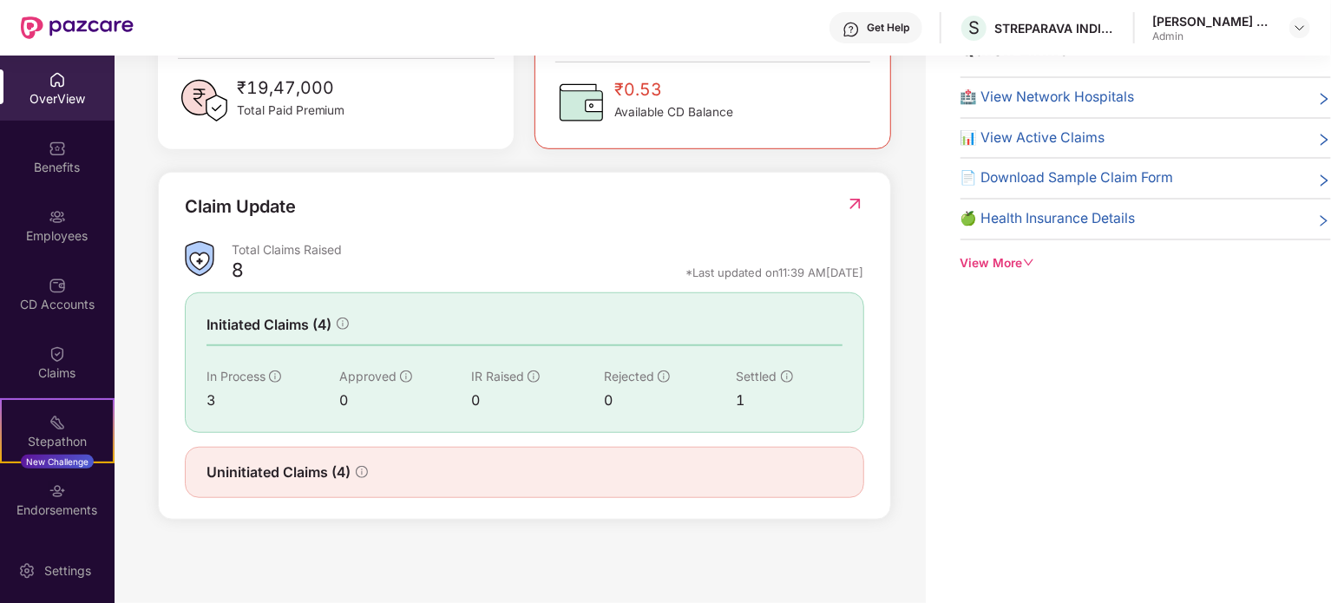
scroll to position [490, 0]
click at [60, 365] on div "Claims" at bounding box center [57, 373] width 115 height 17
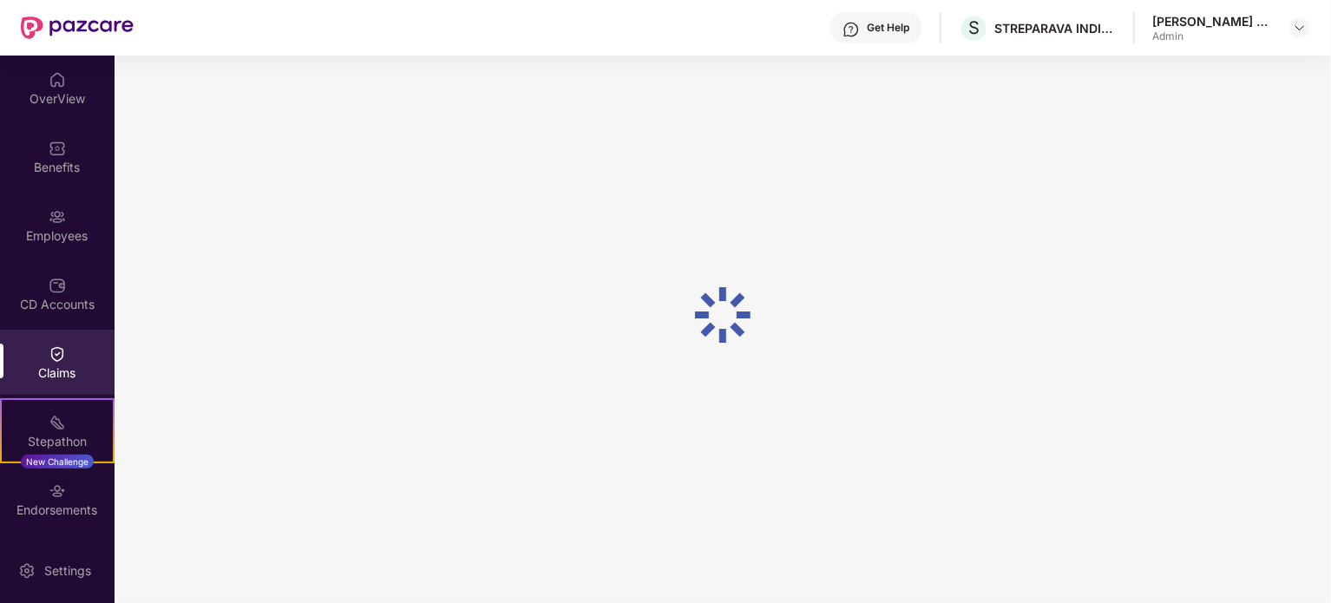
scroll to position [0, 0]
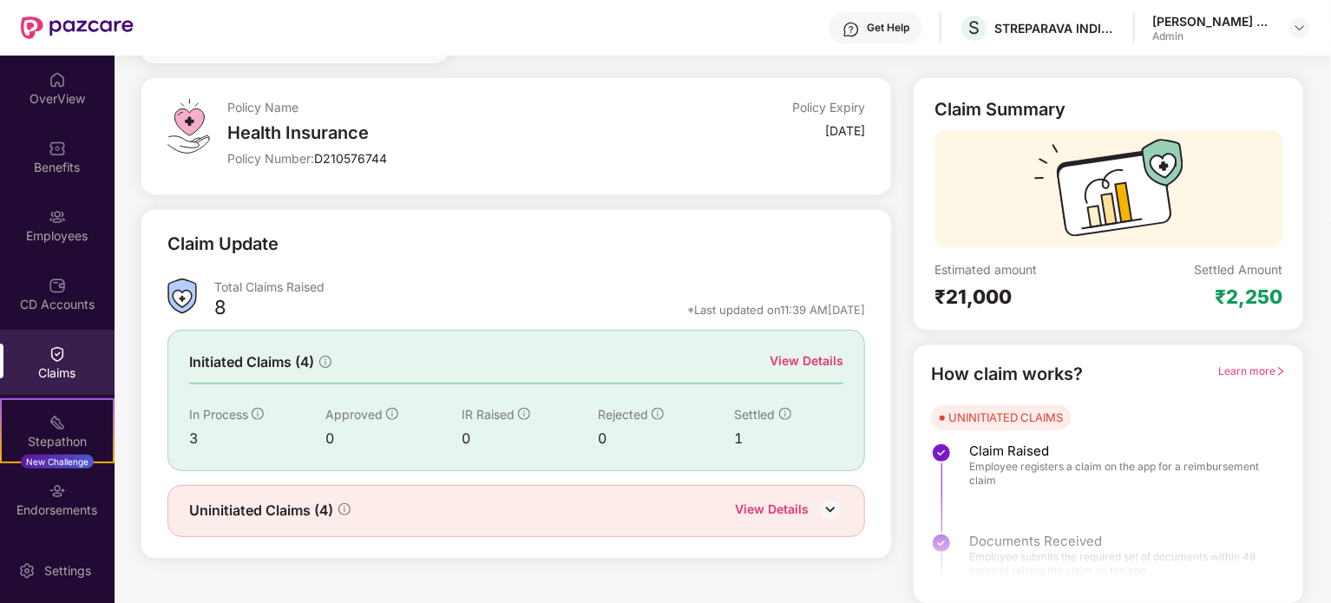
click at [798, 368] on div "View Details" at bounding box center [807, 360] width 74 height 19
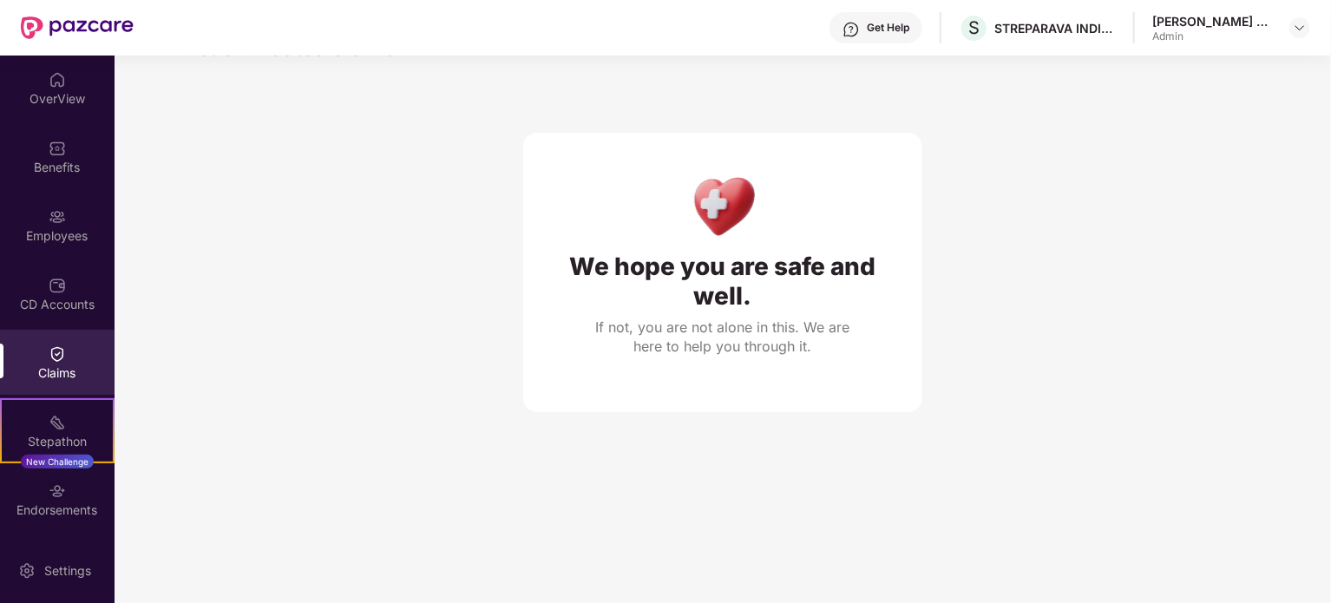
scroll to position [56, 0]
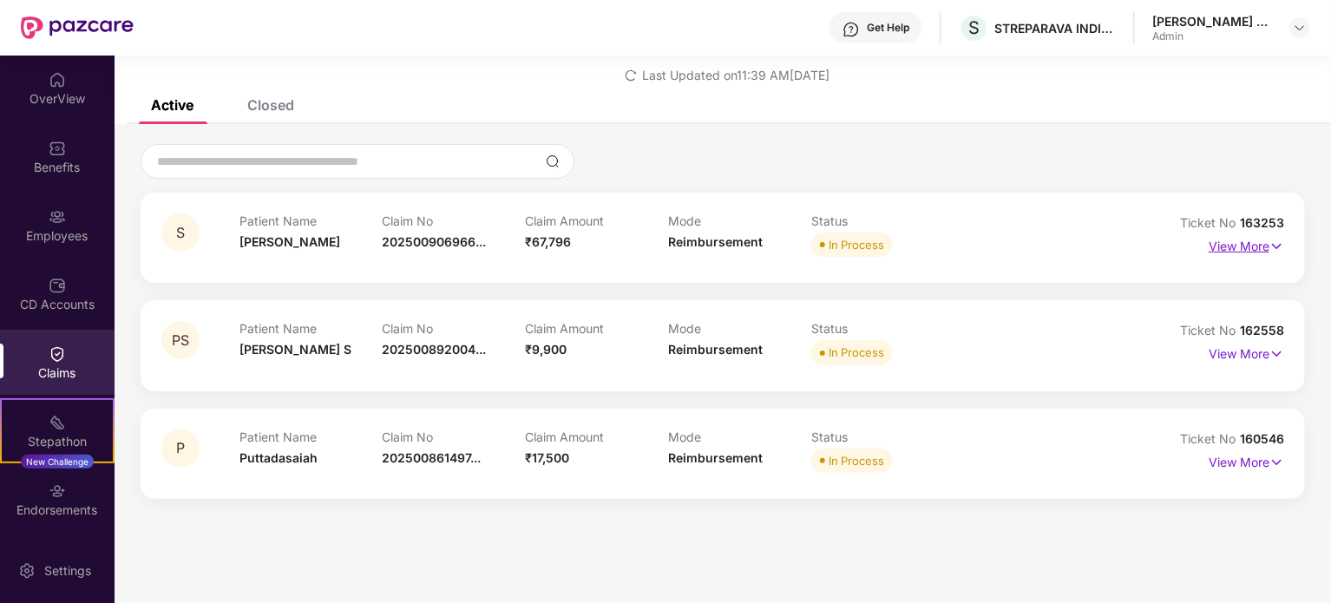
click at [1271, 247] on img at bounding box center [1277, 246] width 15 height 19
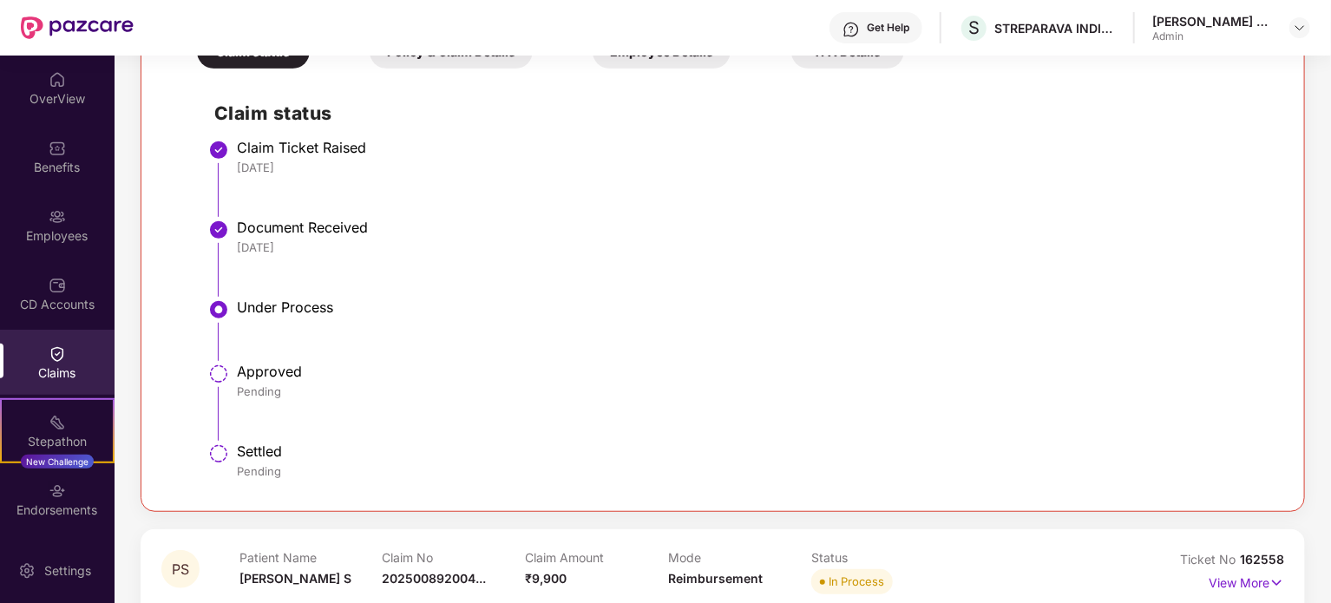
scroll to position [403, 0]
click at [282, 211] on li "Claim Ticket Raised 05 Aug 2025" at bounding box center [740, 184] width 1052 height 80
click at [278, 159] on div "05 Aug 2025" at bounding box center [751, 167] width 1029 height 16
click at [256, 312] on div "Under Process" at bounding box center [751, 306] width 1029 height 17
drag, startPoint x: 247, startPoint y: 359, endPoint x: 414, endPoint y: 403, distance: 172.2
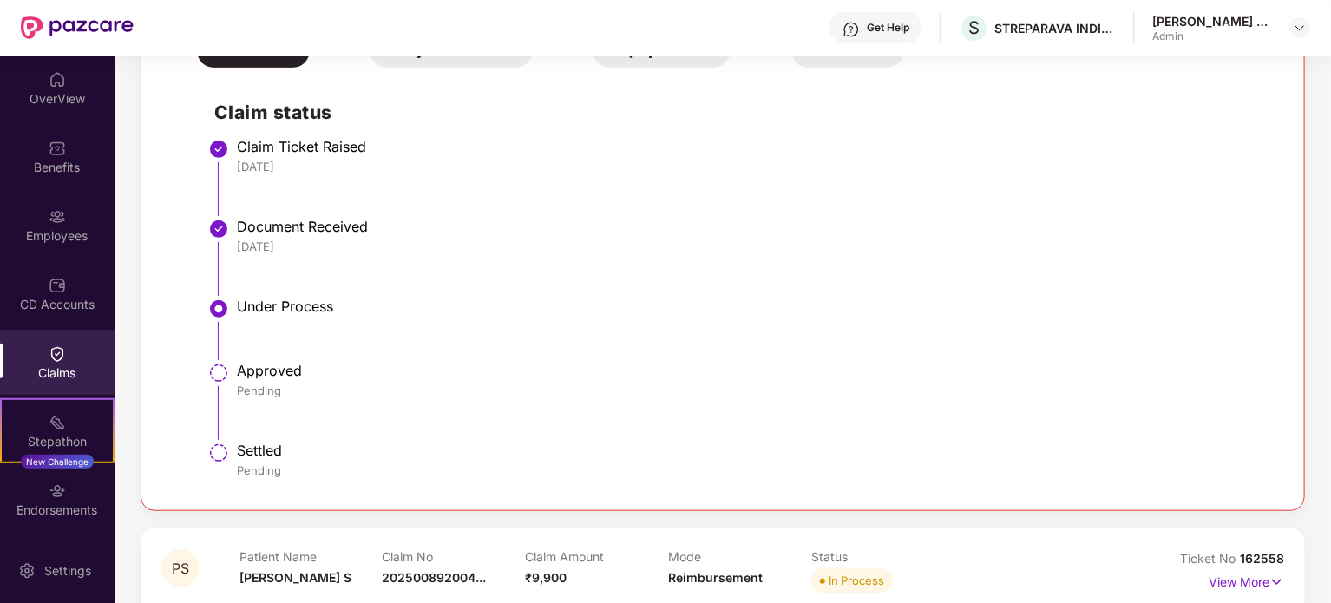
click at [250, 359] on li "Under Process" at bounding box center [740, 336] width 1052 height 64
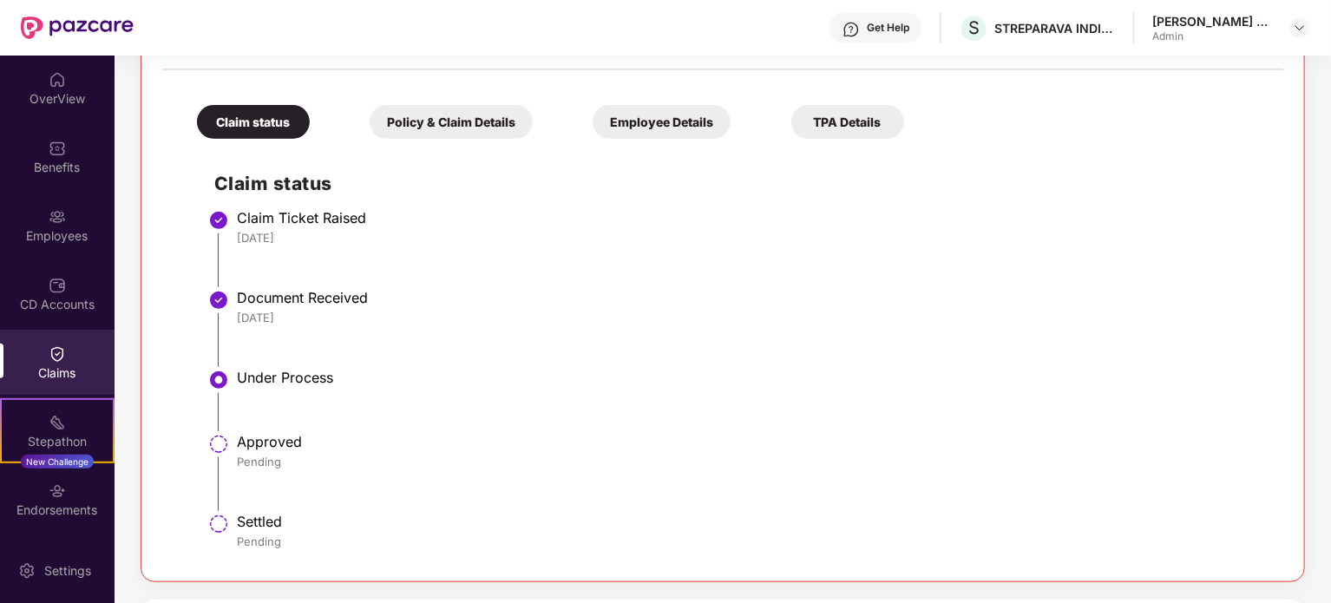
scroll to position [142, 0]
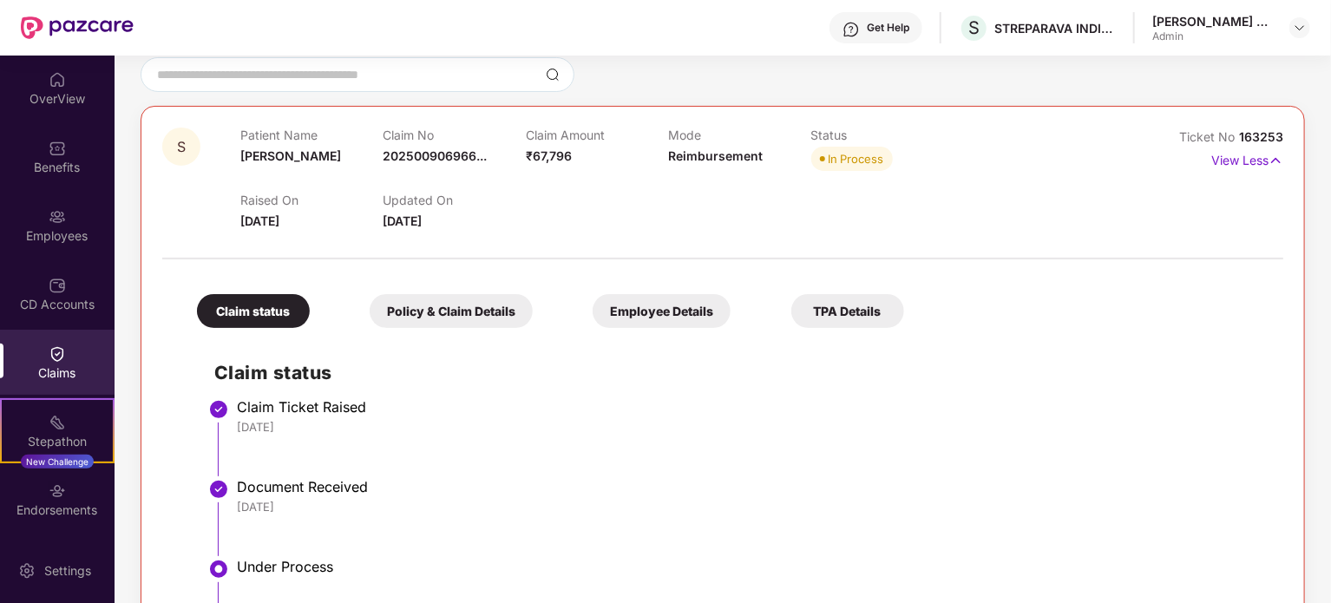
click at [289, 303] on div "Claim status" at bounding box center [253, 311] width 113 height 34
click at [445, 320] on div "Policy & Claim Details" at bounding box center [451, 311] width 163 height 34
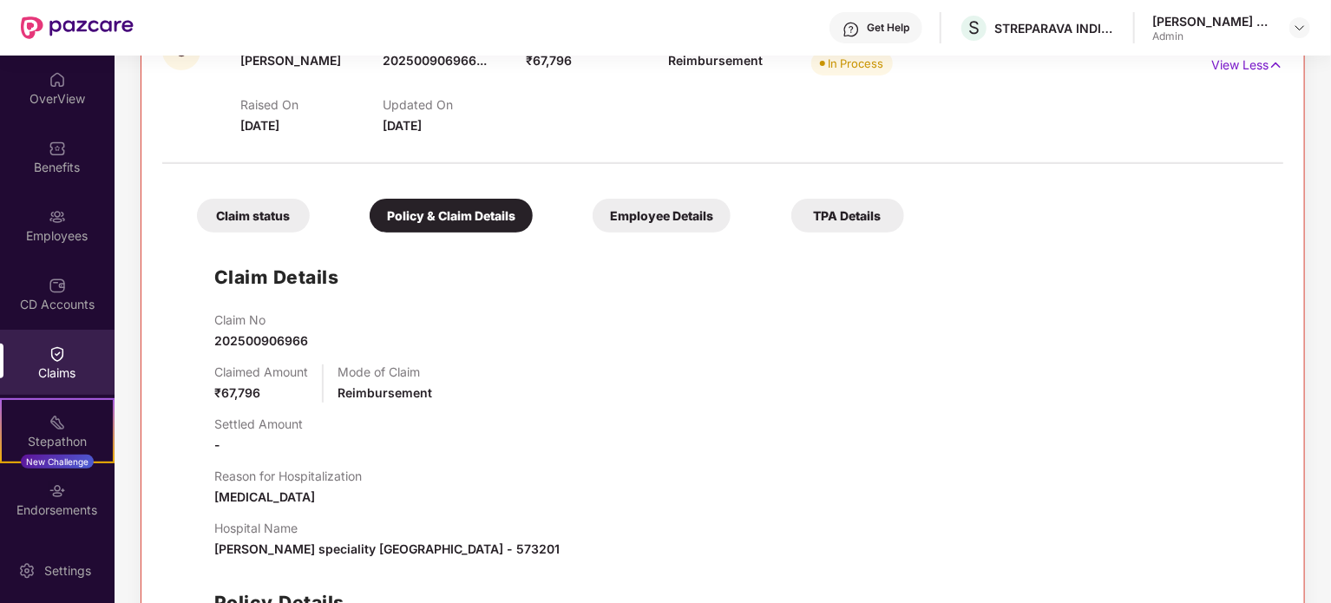
scroll to position [229, 0]
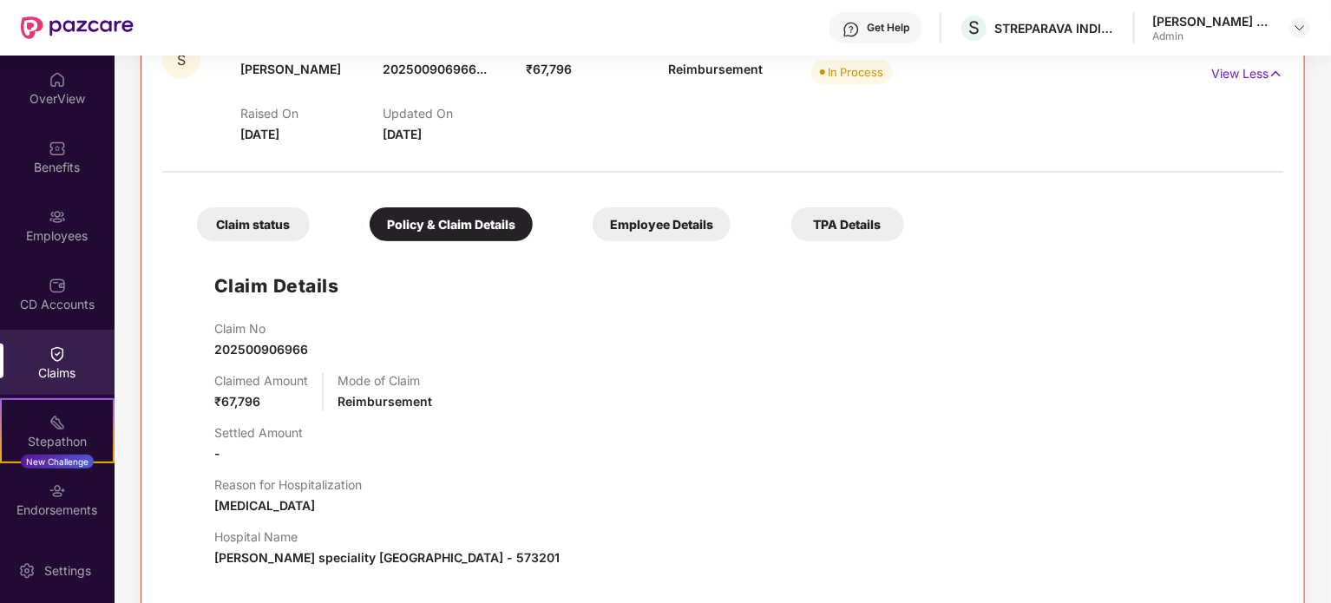
click at [646, 233] on div "Employee Details" at bounding box center [662, 224] width 138 height 34
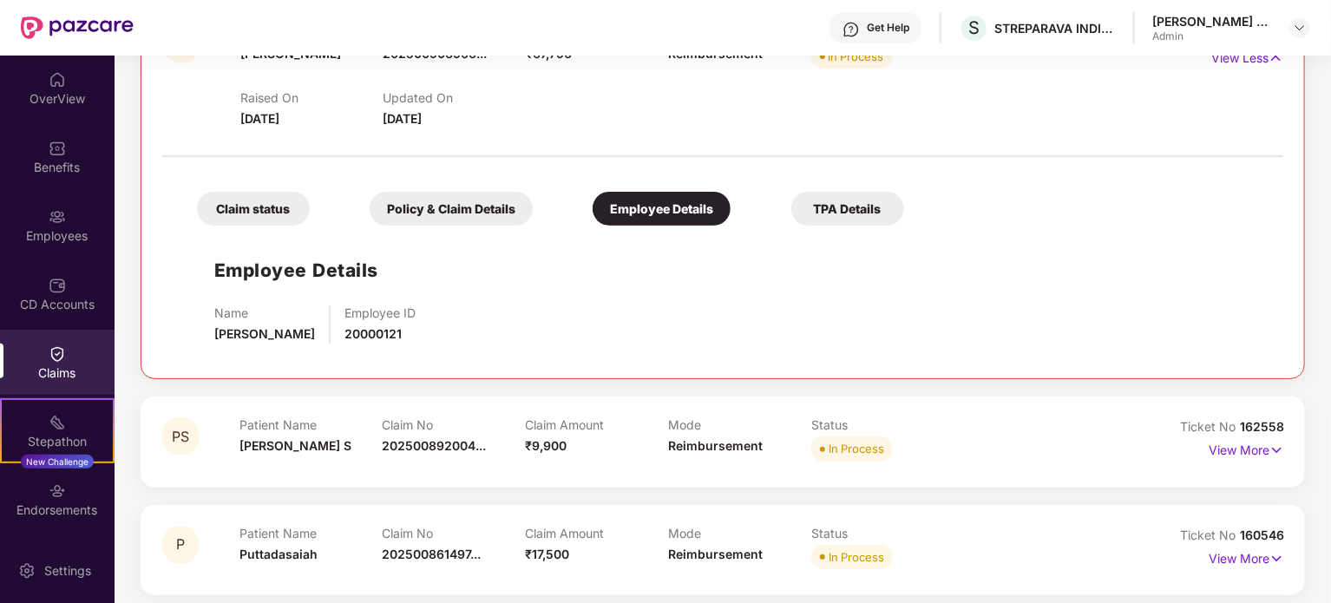
scroll to position [253, 0]
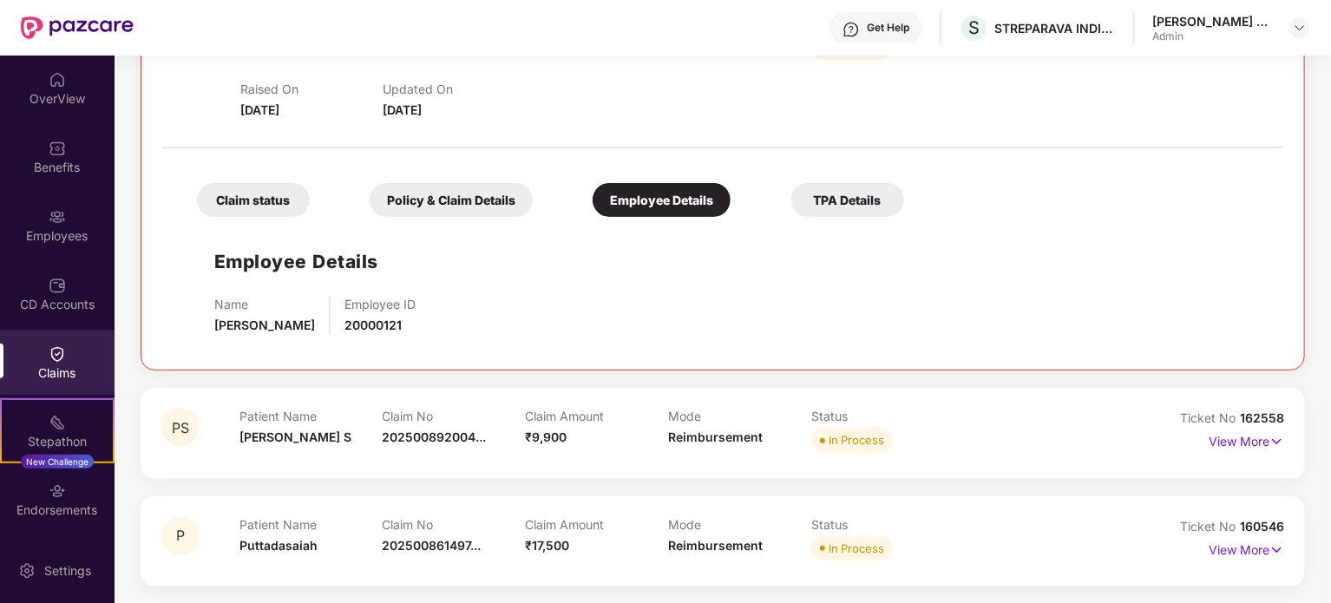
click at [842, 194] on div "TPA Details" at bounding box center [847, 200] width 113 height 34
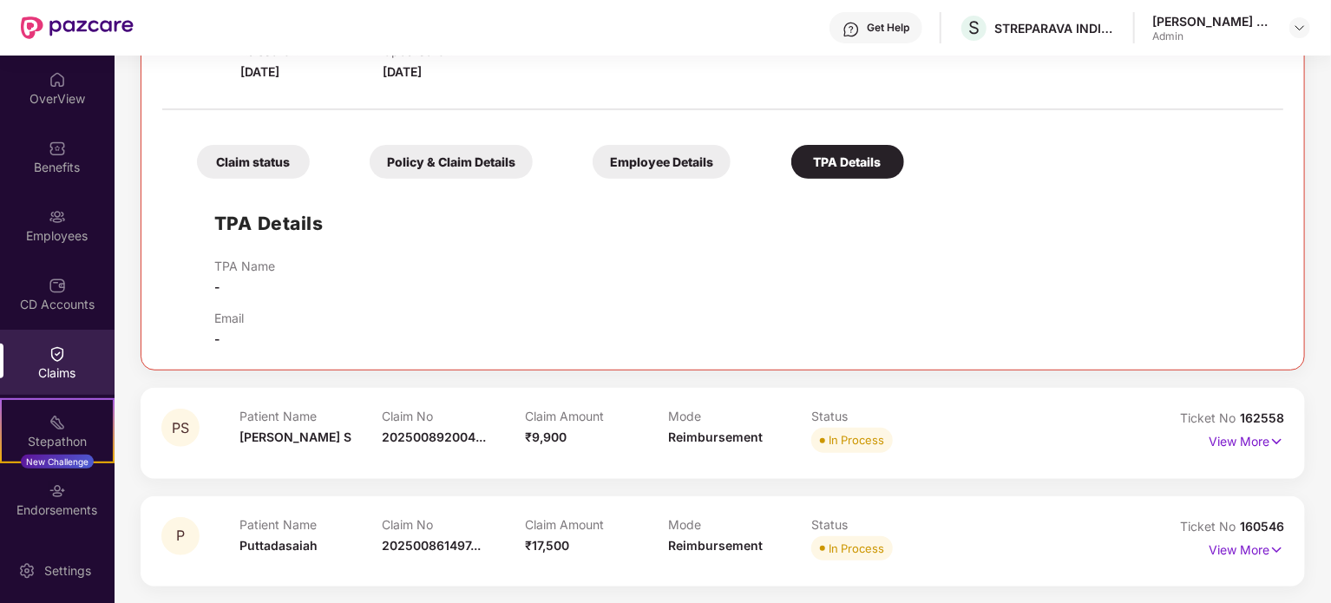
scroll to position [0, 0]
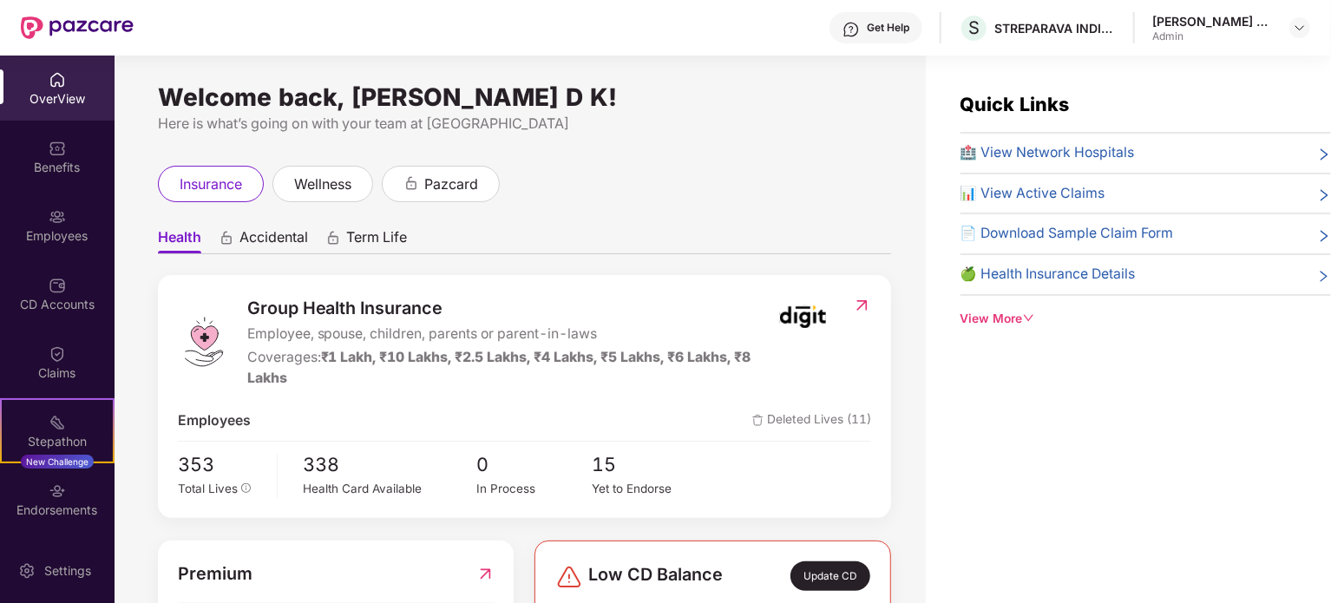
click at [893, 30] on div "Get Help" at bounding box center [888, 28] width 43 height 14
click at [1087, 391] on div "Quick Links 🏥 View Network Hospitals 📊 View Active Claims 📄 Download Sample Cla…" at bounding box center [1128, 357] width 405 height 603
